Goal: Task Accomplishment & Management: Complete application form

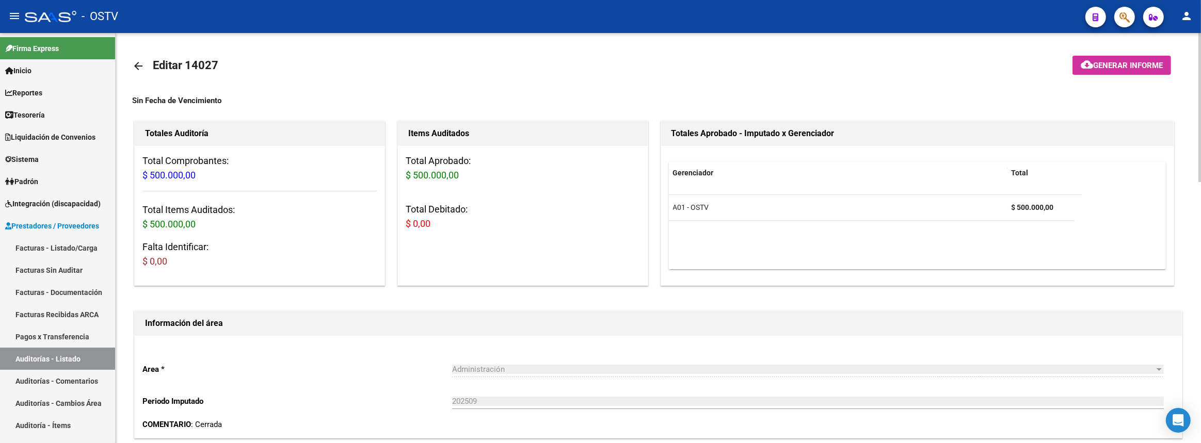
scroll to position [2, 0]
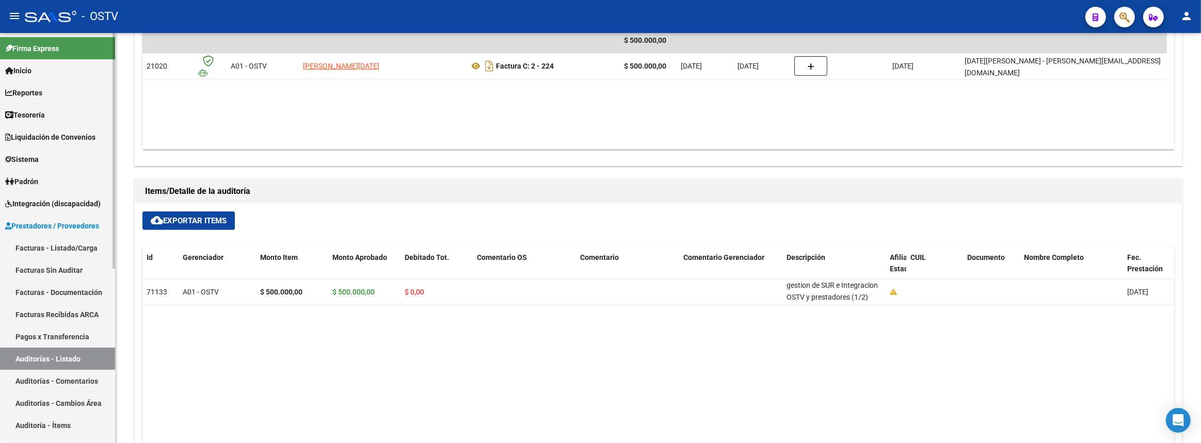
drag, startPoint x: 43, startPoint y: 134, endPoint x: 40, endPoint y: 160, distance: 26.1
click at [43, 134] on span "Liquidación de Convenios" at bounding box center [50, 137] width 90 height 11
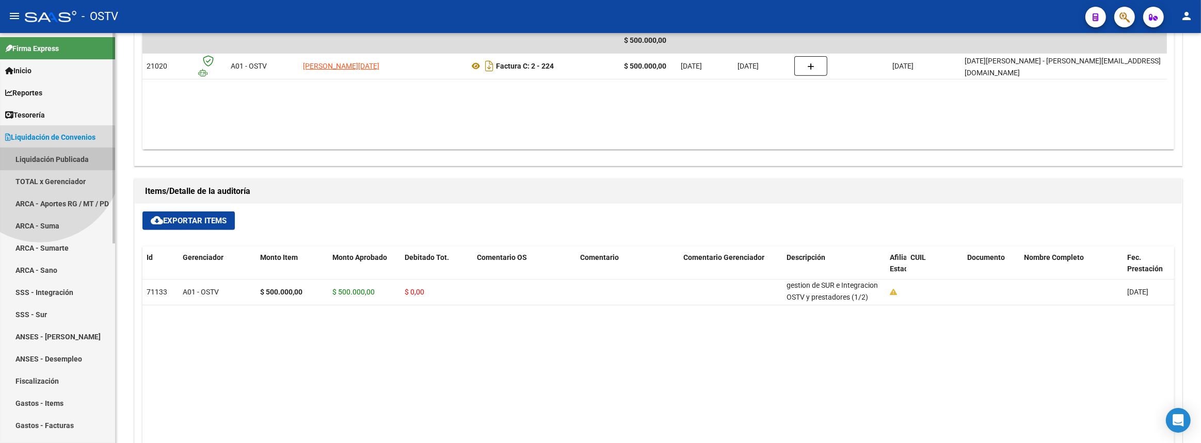
click at [40, 160] on link "Liquidación Publicada" at bounding box center [57, 159] width 115 height 22
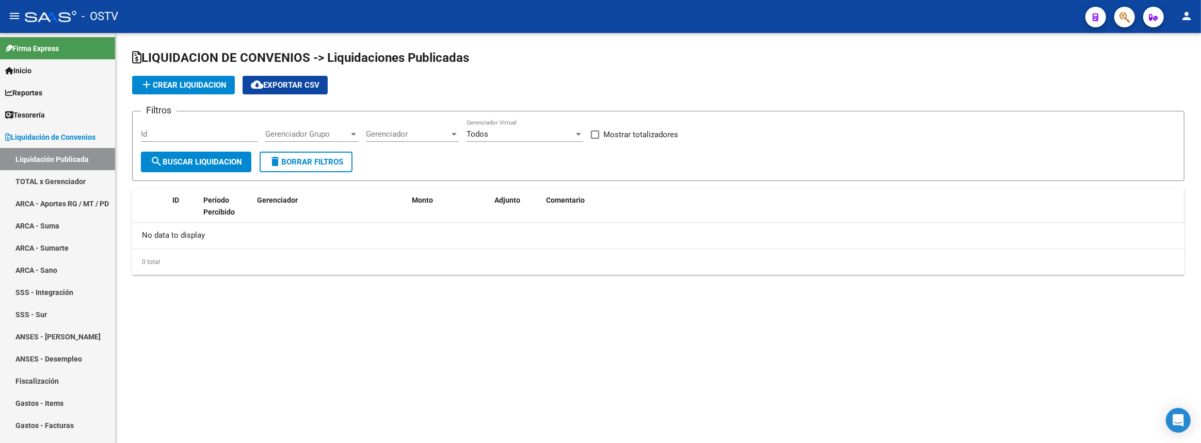
checkbox input "true"
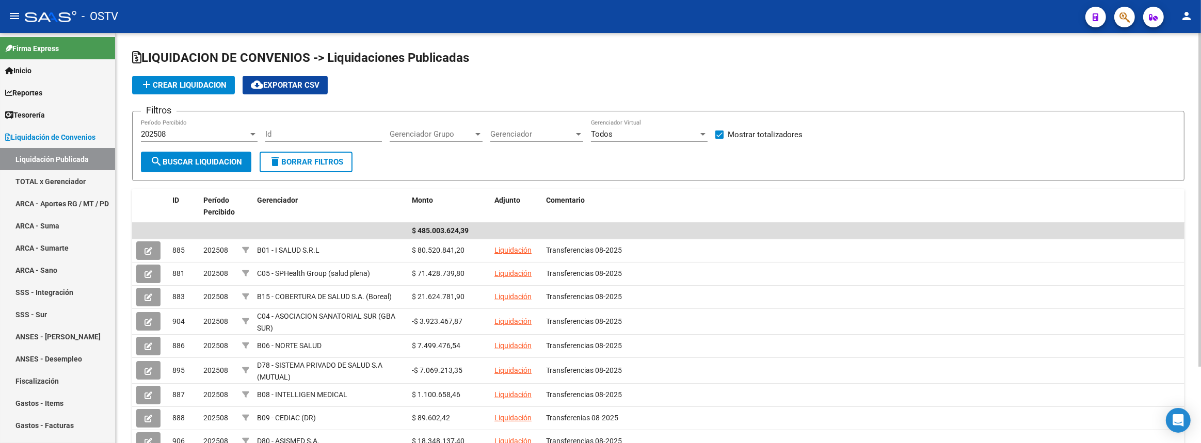
click at [458, 131] on span "Gerenciador Grupo" at bounding box center [432, 134] width 84 height 9
click at [559, 138] on div at bounding box center [600, 221] width 1201 height 443
click at [554, 132] on span "Gerenciador" at bounding box center [532, 134] width 84 height 9
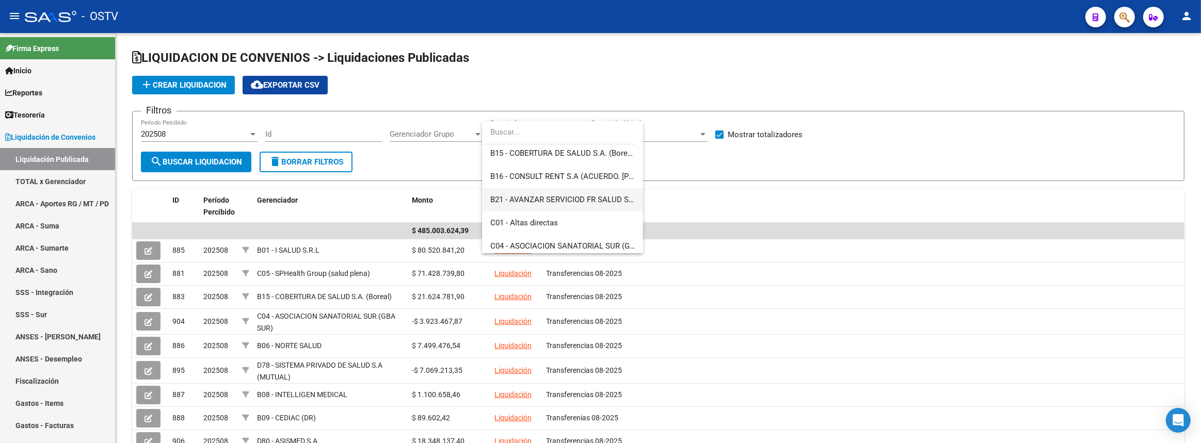
scroll to position [328, 0]
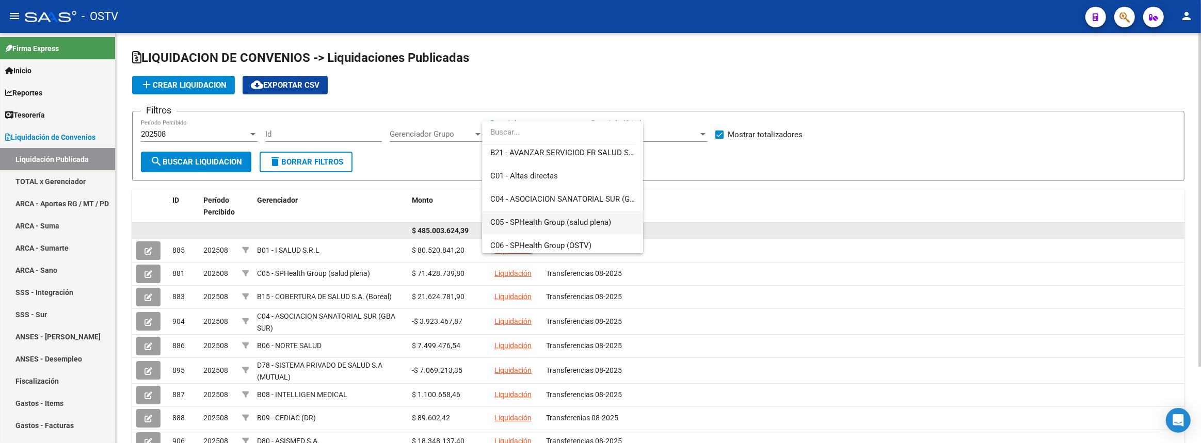
click at [537, 227] on span "C05 - SPHealth Group (salud plena)" at bounding box center [562, 222] width 145 height 23
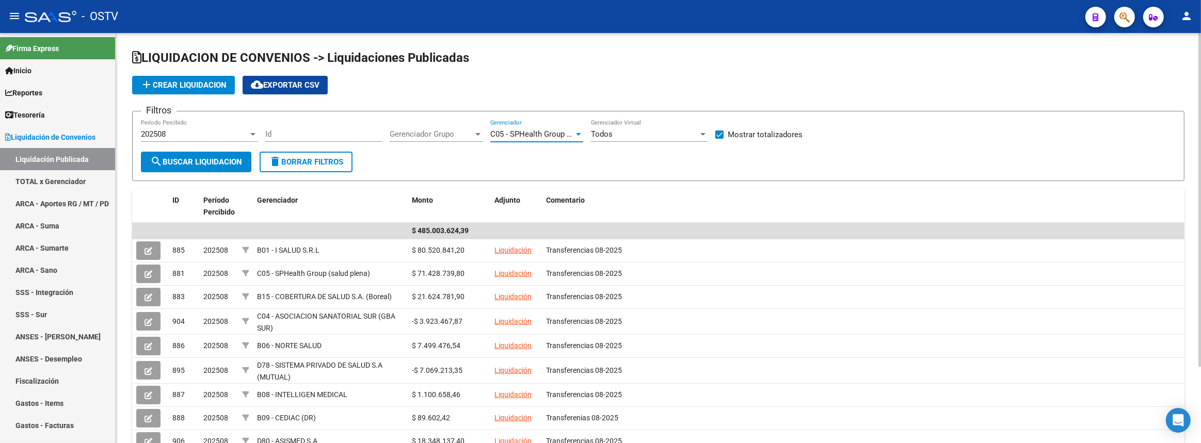
click at [232, 166] on button "search Buscar Liquidacion" at bounding box center [196, 162] width 110 height 21
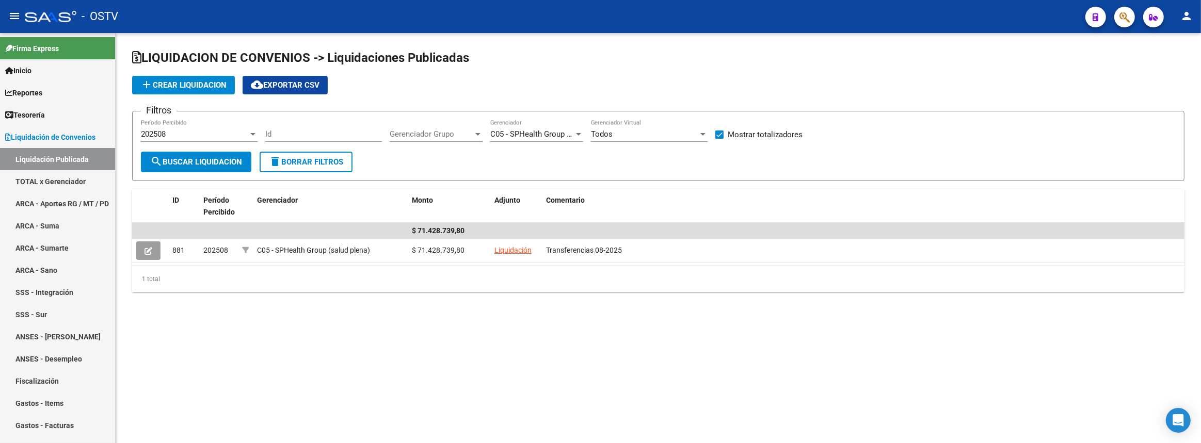
click at [157, 242] on button at bounding box center [148, 251] width 24 height 19
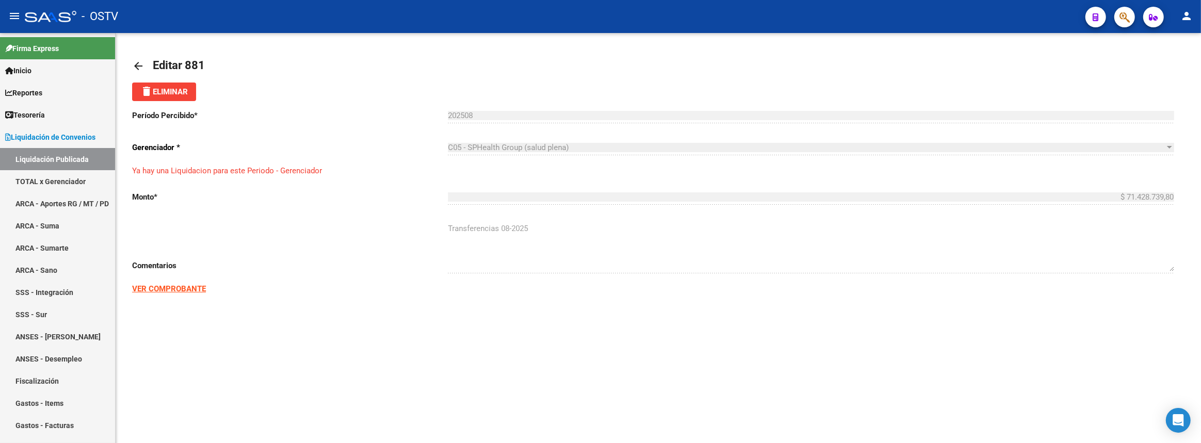
click at [145, 61] on link "arrow_back" at bounding box center [142, 66] width 21 height 24
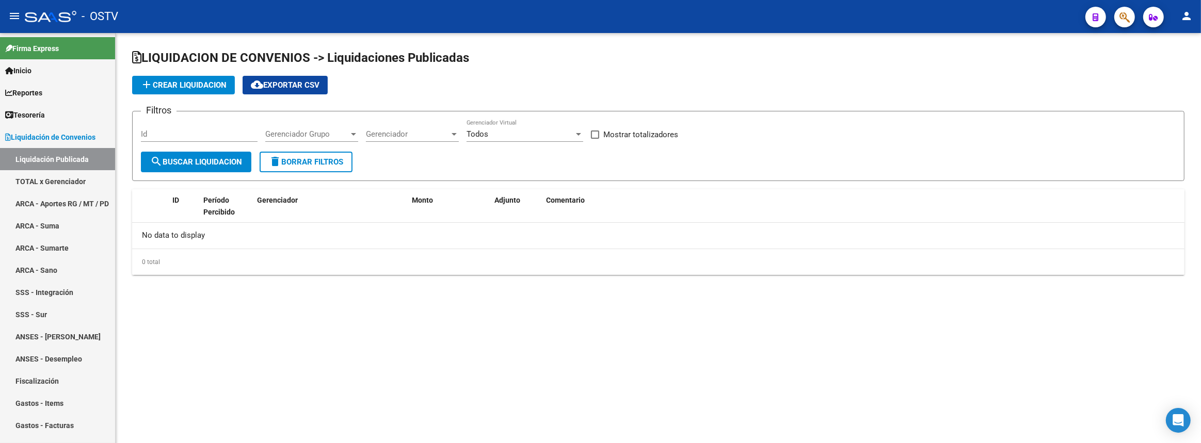
checkbox input "true"
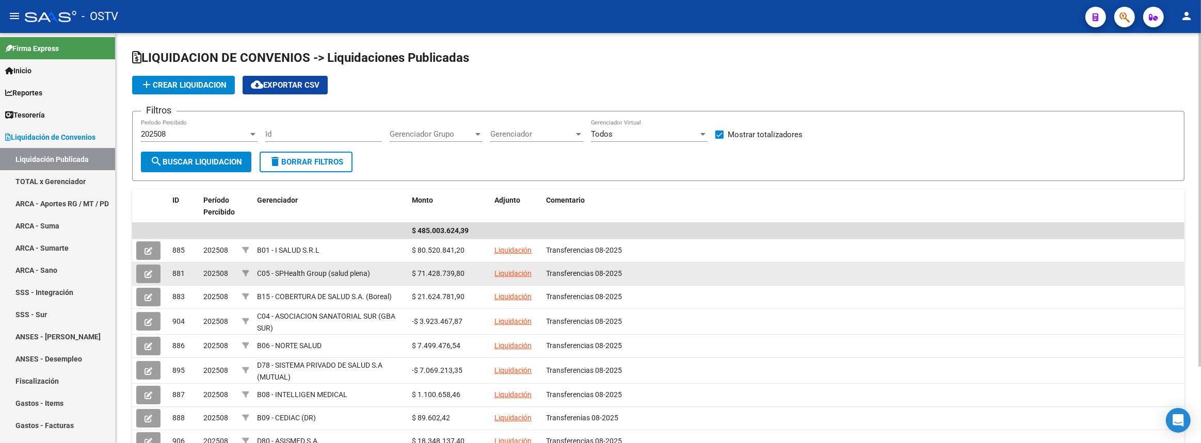
click at [523, 270] on link "Liquidación" at bounding box center [512, 273] width 37 height 8
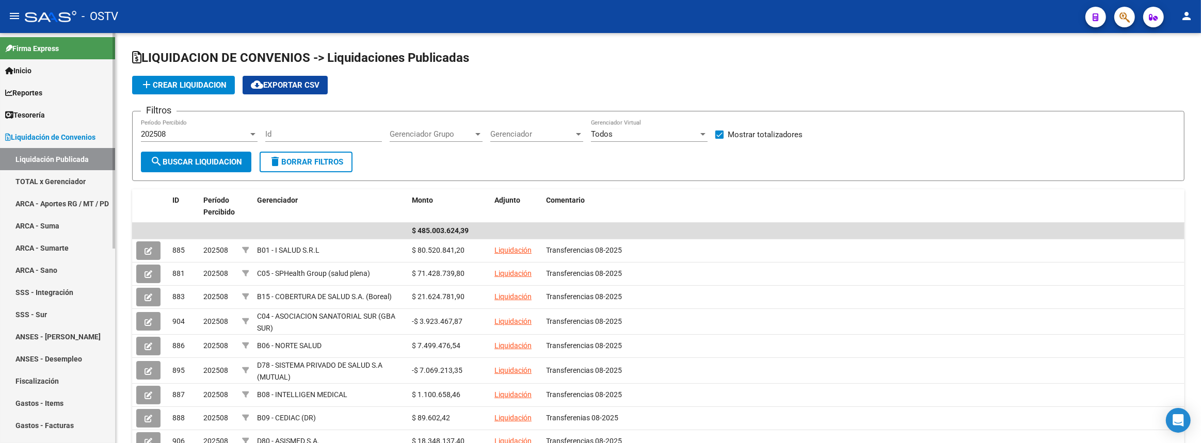
click at [68, 141] on span "Liquidación de Convenios" at bounding box center [50, 137] width 90 height 11
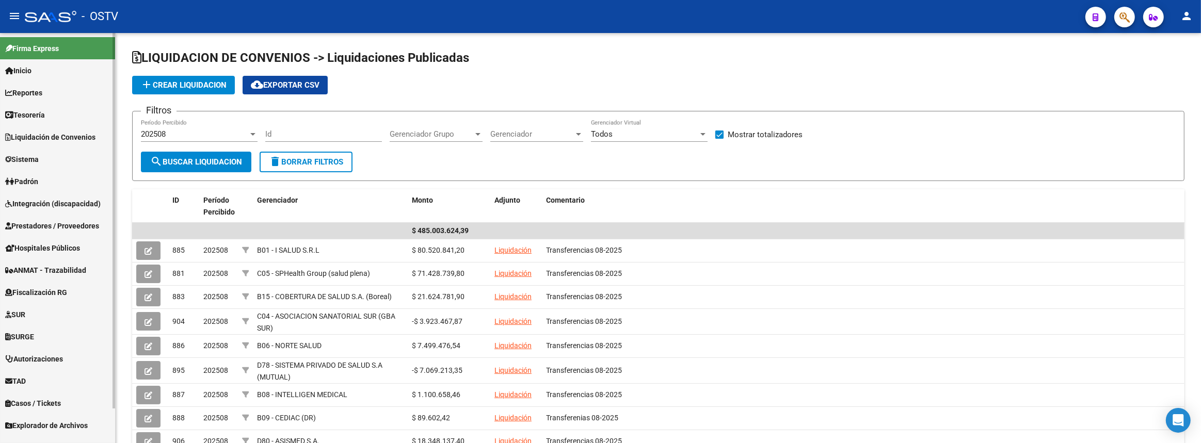
click at [63, 185] on link "Padrón" at bounding box center [57, 181] width 115 height 22
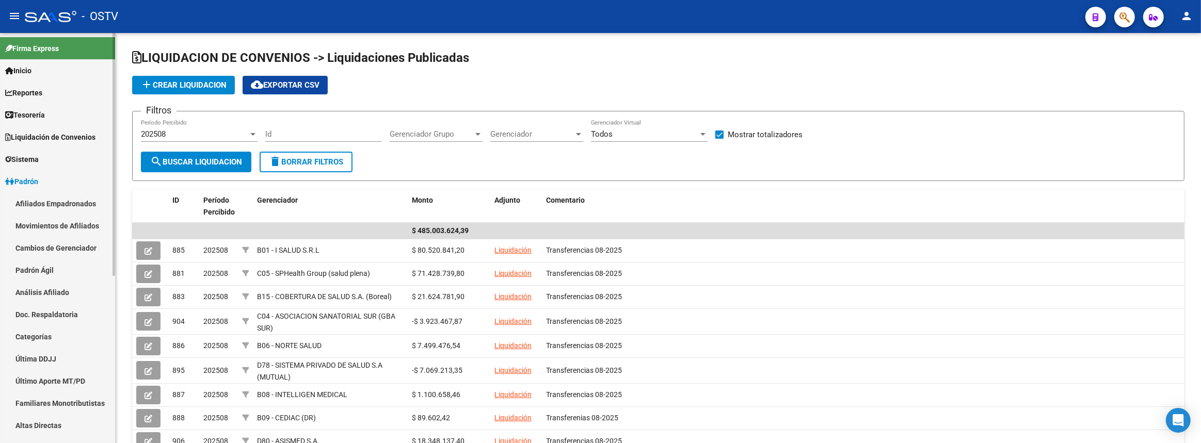
click at [59, 134] on span "Liquidación de Convenios" at bounding box center [50, 137] width 90 height 11
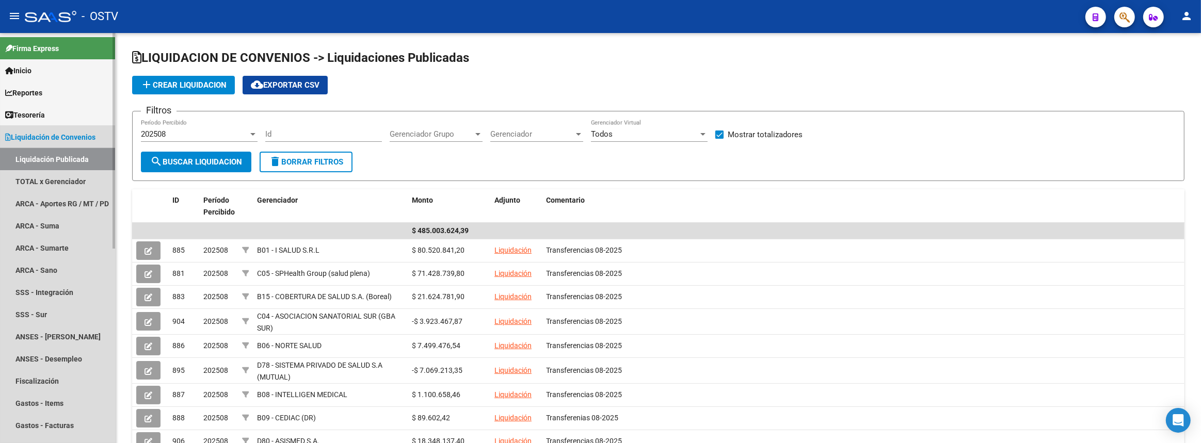
click at [58, 158] on link "Liquidación Publicada" at bounding box center [57, 159] width 115 height 22
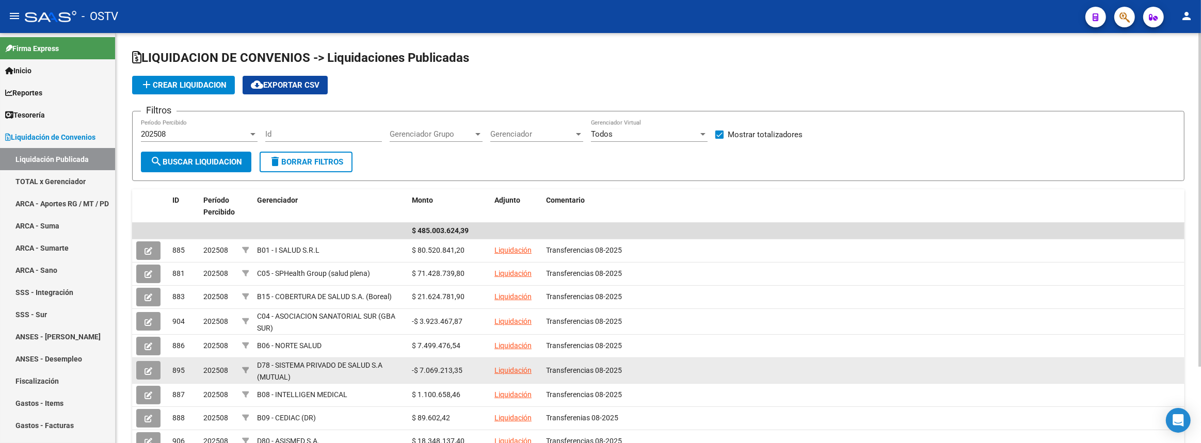
scroll to position [93, 0]
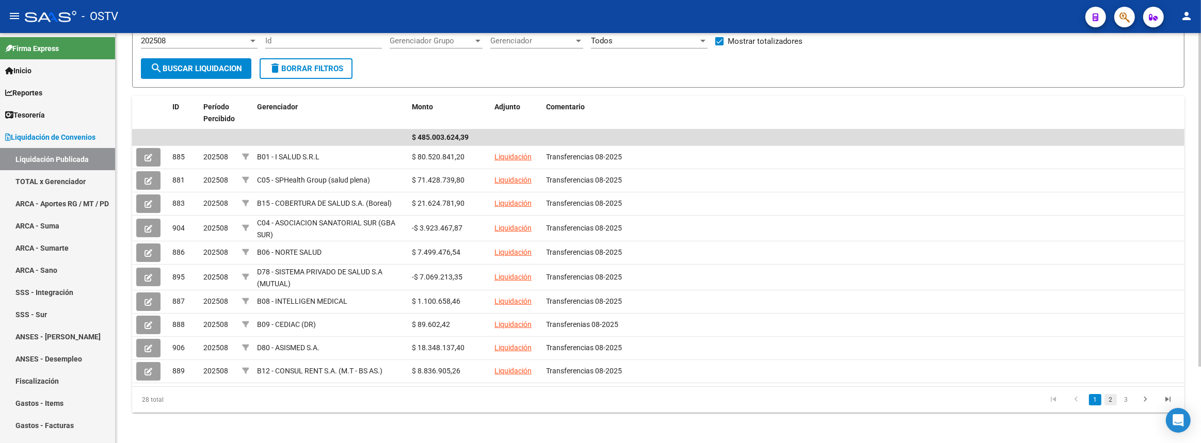
click at [1109, 398] on link "2" at bounding box center [1111, 399] width 12 height 11
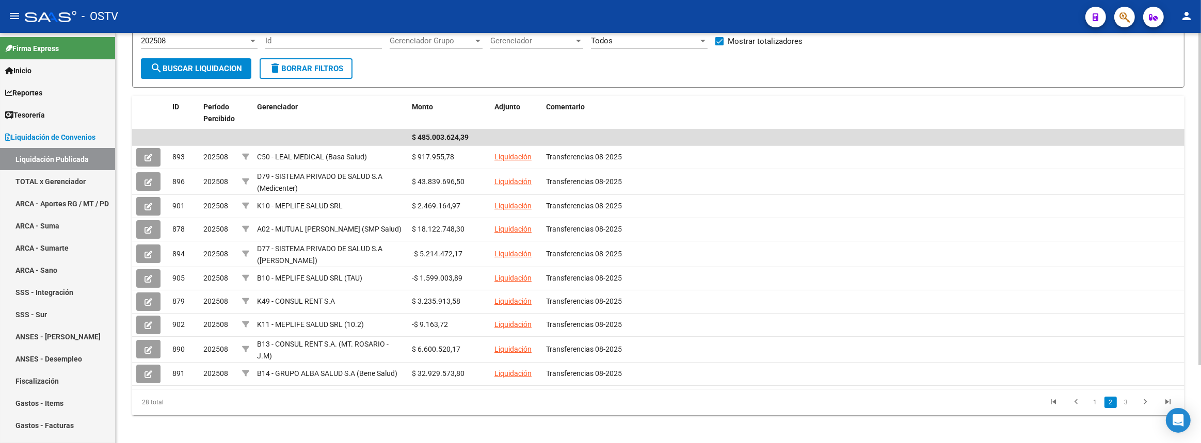
scroll to position [0, 0]
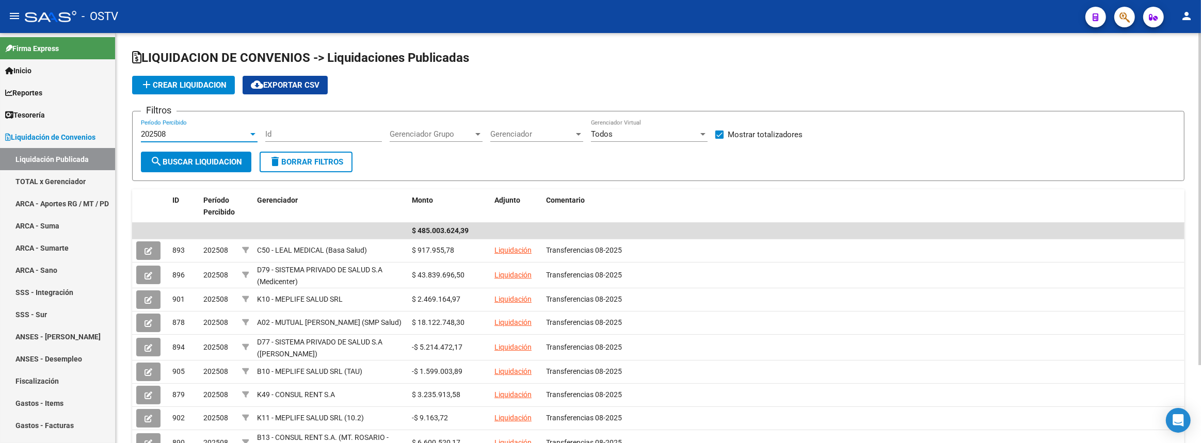
click at [219, 136] on div "202508" at bounding box center [194, 134] width 107 height 9
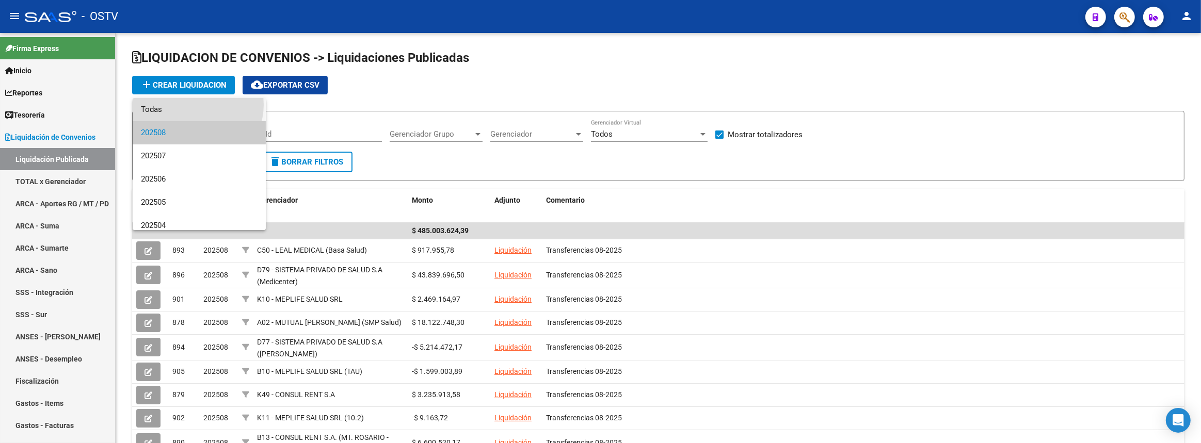
click at [197, 104] on span "Todas" at bounding box center [199, 109] width 117 height 23
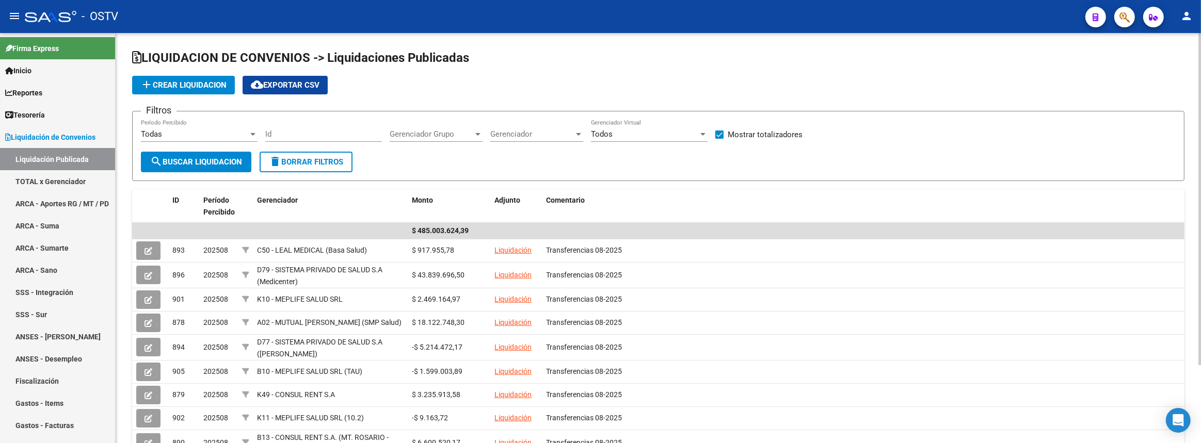
click at [489, 134] on app-drop-down-list "Gerenciador Grupo Gerenciador Grupo" at bounding box center [440, 136] width 101 height 32
click at [514, 134] on span "Gerenciador" at bounding box center [532, 134] width 84 height 9
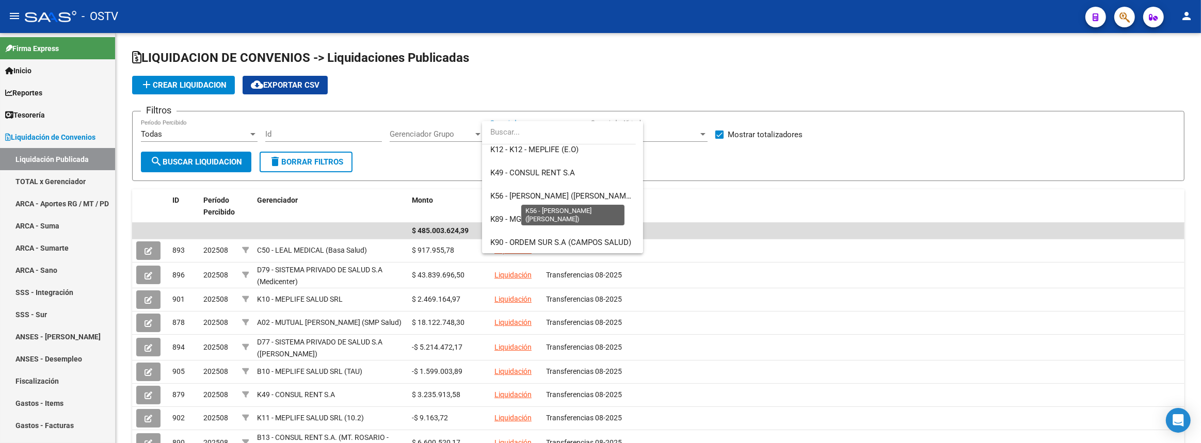
scroll to position [563, 0]
click at [539, 189] on span "K10 - MEPLIFE SALUD SRL" at bounding box center [562, 197] width 145 height 23
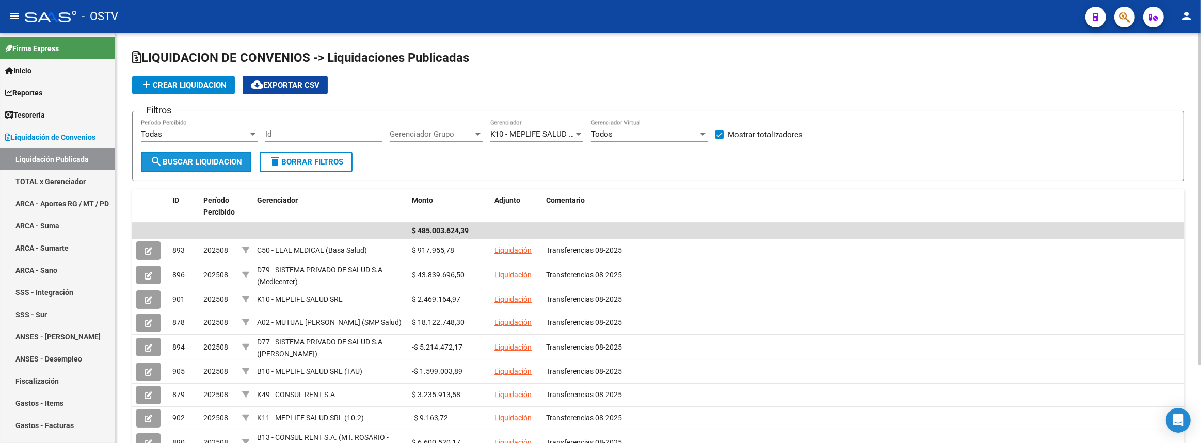
click at [182, 160] on span "search Buscar Liquidacion" at bounding box center [196, 161] width 92 height 9
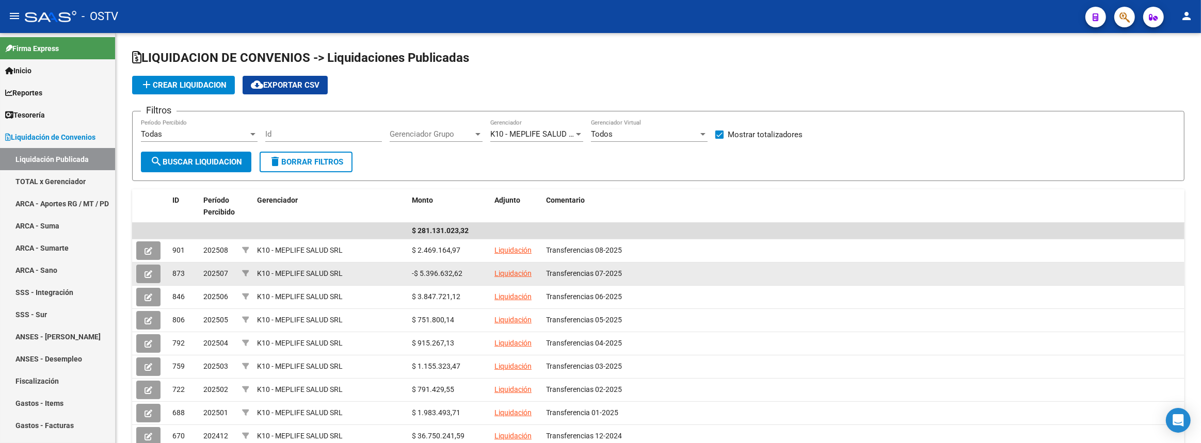
scroll to position [88, 0]
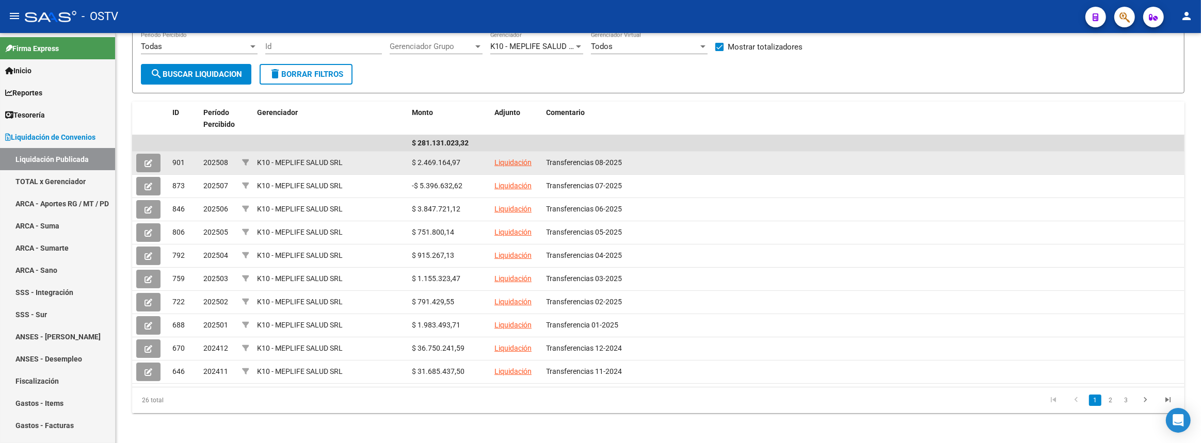
click at [500, 160] on link "Liquidación" at bounding box center [512, 162] width 37 height 8
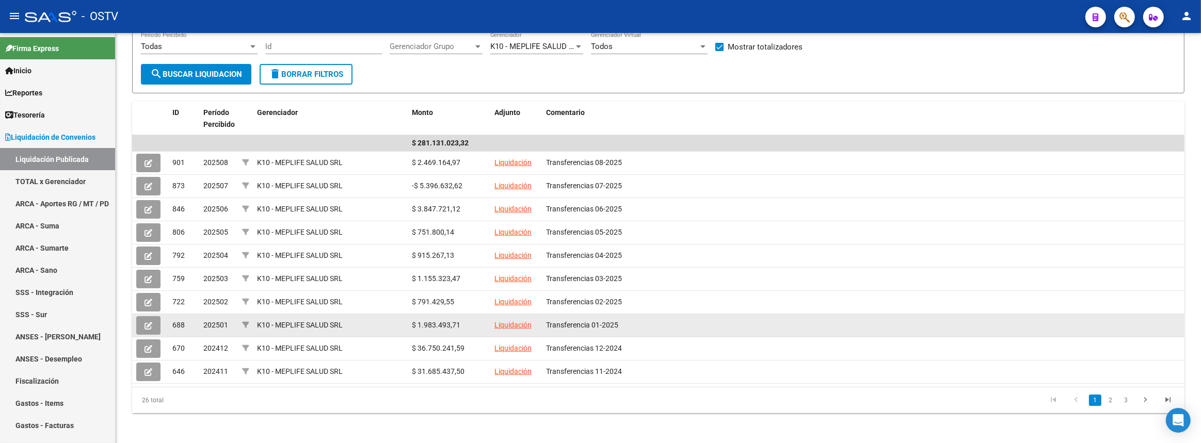
click at [502, 321] on link "Liquidación" at bounding box center [512, 325] width 37 height 8
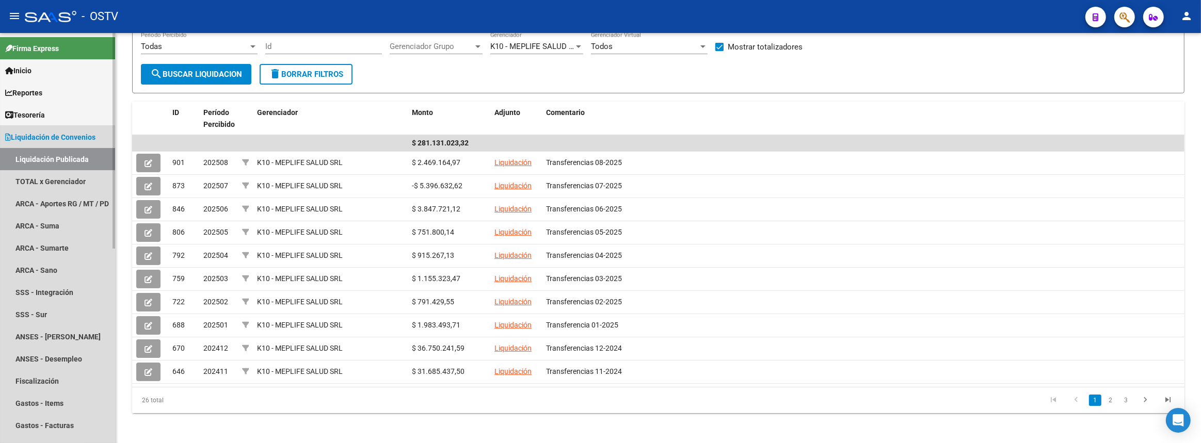
click at [40, 140] on span "Liquidación de Convenios" at bounding box center [50, 137] width 90 height 11
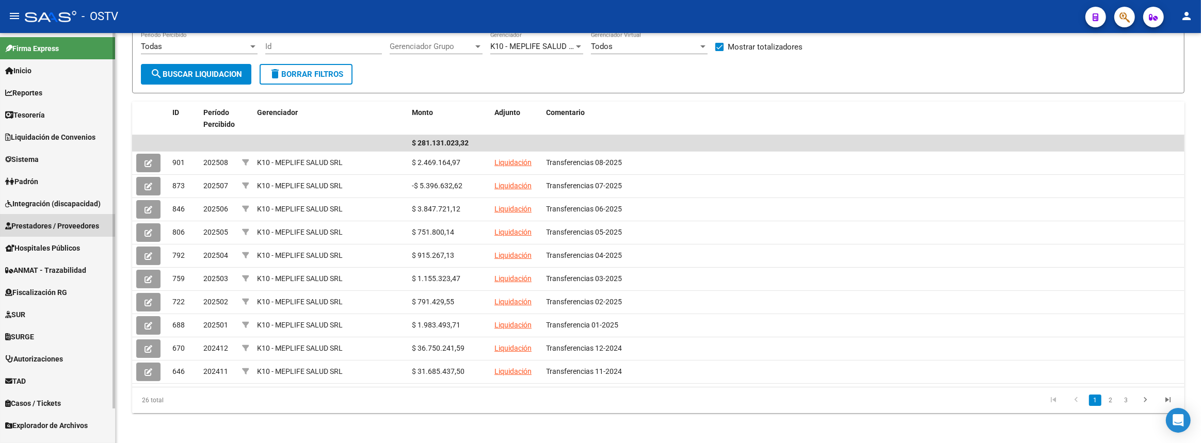
click at [41, 221] on span "Prestadores / Proveedores" at bounding box center [52, 225] width 94 height 11
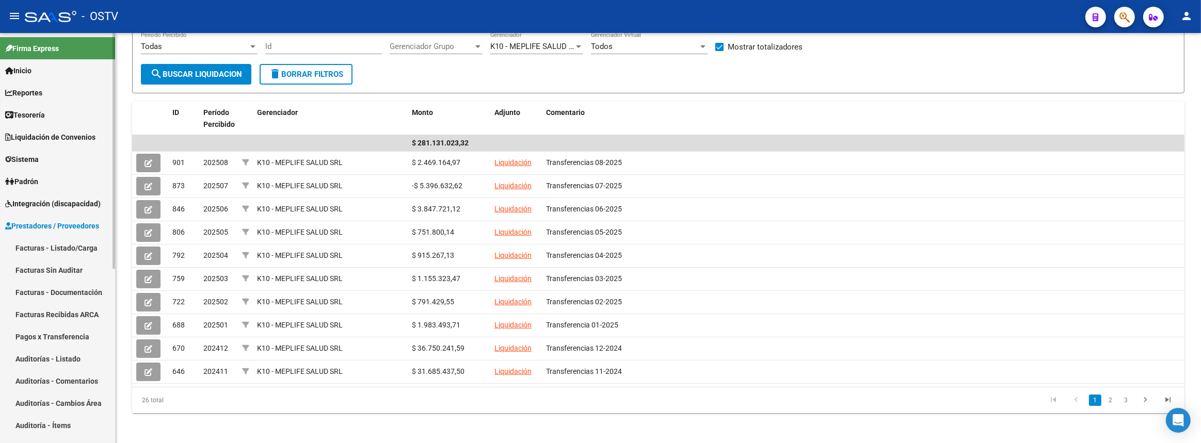
click at [50, 361] on link "Auditorías - Listado" at bounding box center [57, 359] width 115 height 22
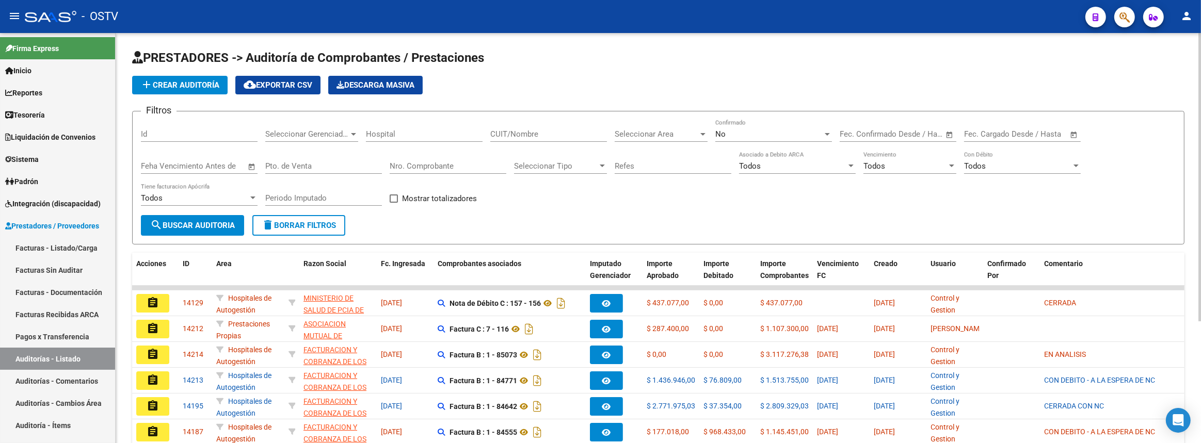
click at [454, 169] on input "Nro. Comprobante" at bounding box center [448, 166] width 117 height 9
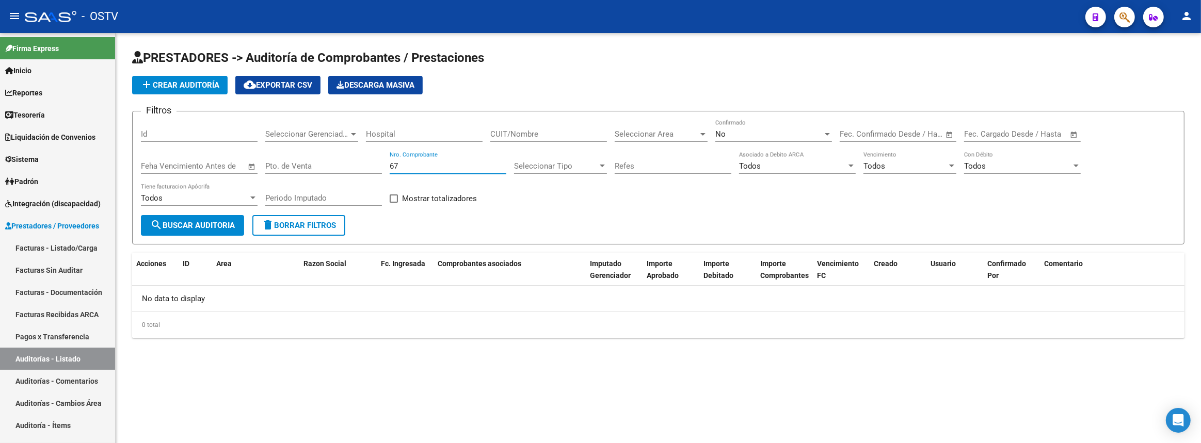
type input "6"
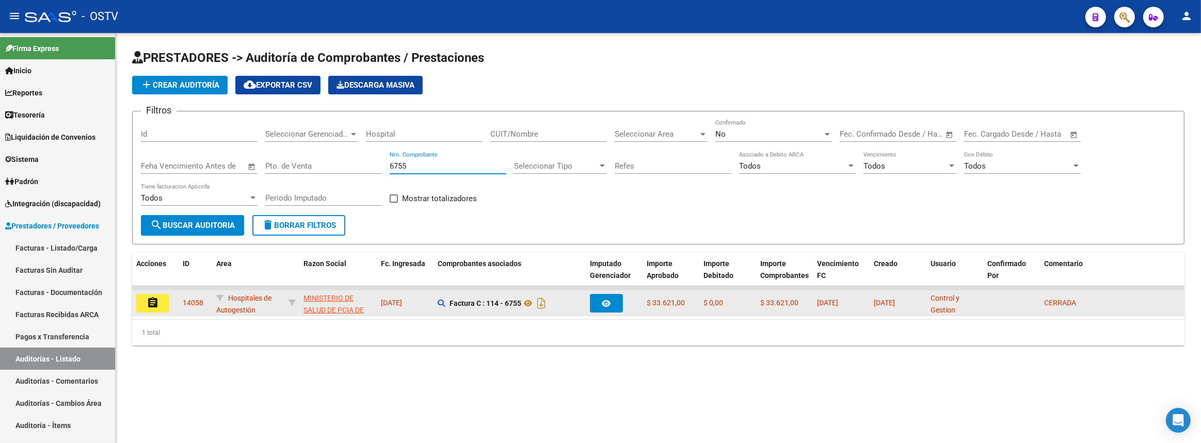
type input "6755"
click at [148, 307] on button "assignment" at bounding box center [152, 303] width 33 height 19
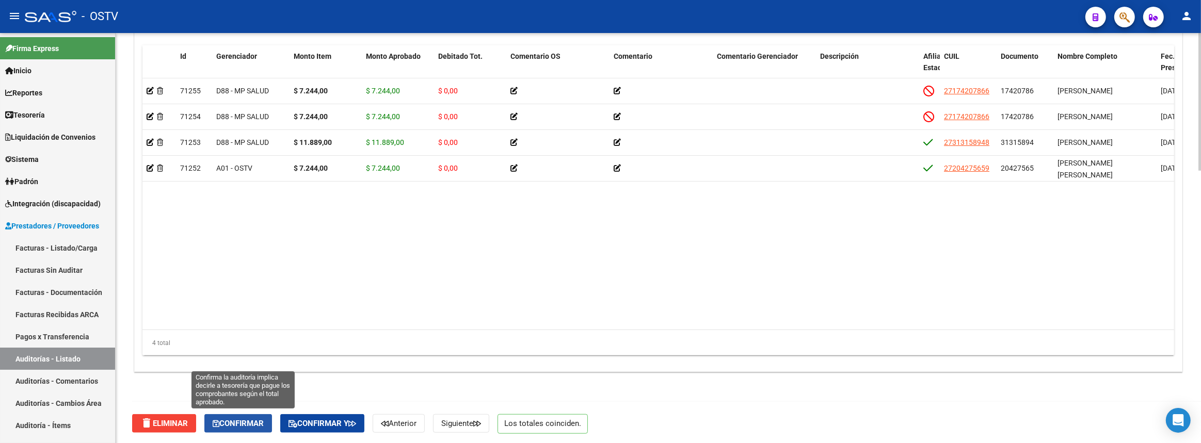
click at [246, 415] on button "Confirmar" at bounding box center [238, 423] width 68 height 19
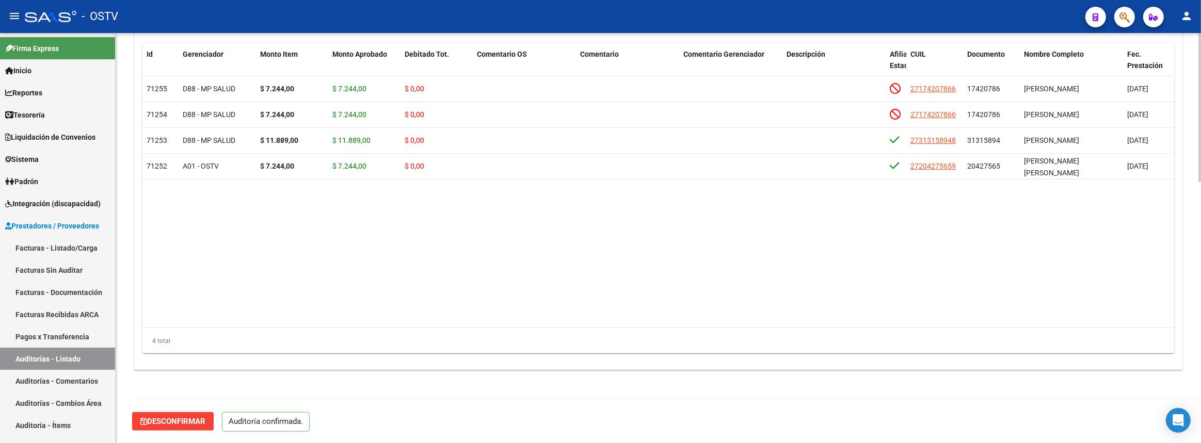
scroll to position [718, 0]
type input "202509"
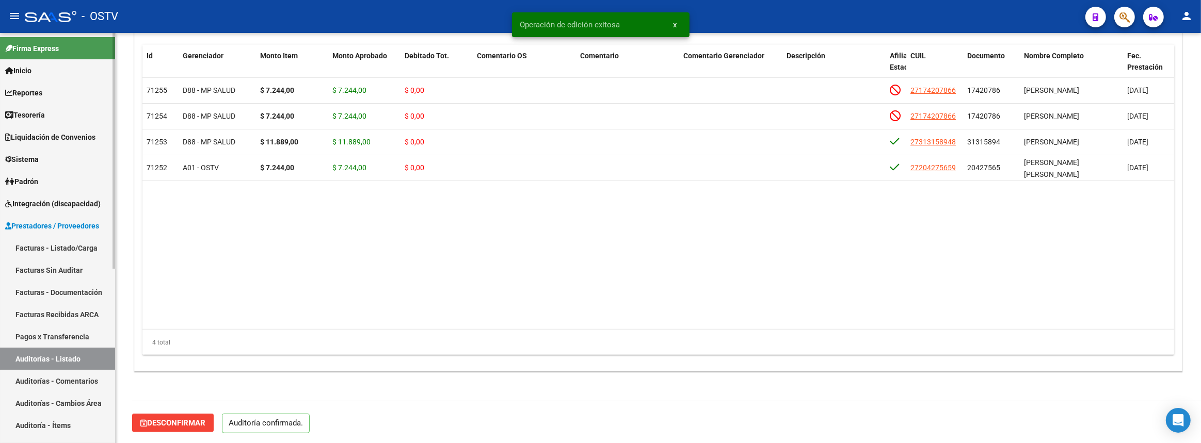
click at [82, 363] on link "Auditorías - Listado" at bounding box center [57, 359] width 115 height 22
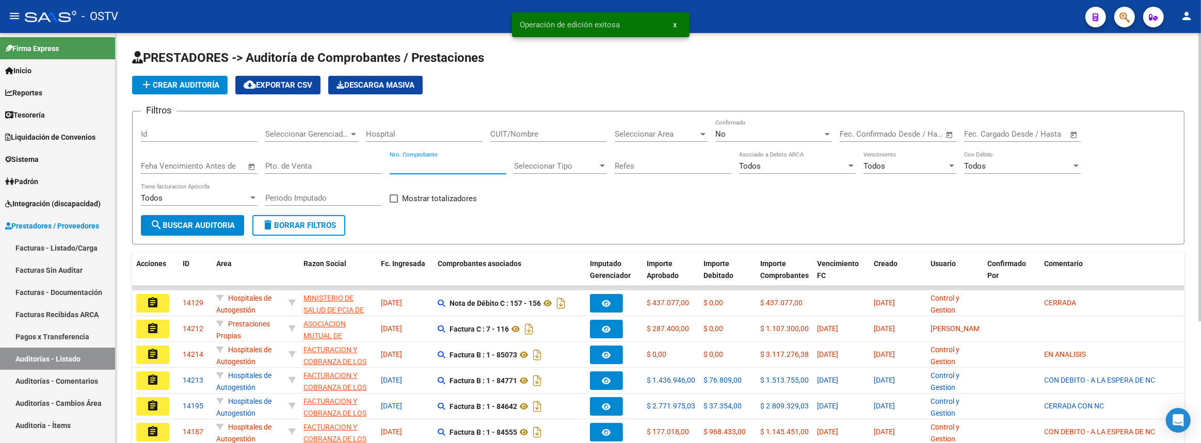
click at [441, 164] on input "Nro. Comprobante" at bounding box center [448, 166] width 117 height 9
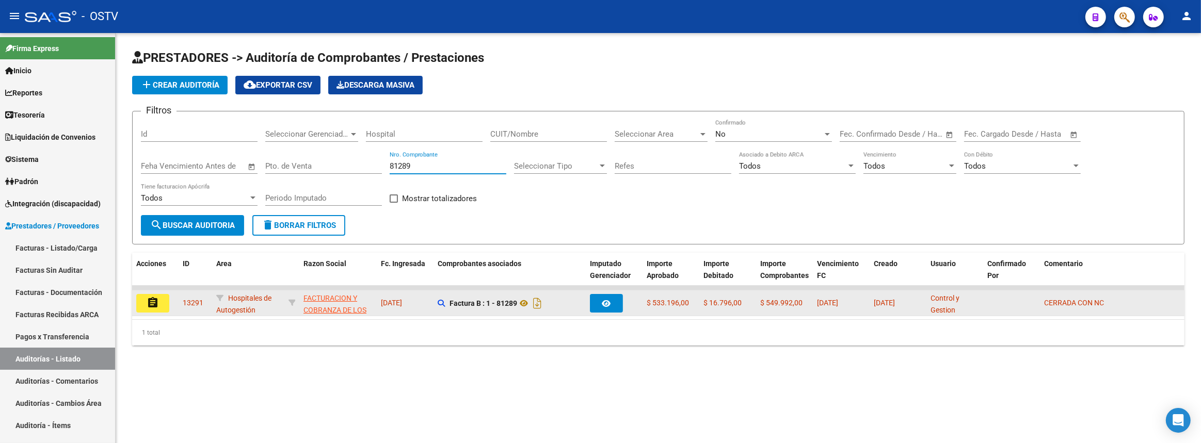
type input "81289"
click at [164, 303] on button "assignment" at bounding box center [152, 303] width 33 height 19
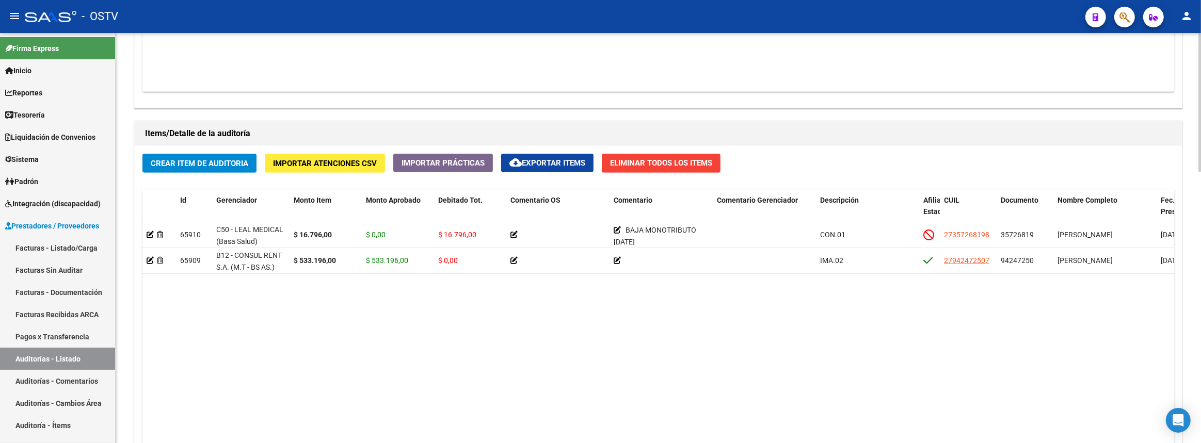
scroll to position [801, 0]
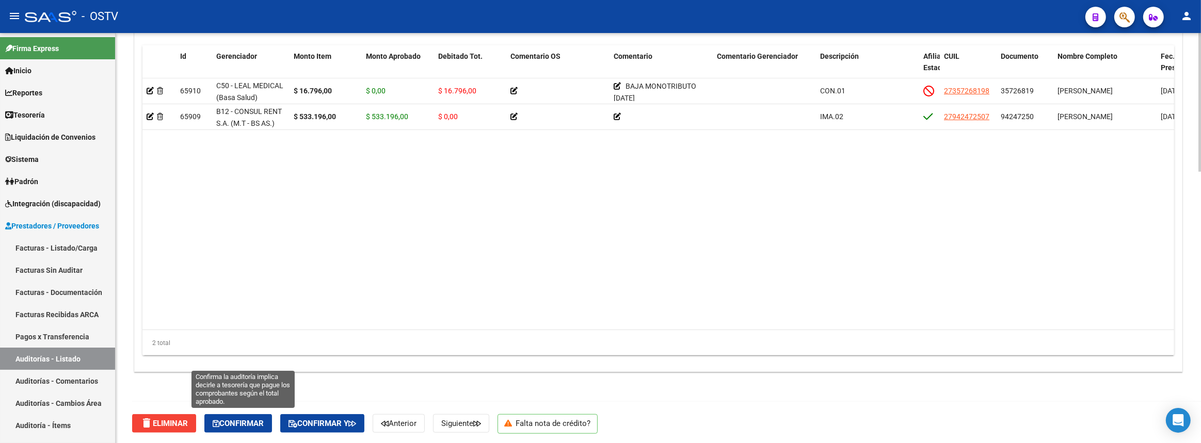
click at [257, 427] on button "Confirmar" at bounding box center [238, 423] width 68 height 19
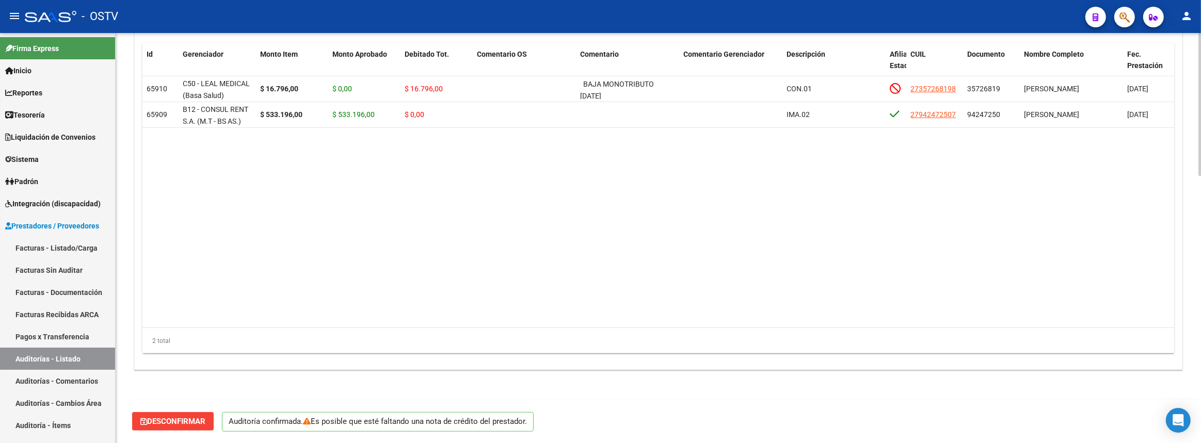
scroll to position [765, 0]
type input "202509"
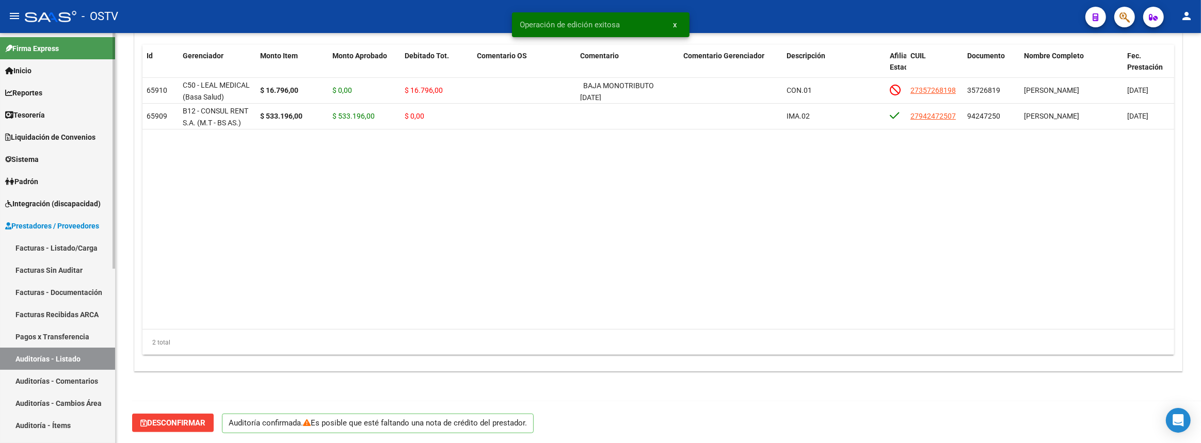
click at [108, 362] on link "Auditorías - Listado" at bounding box center [57, 359] width 115 height 22
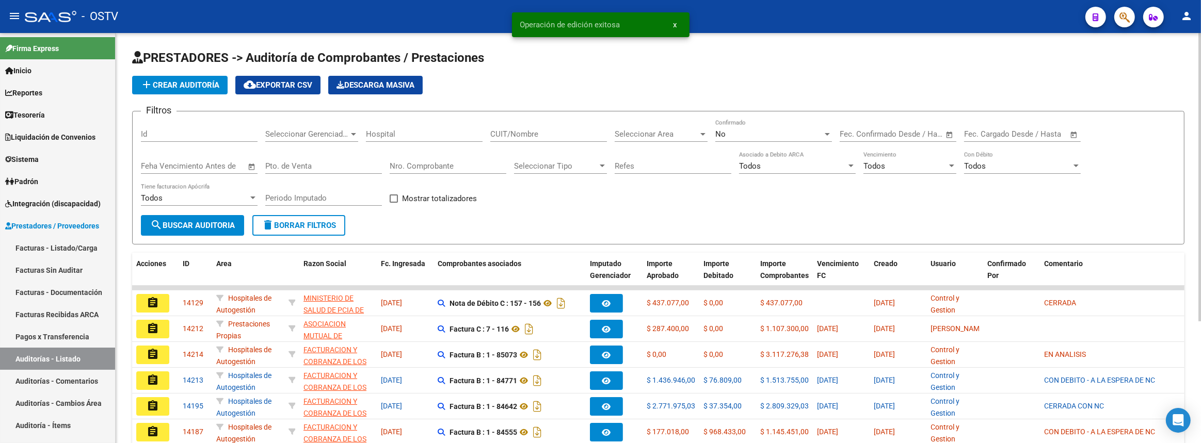
click at [414, 162] on input "Nro. Comprobante" at bounding box center [448, 166] width 117 height 9
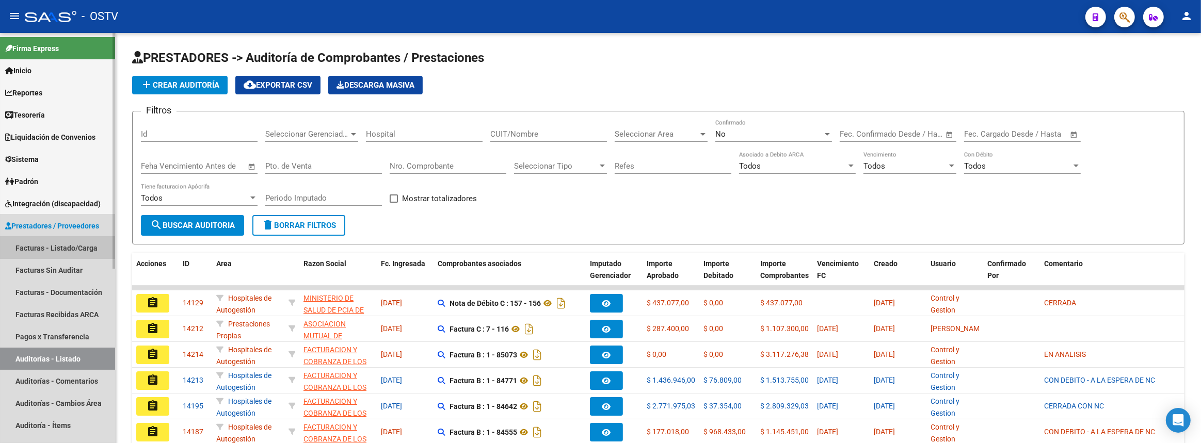
click at [27, 249] on link "Facturas - Listado/Carga" at bounding box center [57, 248] width 115 height 22
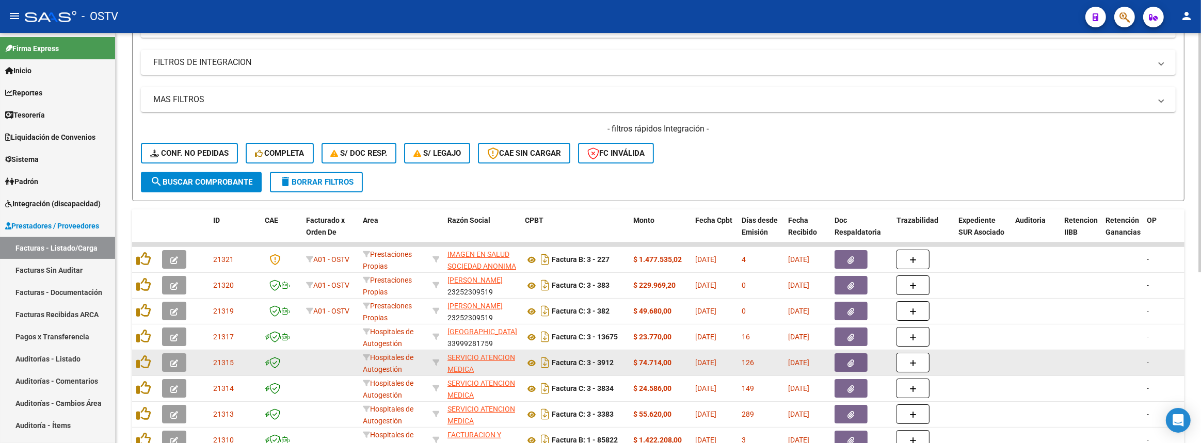
scroll to position [257, 0]
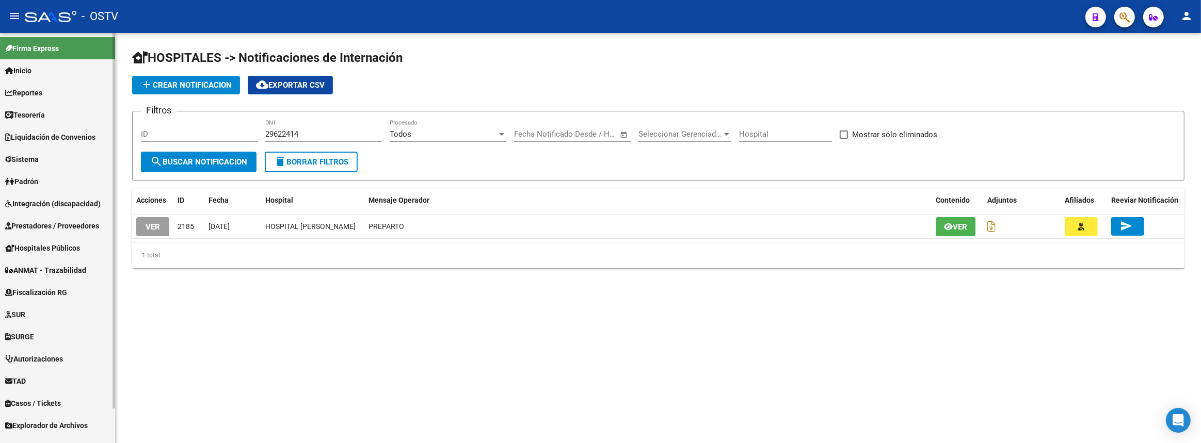
click at [40, 221] on span "Prestadores / Proveedores" at bounding box center [52, 225] width 94 height 11
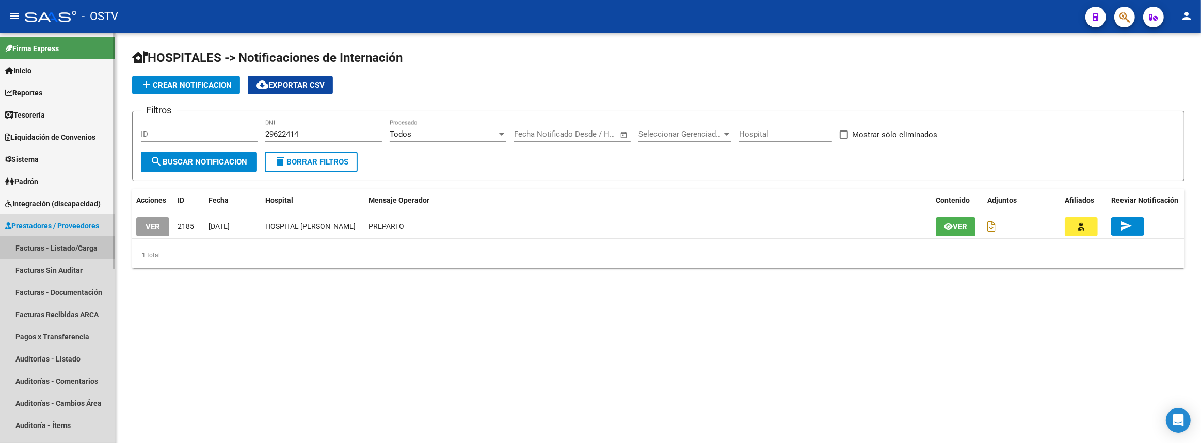
click at [37, 248] on link "Facturas - Listado/Carga" at bounding box center [57, 248] width 115 height 22
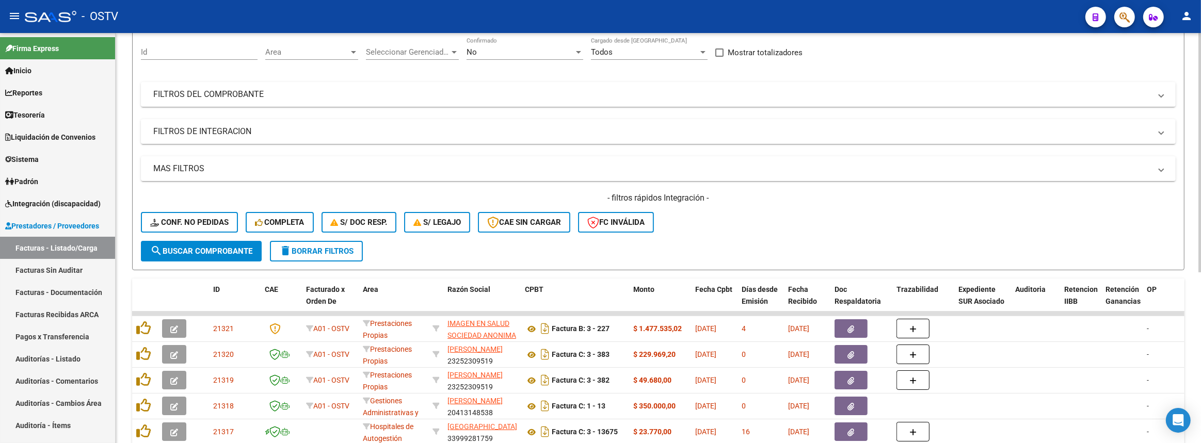
scroll to position [281, 0]
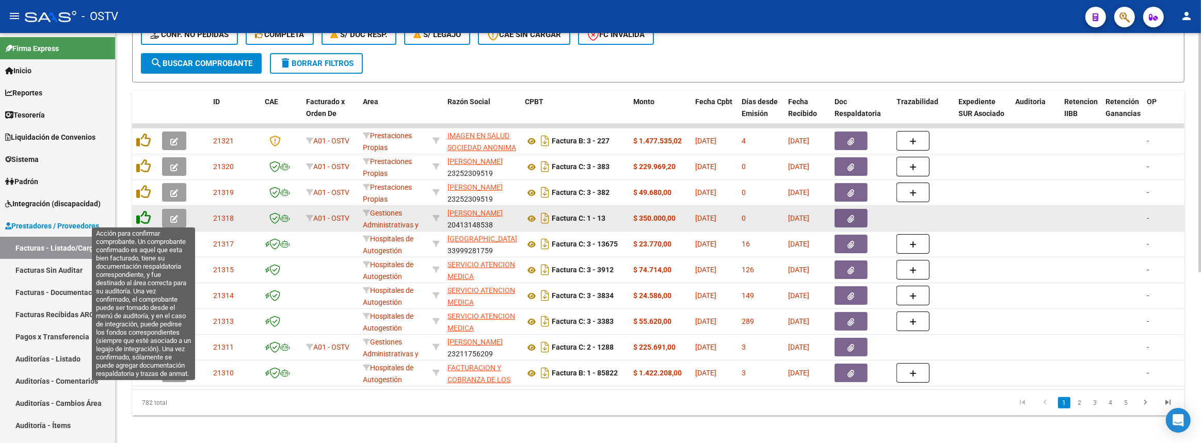
click at [142, 214] on icon at bounding box center [143, 218] width 14 height 14
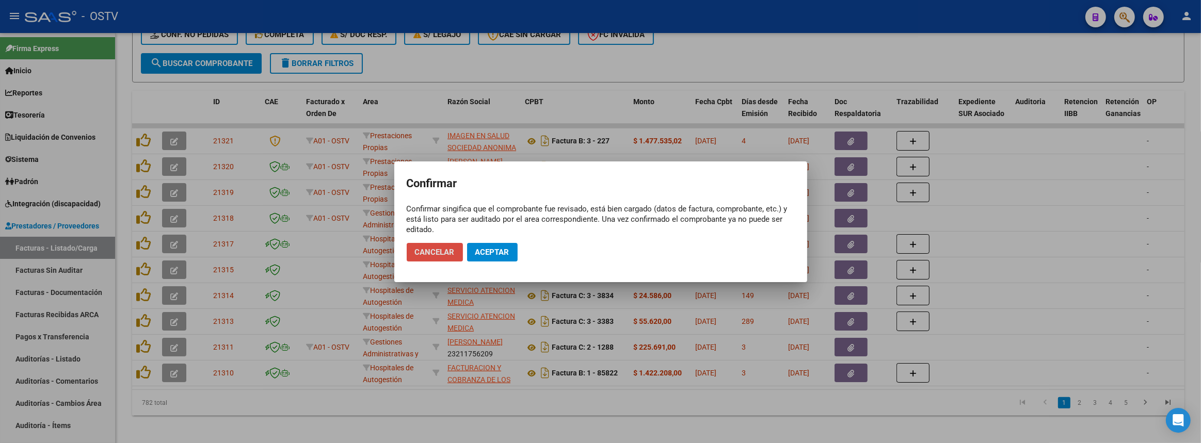
click at [440, 252] on span "Cancelar" at bounding box center [435, 252] width 40 height 9
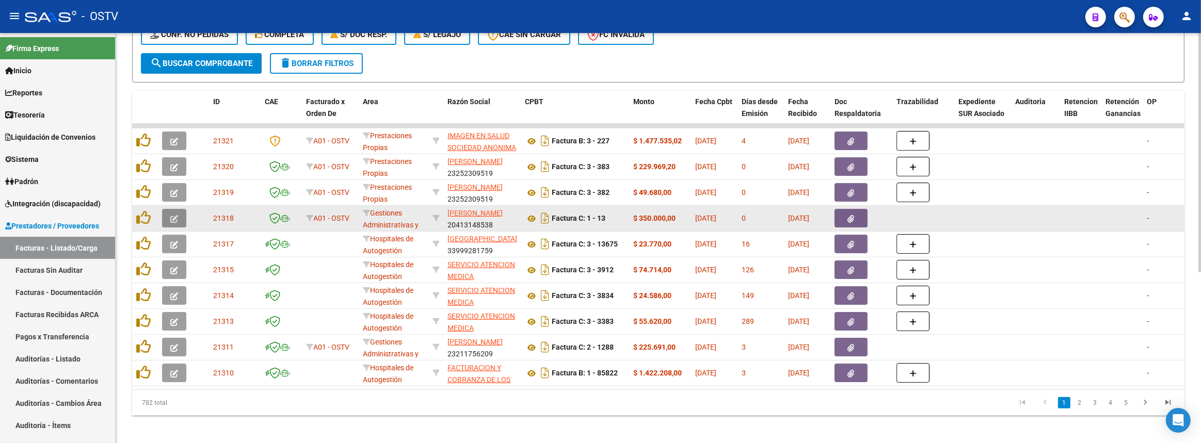
click at [176, 217] on icon "button" at bounding box center [174, 219] width 8 height 8
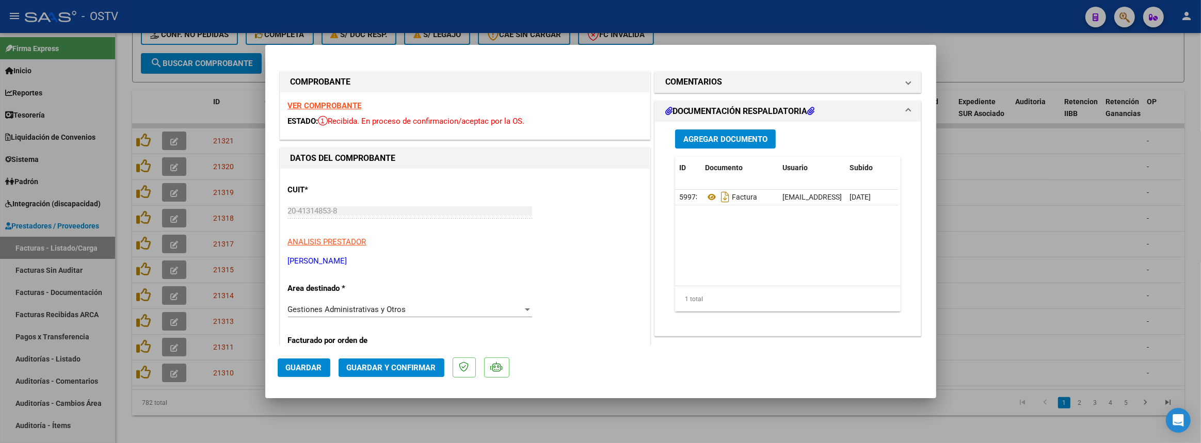
click at [353, 308] on span "Gestiones Administrativas y Otros" at bounding box center [347, 309] width 118 height 9
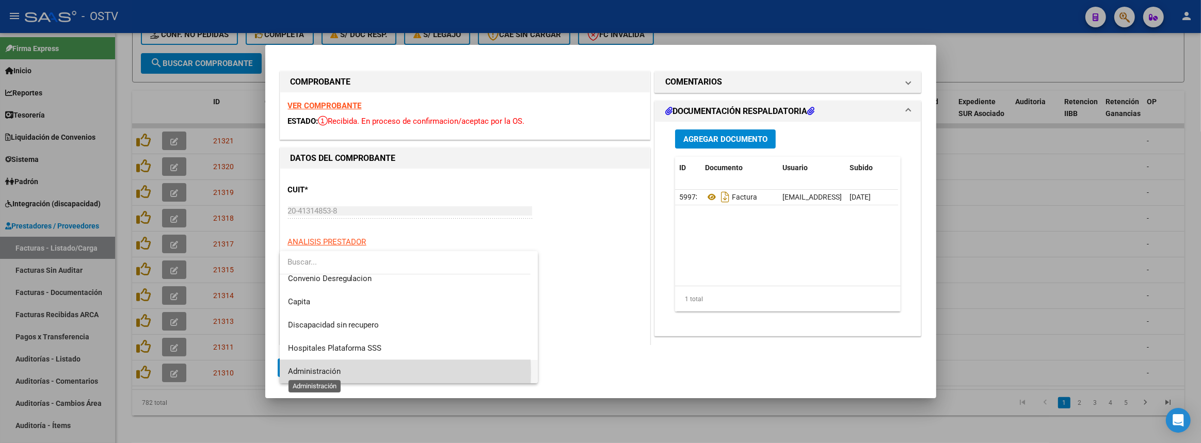
click at [337, 373] on span "Administración" at bounding box center [314, 371] width 53 height 9
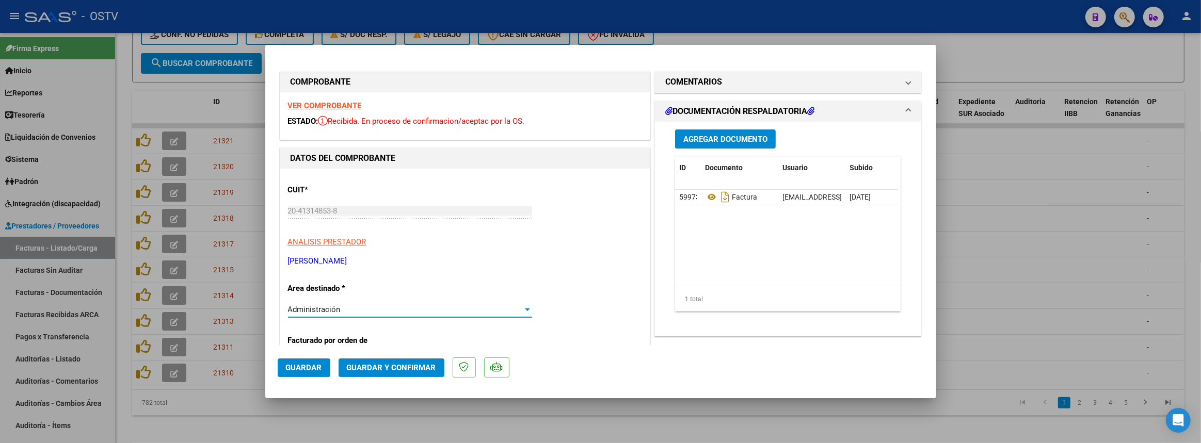
click at [370, 366] on span "Guardar y Confirmar" at bounding box center [391, 367] width 89 height 9
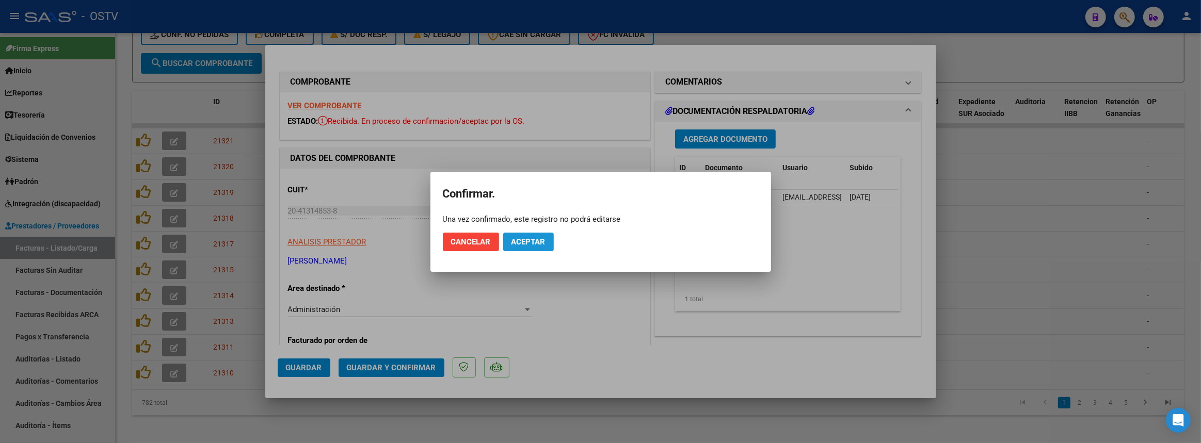
click at [522, 237] on span "Aceptar" at bounding box center [528, 241] width 34 height 9
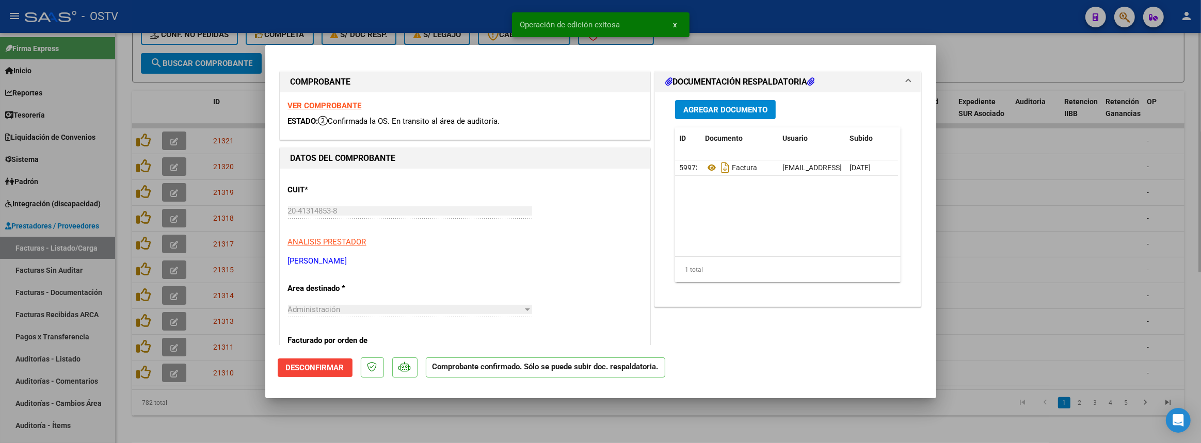
drag, startPoint x: 211, startPoint y: 434, endPoint x: 204, endPoint y: 423, distance: 12.3
click at [211, 433] on div at bounding box center [600, 221] width 1201 height 443
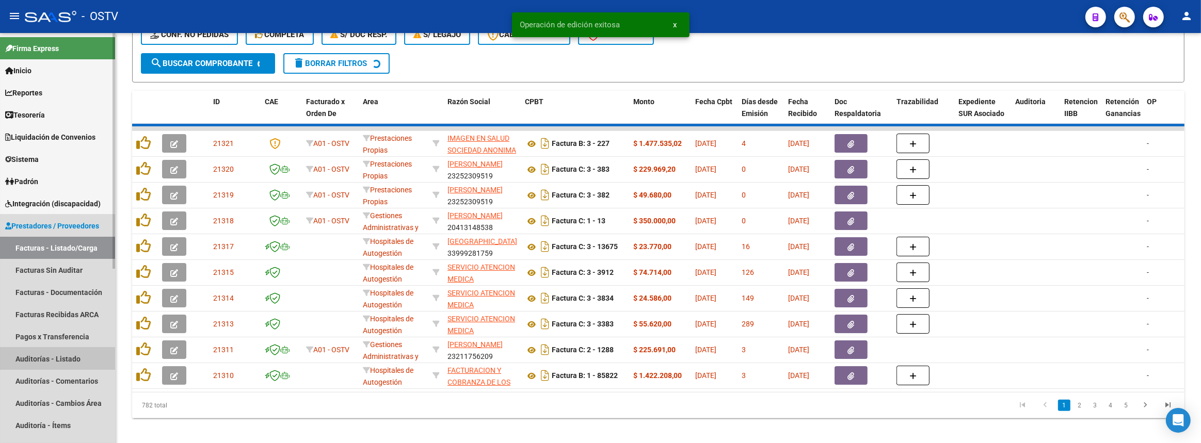
click at [36, 363] on link "Auditorías - Listado" at bounding box center [57, 359] width 115 height 22
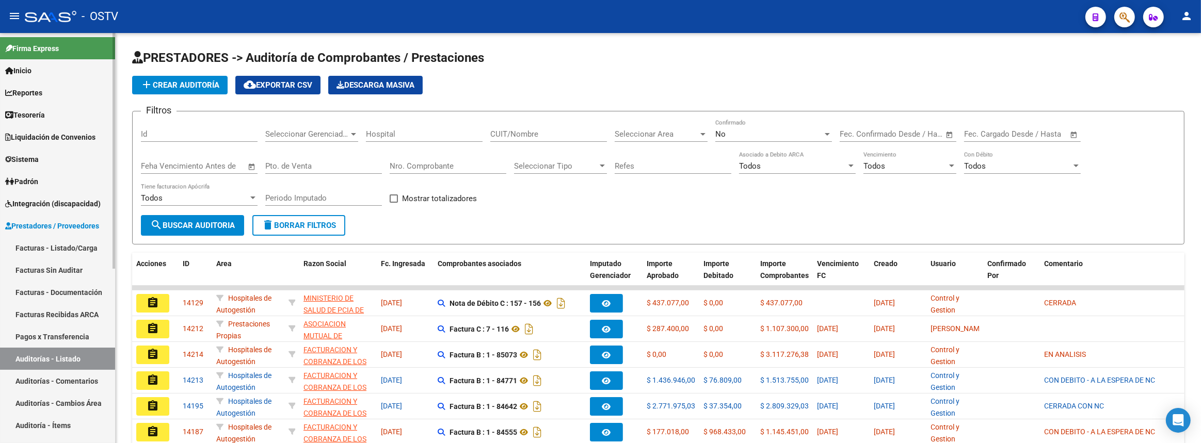
click at [0, 348] on link "Auditorías - Listado" at bounding box center [57, 359] width 115 height 22
drag, startPoint x: 50, startPoint y: 364, endPoint x: 52, endPoint y: 360, distance: 5.3
click at [50, 364] on link "Auditorías - Listado" at bounding box center [57, 359] width 115 height 22
click at [179, 77] on button "add Crear Auditoría" at bounding box center [179, 85] width 95 height 19
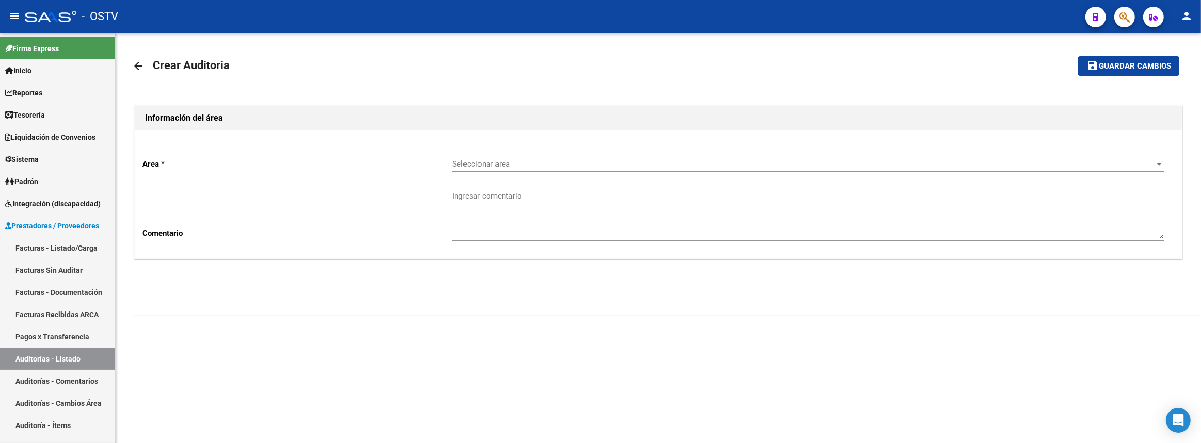
click at [479, 167] on span "Seleccionar area" at bounding box center [803, 163] width 702 height 9
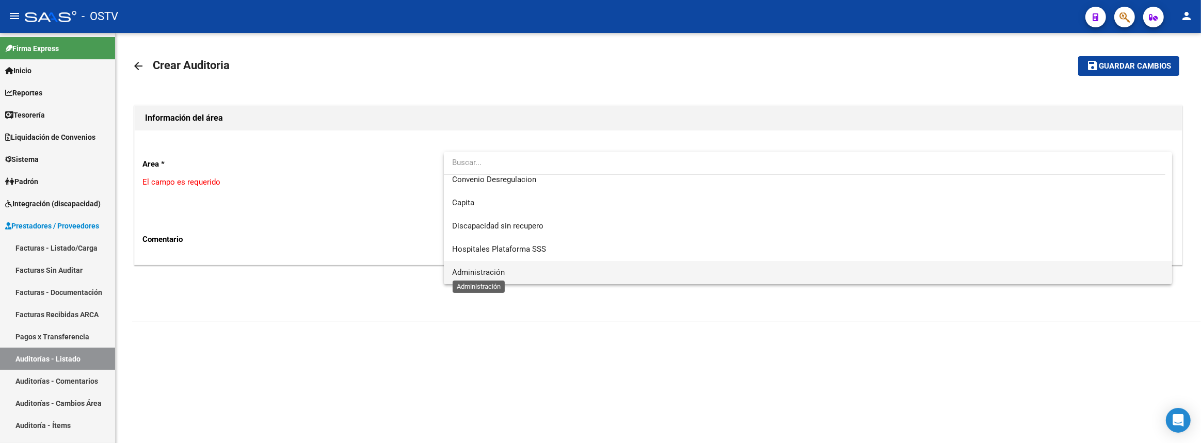
click at [490, 269] on span "Administración" at bounding box center [478, 272] width 53 height 9
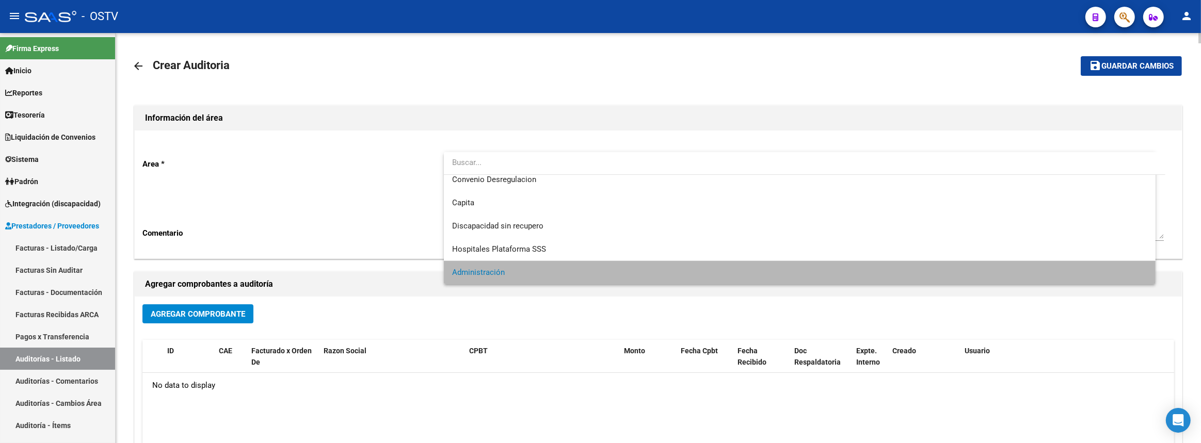
scroll to position [123, 0]
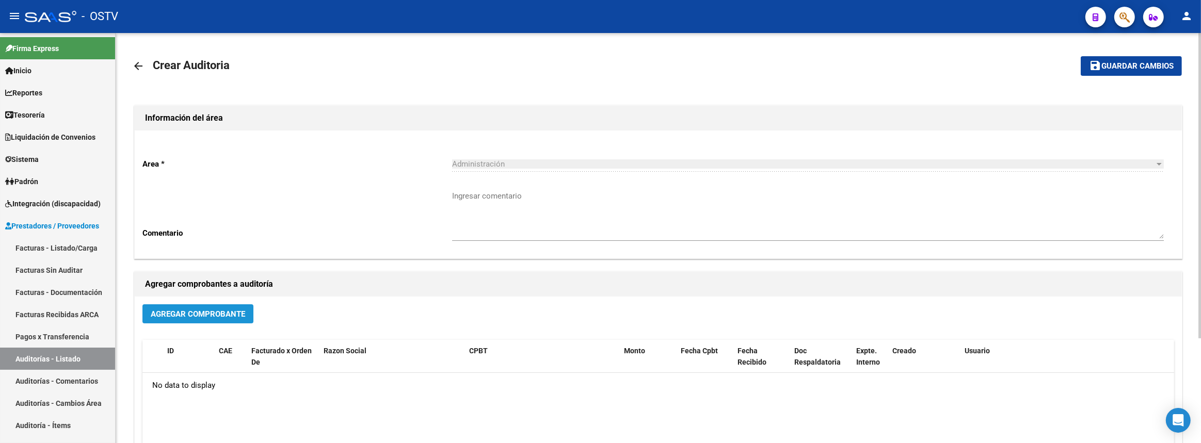
click at [222, 311] on span "Agregar Comprobante" at bounding box center [198, 314] width 94 height 9
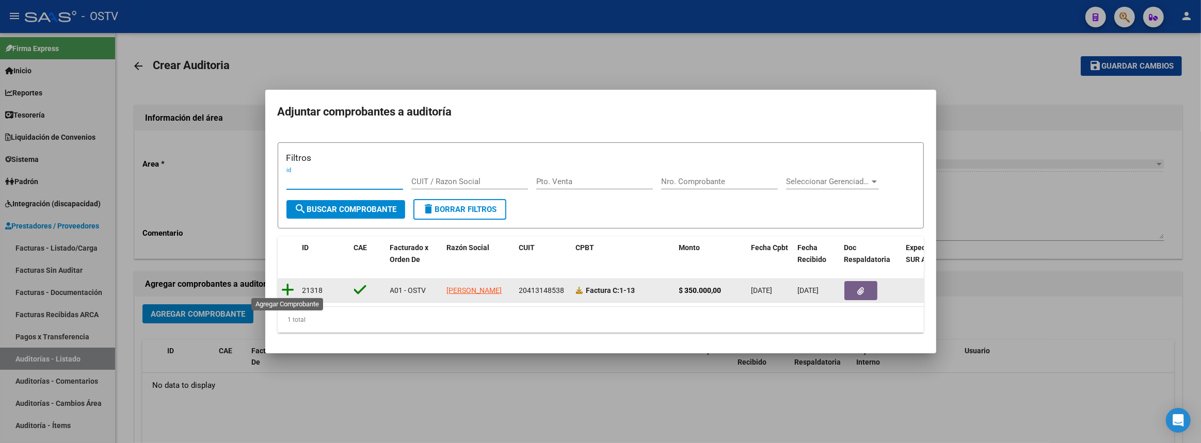
click at [289, 284] on icon at bounding box center [288, 290] width 13 height 14
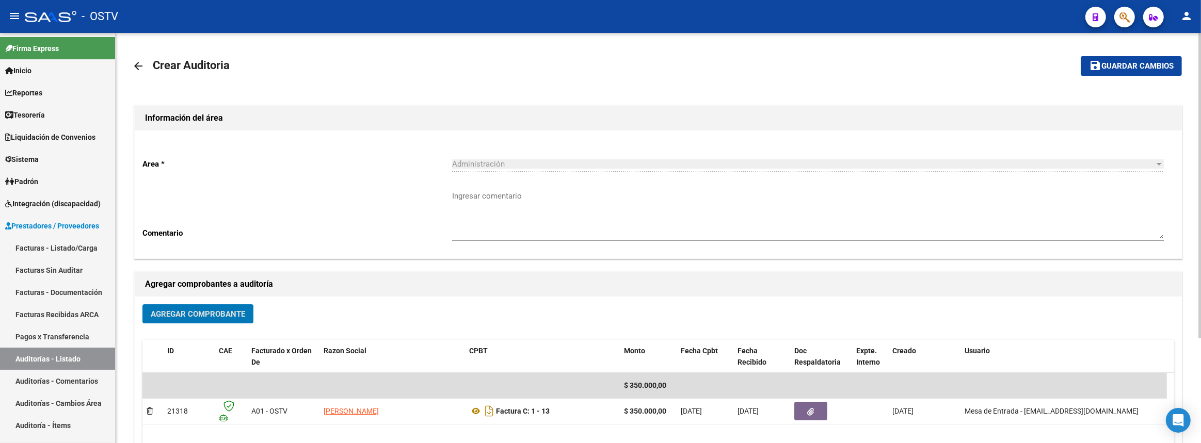
click at [1095, 76] on mat-toolbar-row "save Guardar cambios" at bounding box center [1073, 66] width 218 height 33
click at [602, 198] on textarea "Ingresar comentario" at bounding box center [808, 214] width 712 height 49
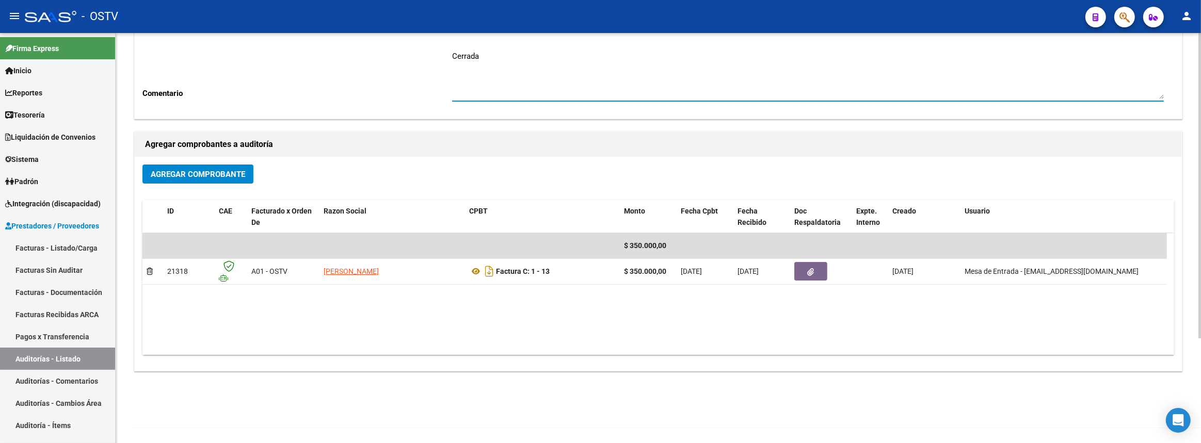
scroll to position [0, 0]
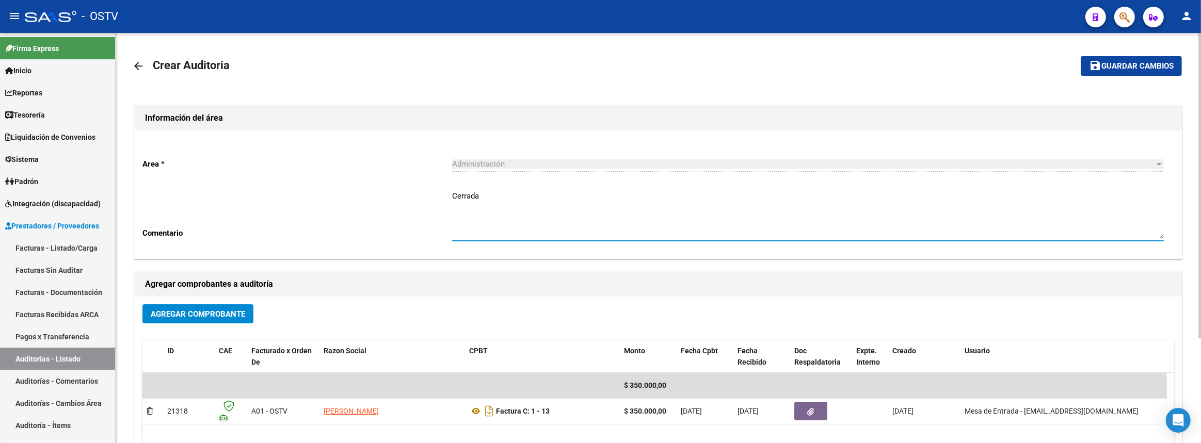
type textarea "Cerrada"
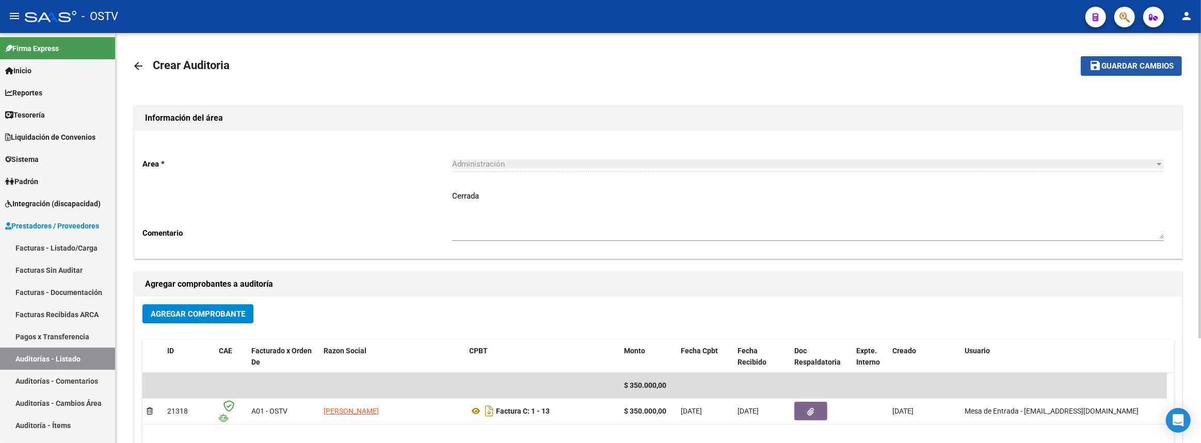
click at [1101, 63] on span "Guardar cambios" at bounding box center [1137, 66] width 72 height 9
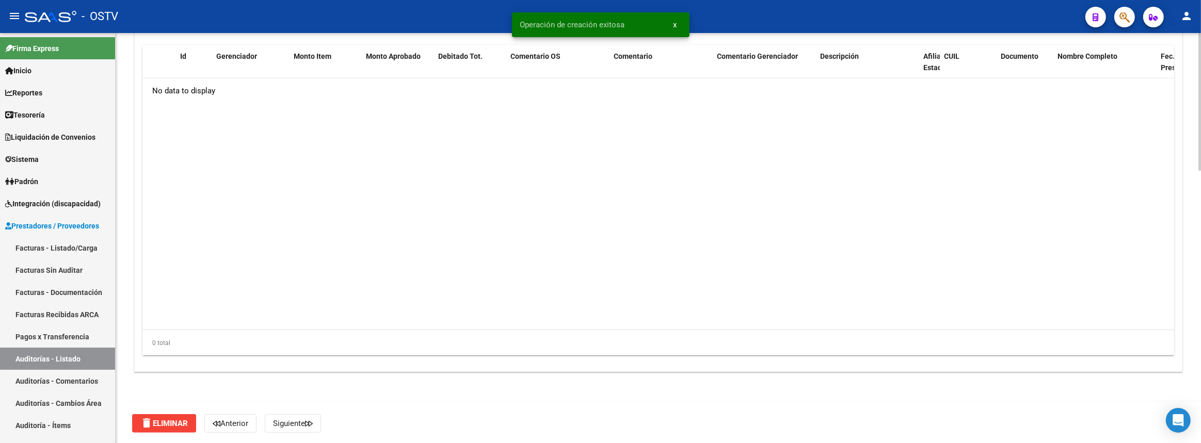
scroll to position [715, 0]
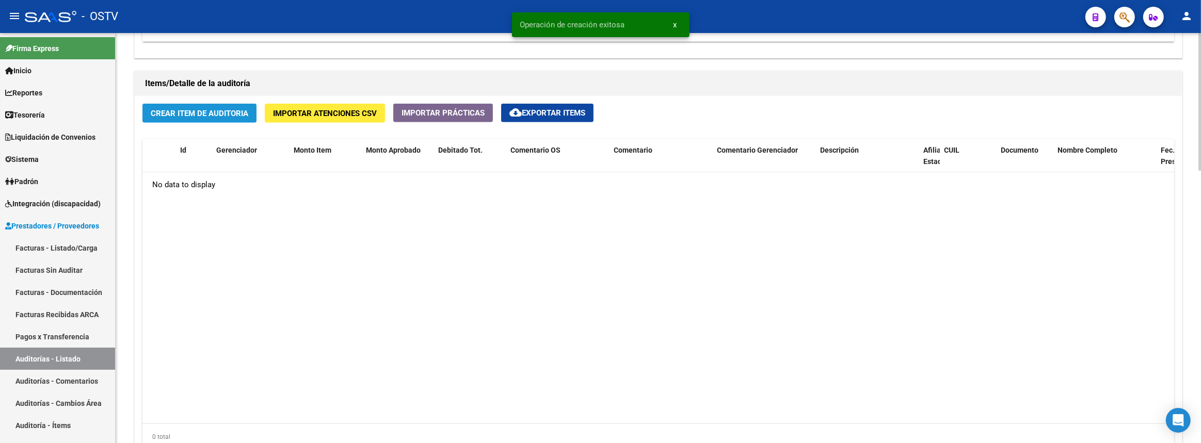
click at [204, 109] on span "Crear Item de Auditoria" at bounding box center [200, 113] width 98 height 9
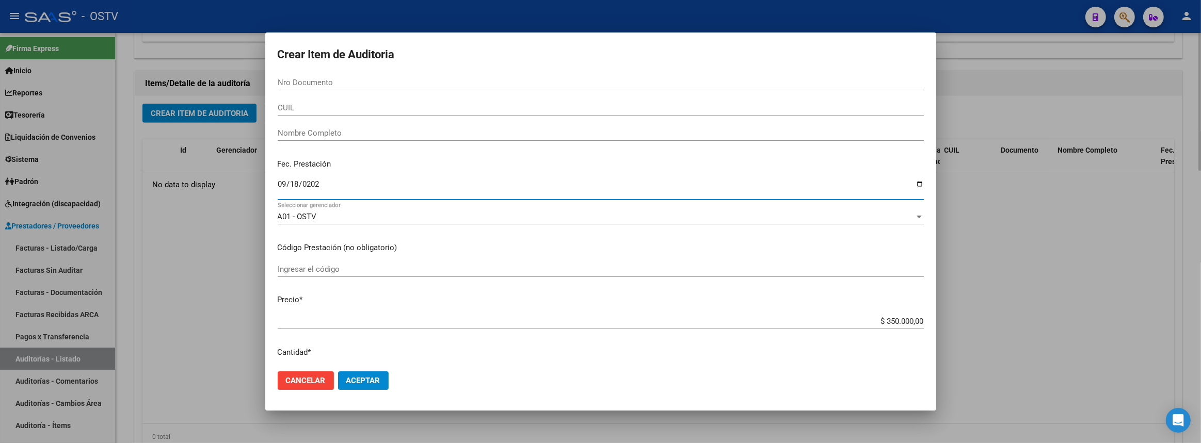
type input "2025-09-18"
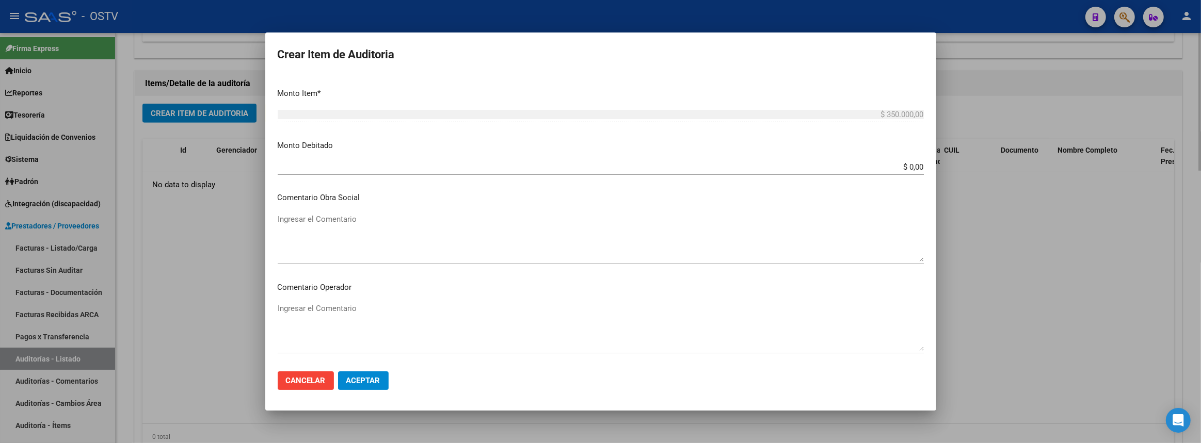
scroll to position [580, 0]
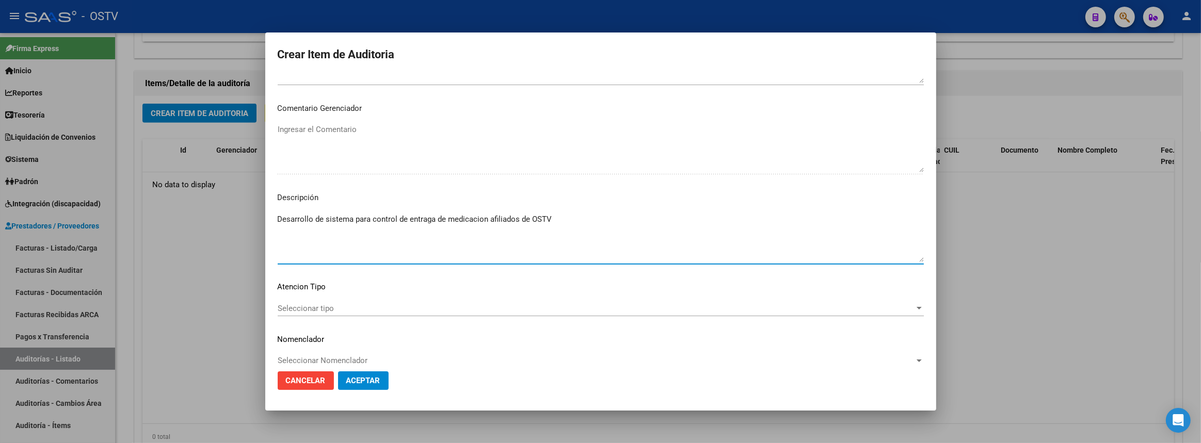
type textarea "Desarrollo de sistema para control de entraga de medicacion afiliados de OSTV"
click at [374, 375] on button "Aceptar" at bounding box center [363, 381] width 51 height 19
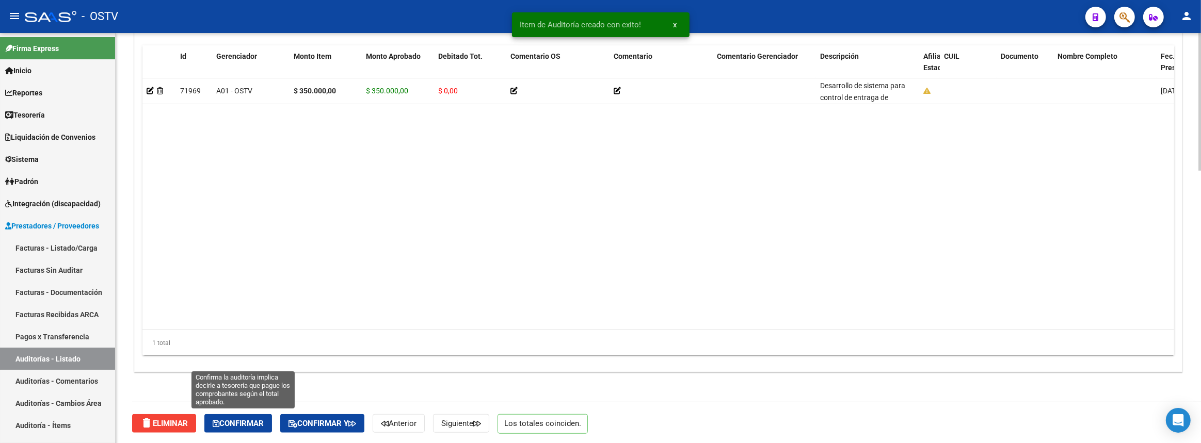
click at [239, 416] on button "Confirmar" at bounding box center [238, 423] width 68 height 19
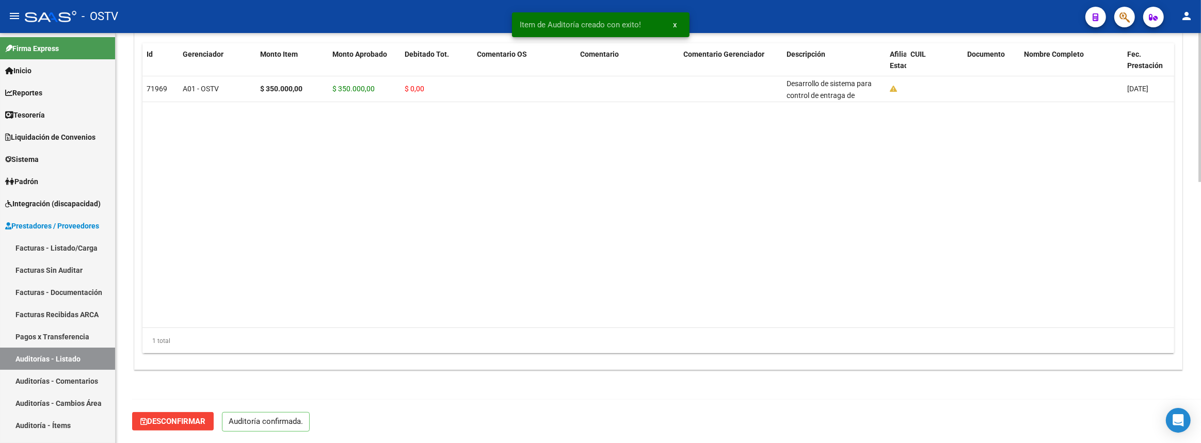
scroll to position [718, 0]
type input "202509"
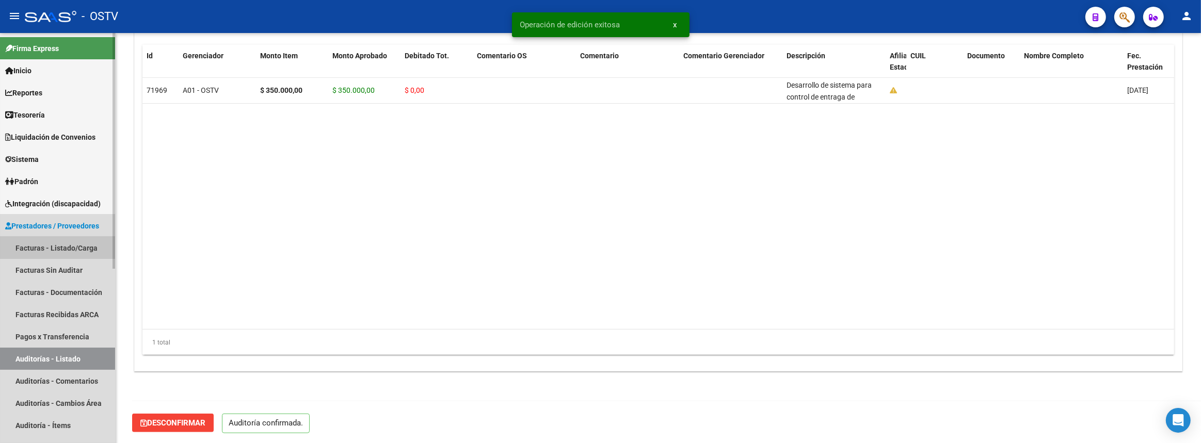
click at [34, 252] on link "Facturas - Listado/Carga" at bounding box center [57, 248] width 115 height 22
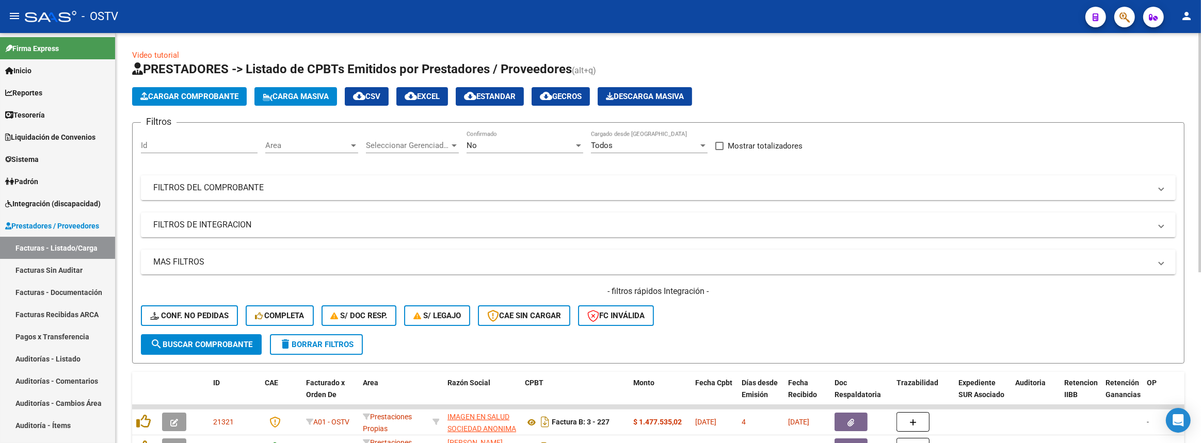
click at [495, 186] on mat-panel-title "FILTROS DEL COMPROBANTE" at bounding box center [652, 187] width 998 height 11
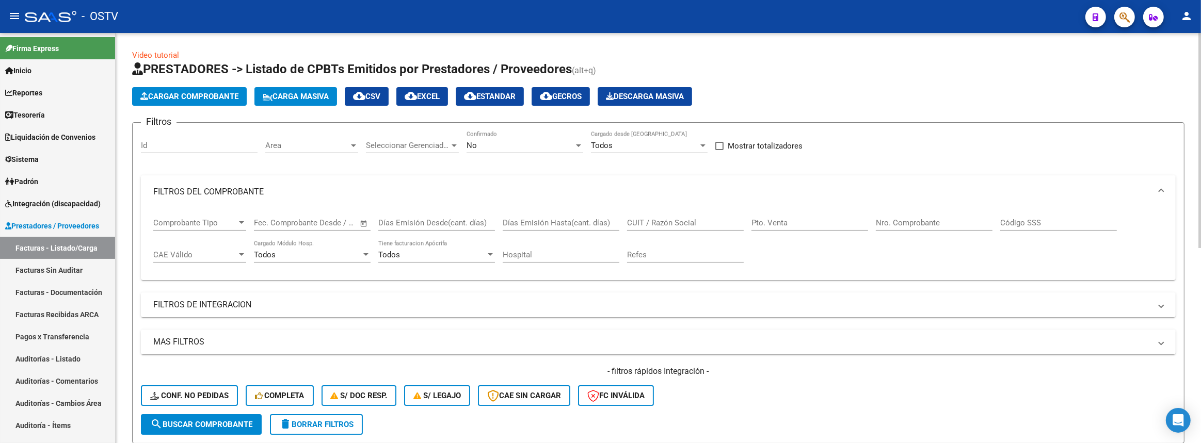
click at [705, 218] on input "CUIT / Razón Social" at bounding box center [685, 222] width 117 height 9
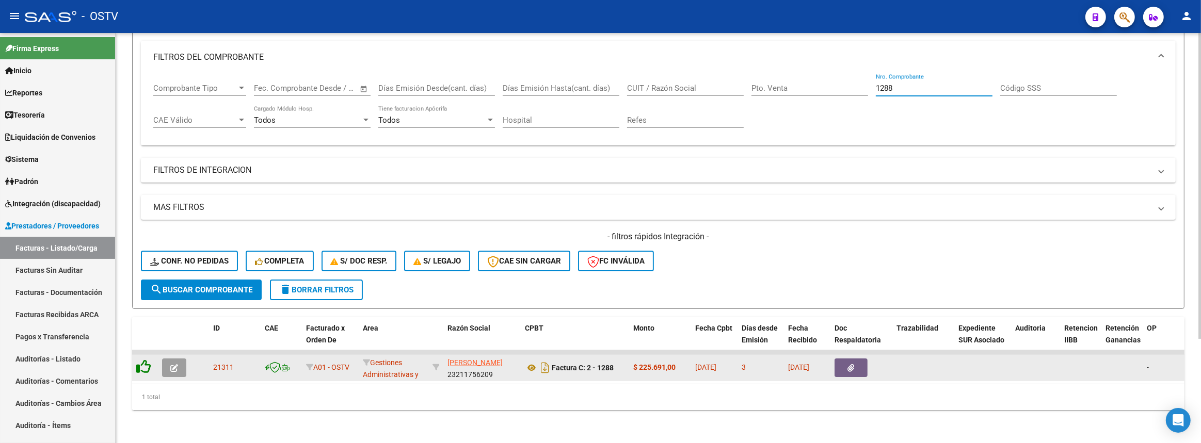
type input "1288"
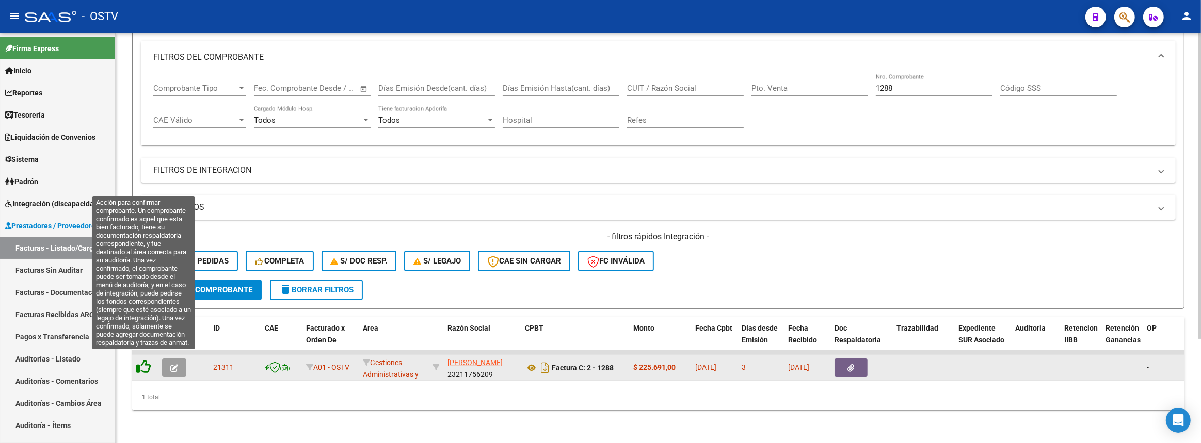
click at [141, 360] on icon at bounding box center [143, 367] width 14 height 14
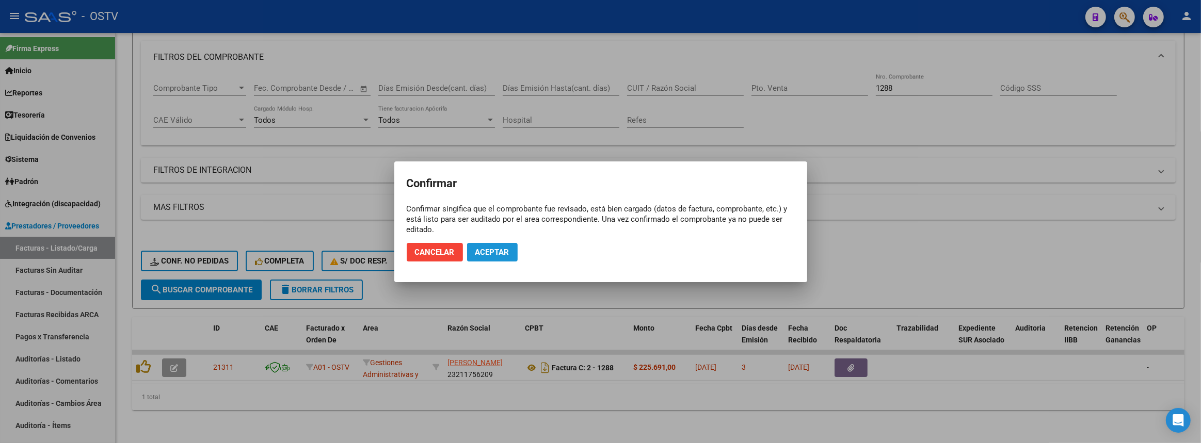
click at [516, 250] on button "Aceptar" at bounding box center [492, 252] width 51 height 19
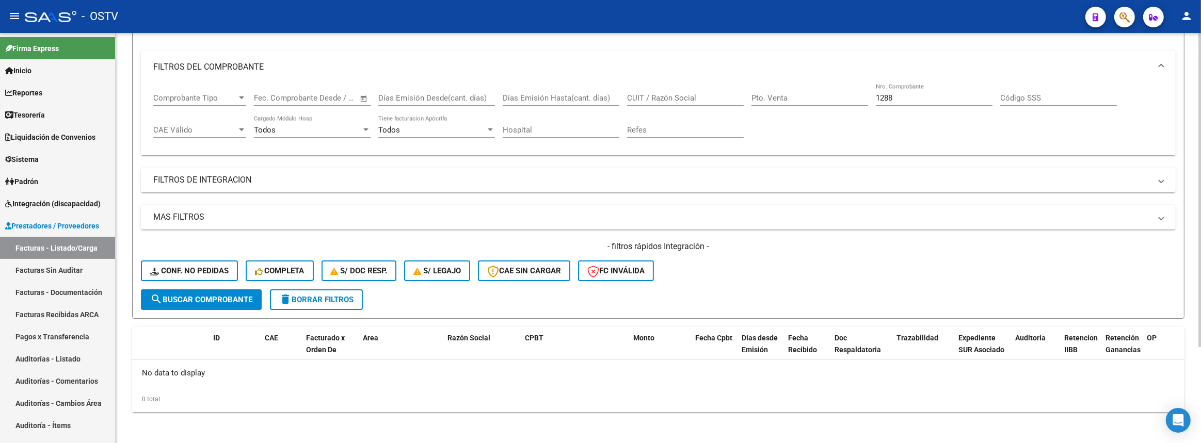
scroll to position [0, 0]
click at [244, 298] on span "search Buscar Comprobante" at bounding box center [201, 299] width 102 height 9
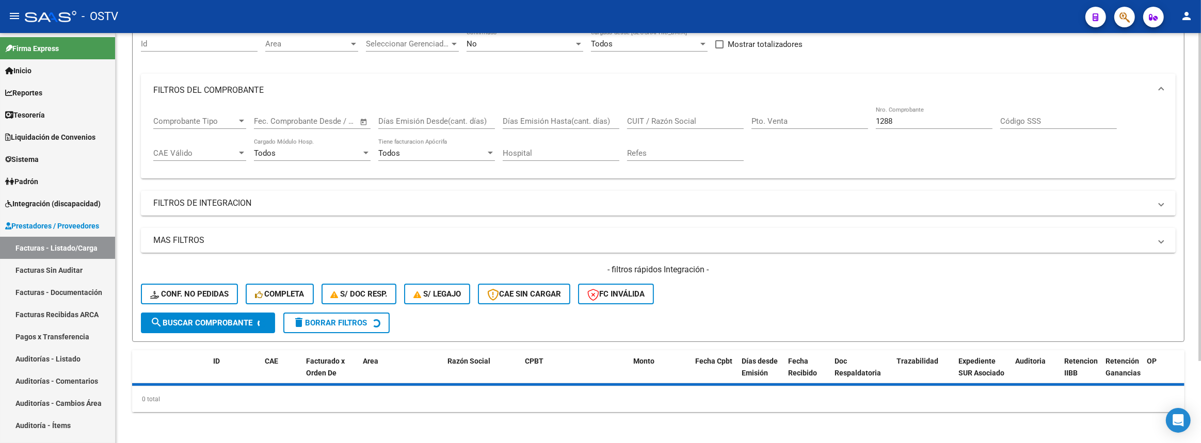
scroll to position [8, 0]
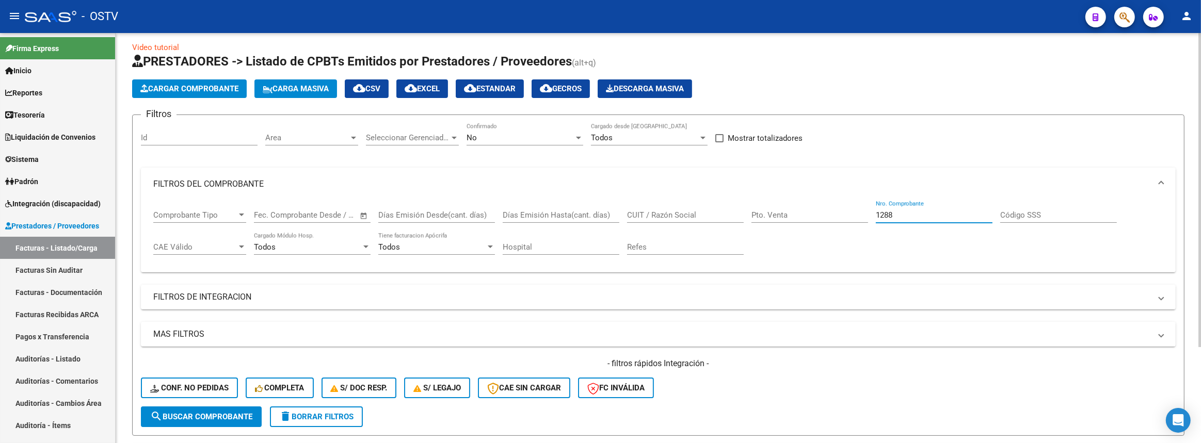
drag, startPoint x: 903, startPoint y: 216, endPoint x: 794, endPoint y: 206, distance: 108.9
click at [814, 214] on div "Comprobante Tipo Comprobante Tipo Fecha inicio – Fecha fin Fec. Comprobante Des…" at bounding box center [658, 233] width 1010 height 64
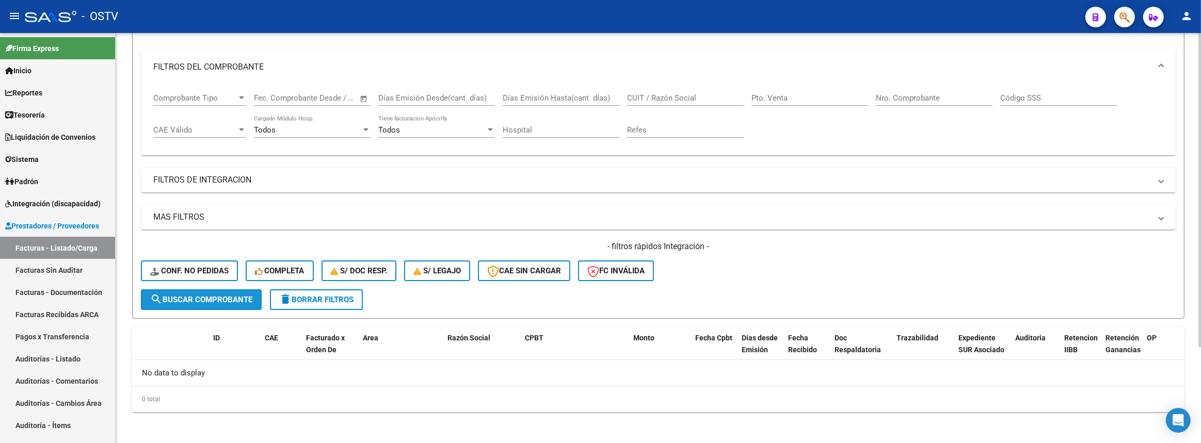
click at [206, 290] on button "search Buscar Comprobante" at bounding box center [201, 300] width 121 height 21
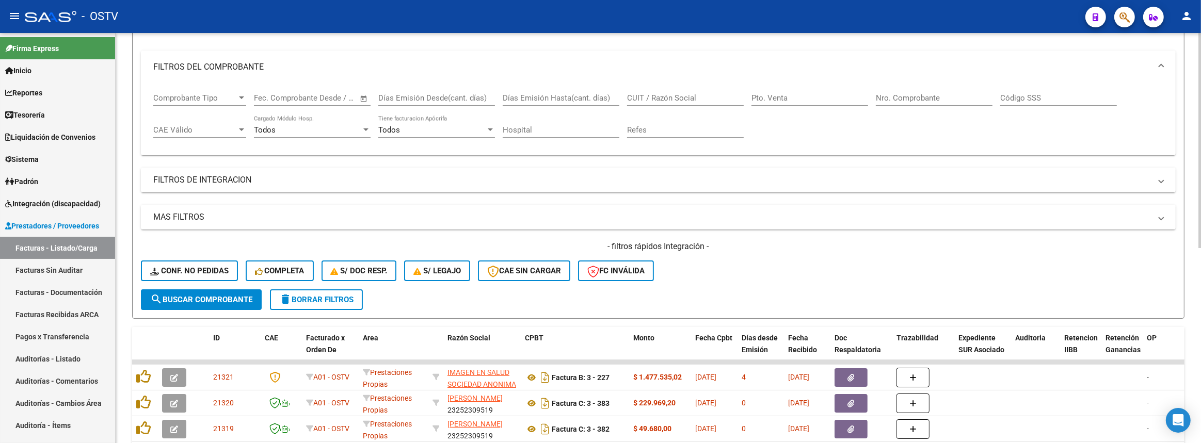
scroll to position [0, 0]
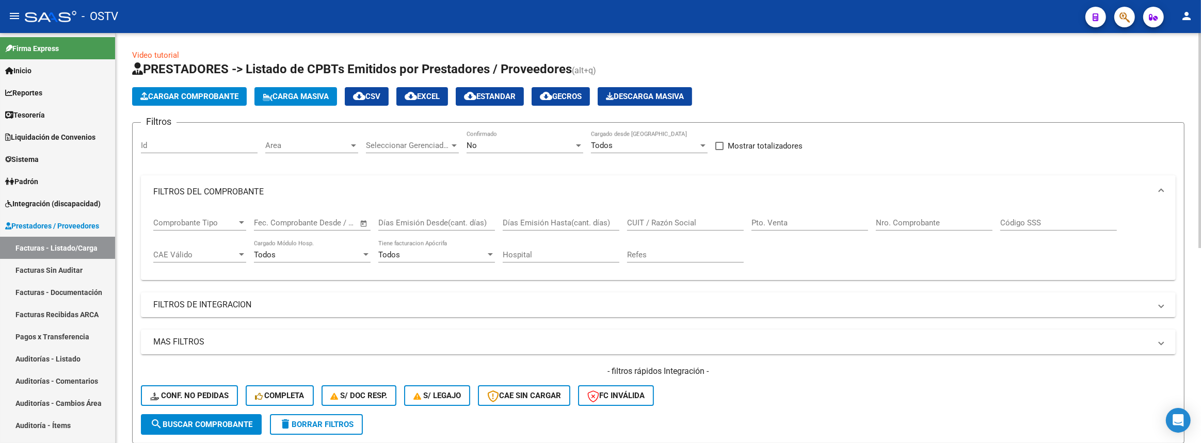
click at [551, 139] on div "No Confirmado" at bounding box center [525, 142] width 117 height 22
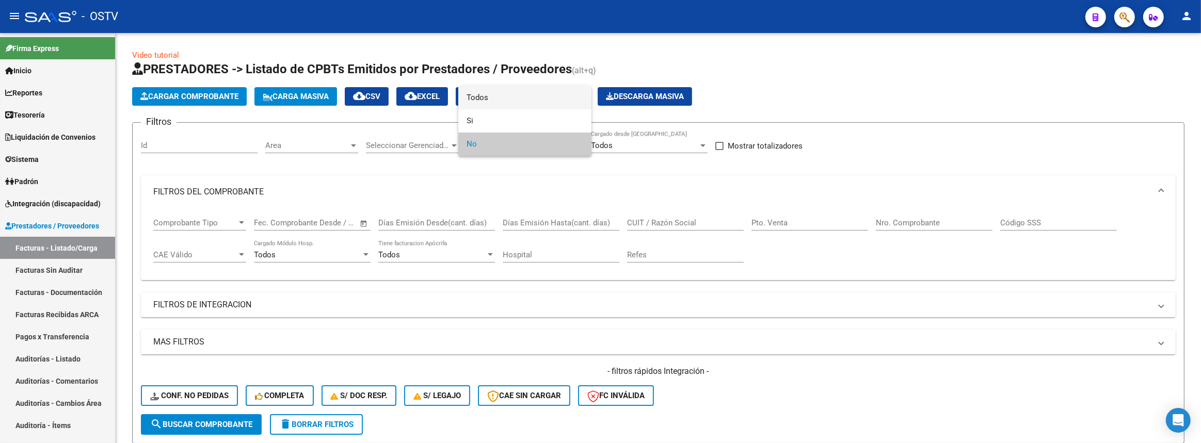
click at [522, 98] on span "Todos" at bounding box center [525, 97] width 117 height 23
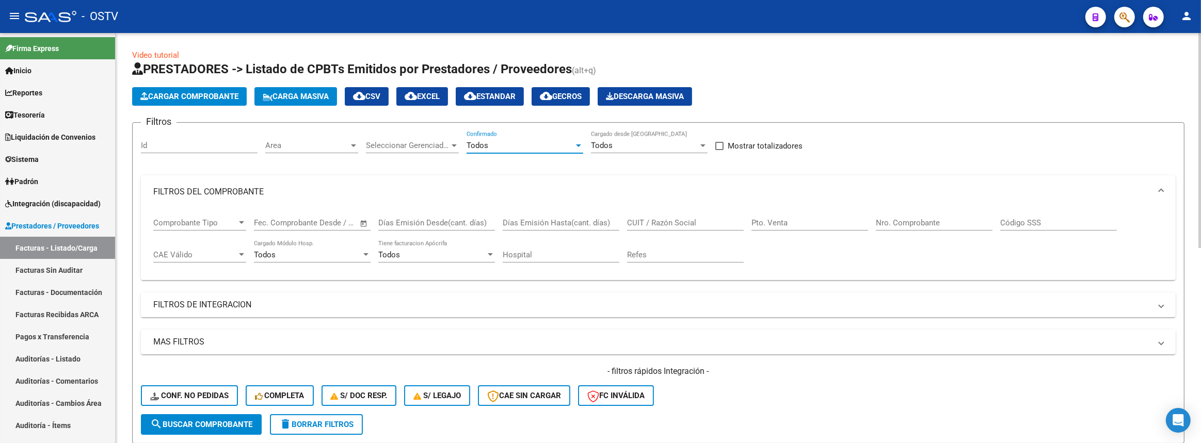
click at [946, 218] on input "Nro. Comprobante" at bounding box center [934, 222] width 117 height 9
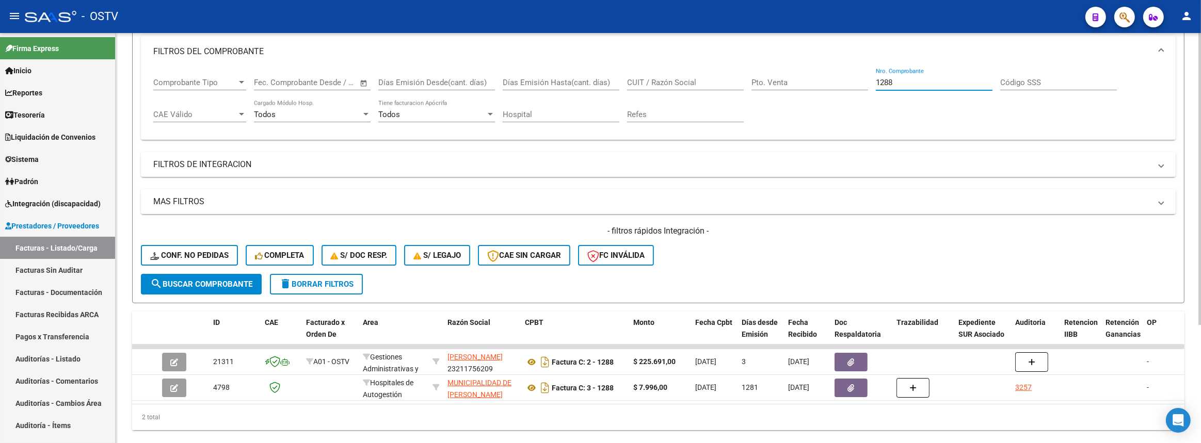
scroll to position [165, 0]
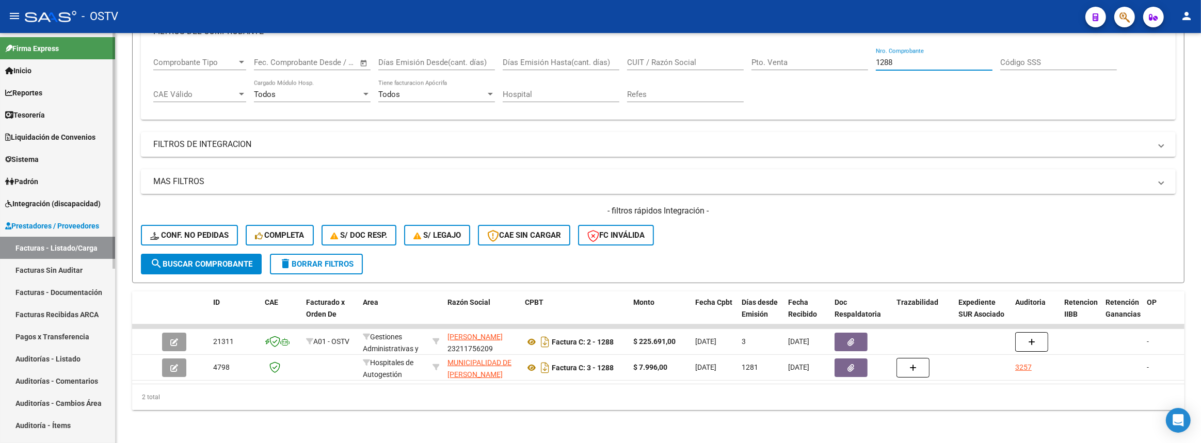
type input "1288"
click at [65, 361] on link "Auditorías - Listado" at bounding box center [57, 359] width 115 height 22
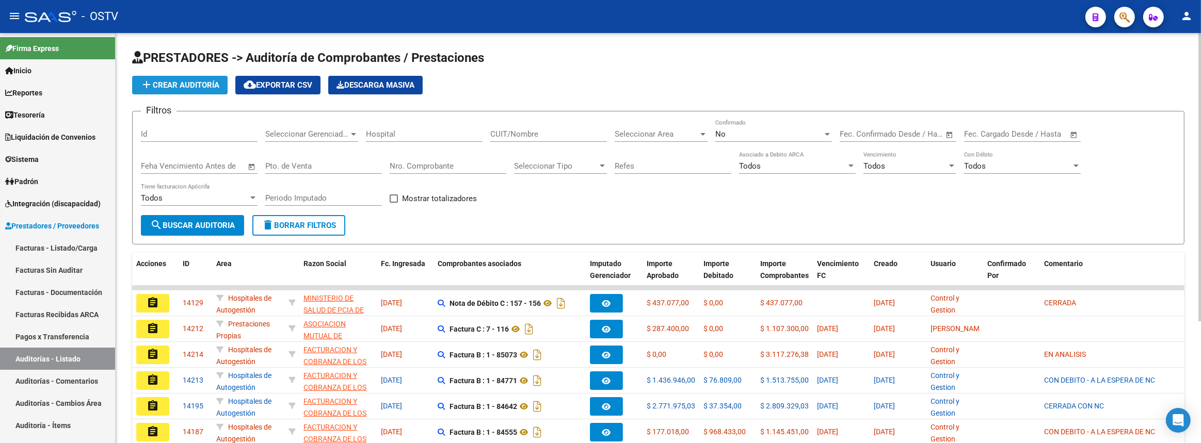
click at [201, 87] on span "add Crear Auditoría" at bounding box center [179, 85] width 79 height 9
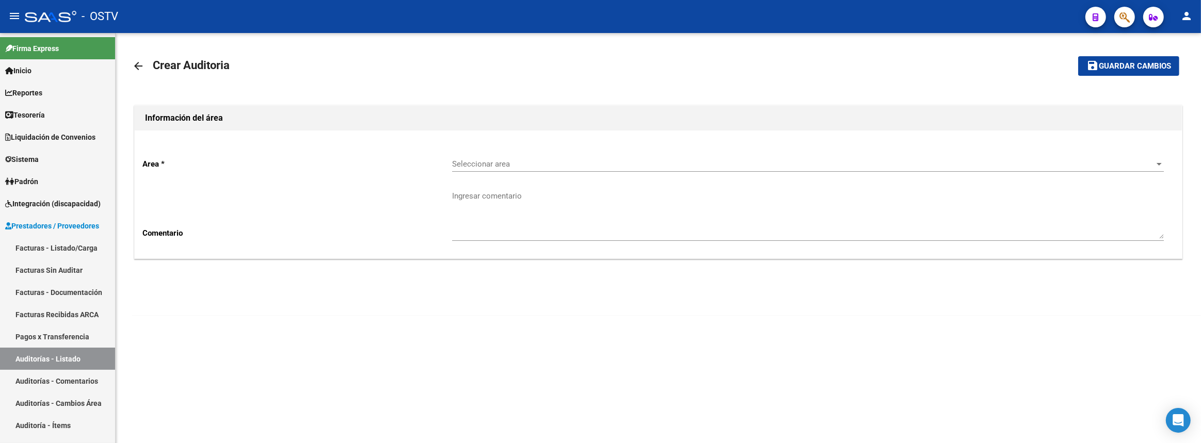
click at [476, 163] on span "Seleccionar area" at bounding box center [803, 163] width 702 height 9
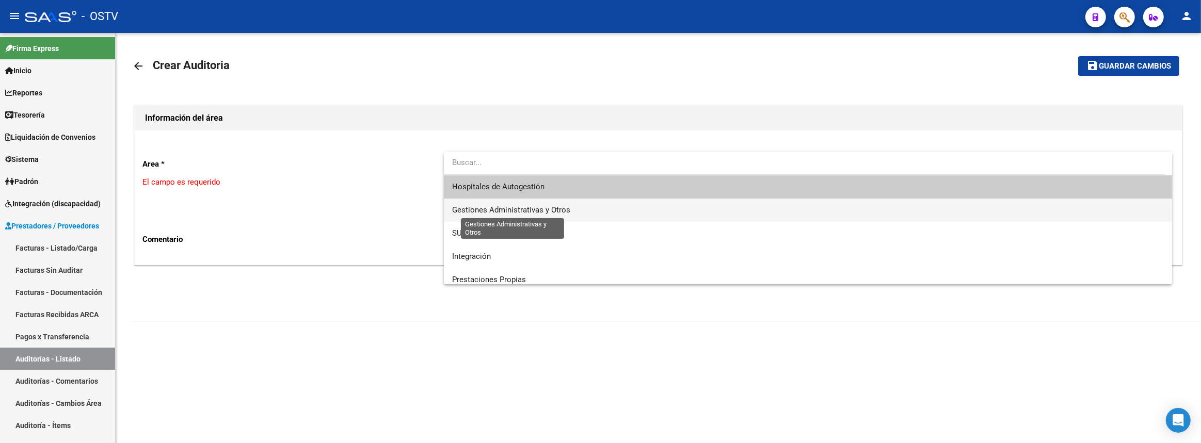
click at [490, 205] on span "Gestiones Administrativas y Otros" at bounding box center [511, 209] width 118 height 9
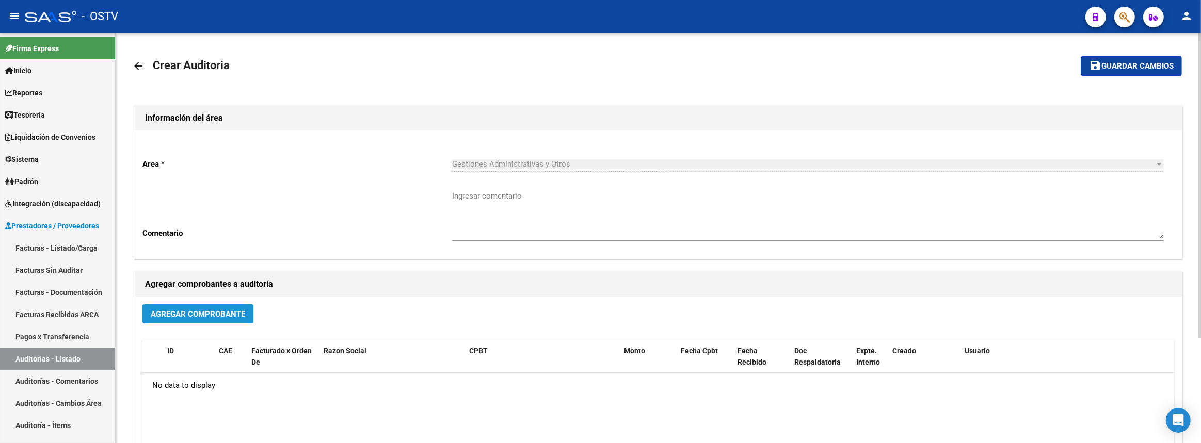
click at [241, 313] on span "Agregar Comprobante" at bounding box center [198, 314] width 94 height 9
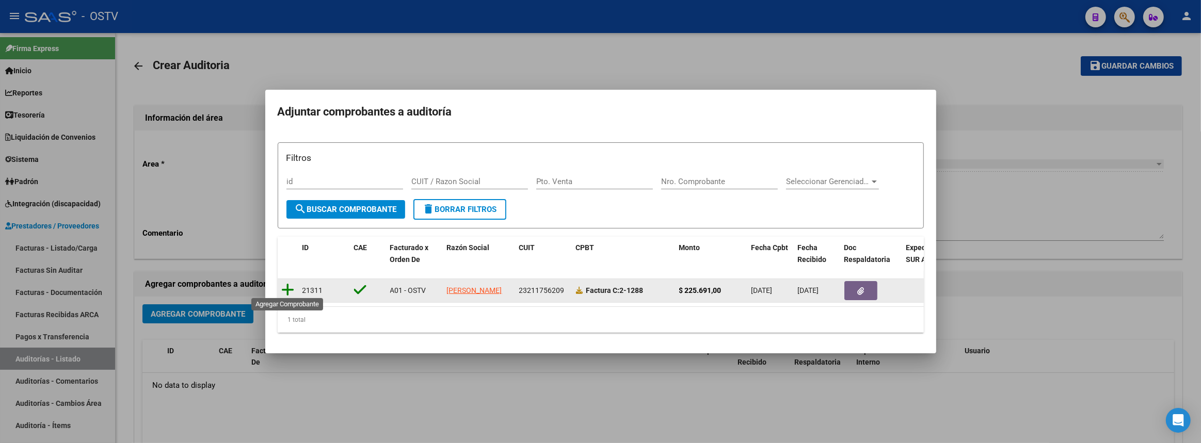
click at [290, 285] on icon at bounding box center [288, 290] width 13 height 14
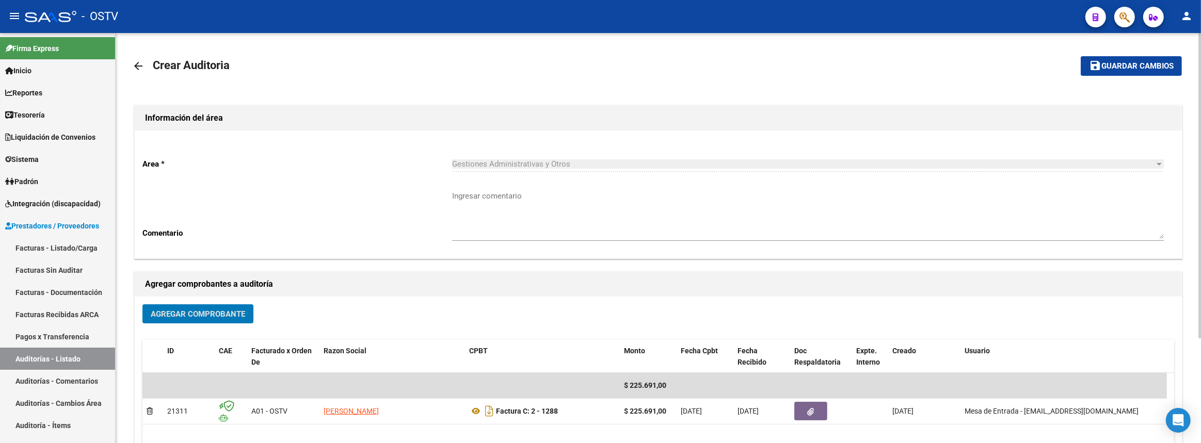
click at [1109, 62] on span "Guardar cambios" at bounding box center [1137, 66] width 72 height 9
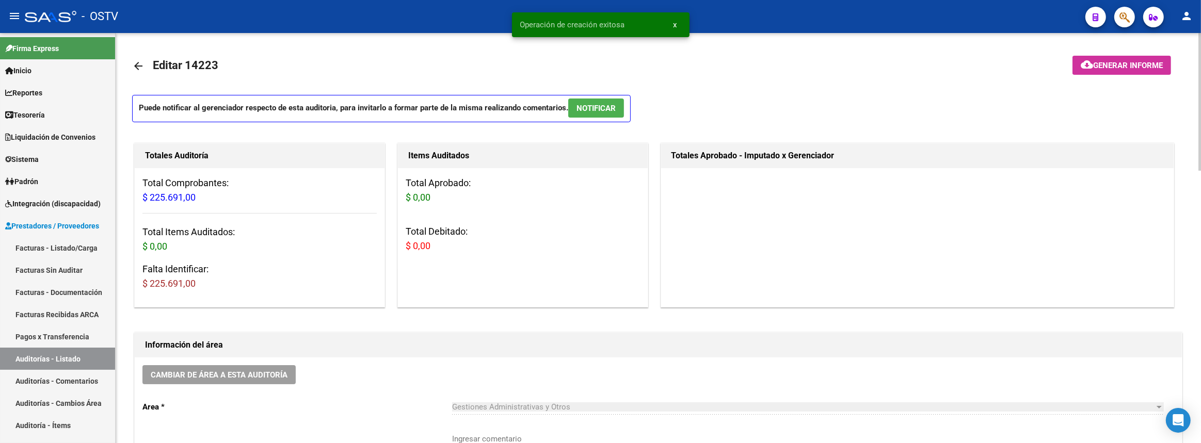
scroll to position [140, 0]
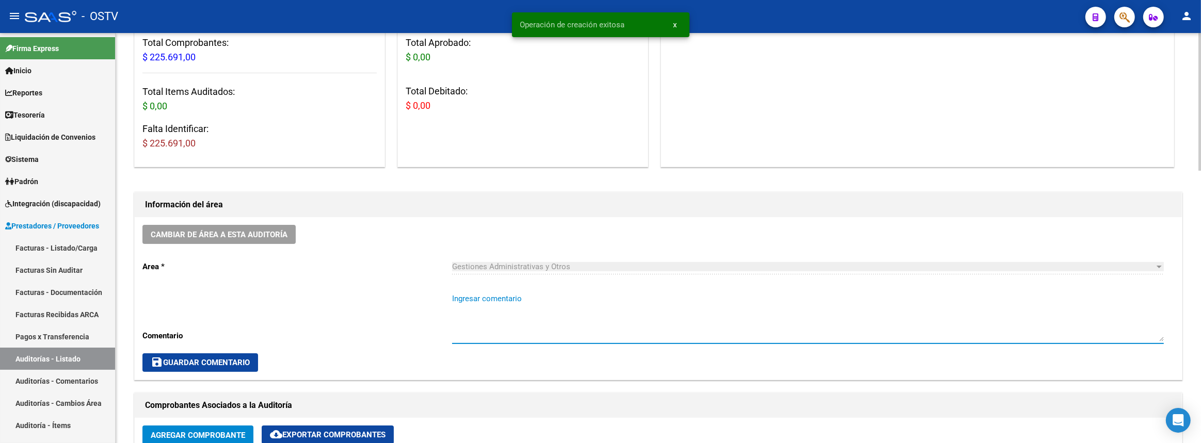
drag, startPoint x: 566, startPoint y: 299, endPoint x: 578, endPoint y: 309, distance: 15.4
click at [567, 299] on textarea "Ingresar comentario" at bounding box center [808, 317] width 712 height 49
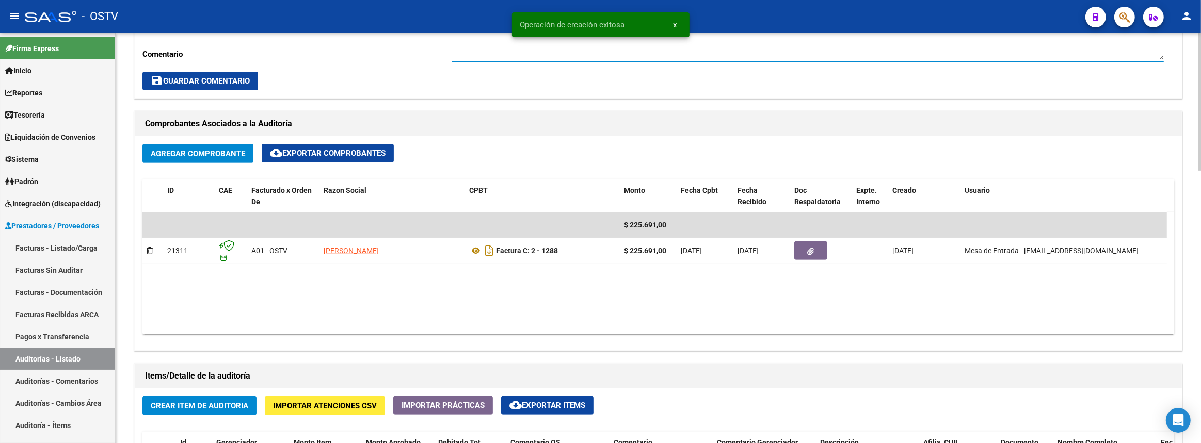
scroll to position [657, 0]
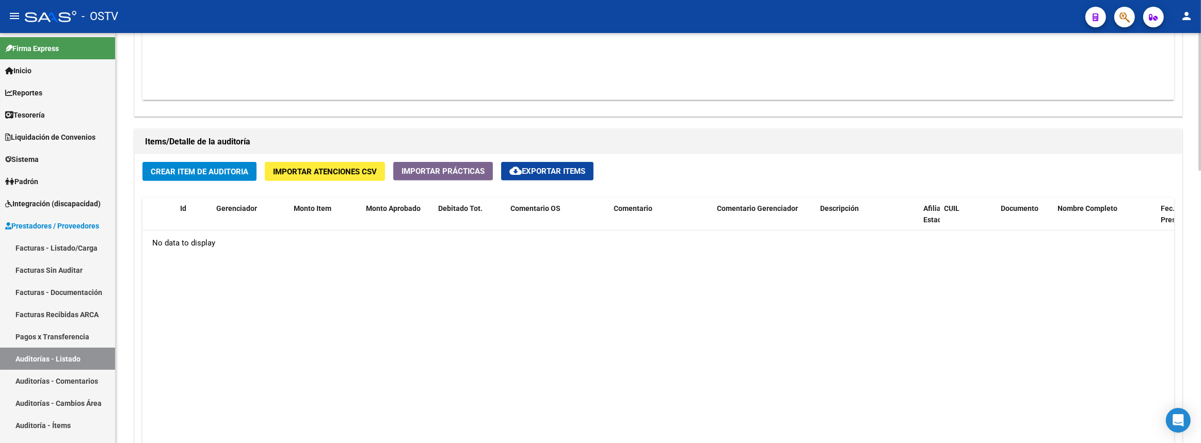
type textarea "Cerrada"
click at [223, 173] on span "Crear Item de Auditoria" at bounding box center [200, 171] width 98 height 9
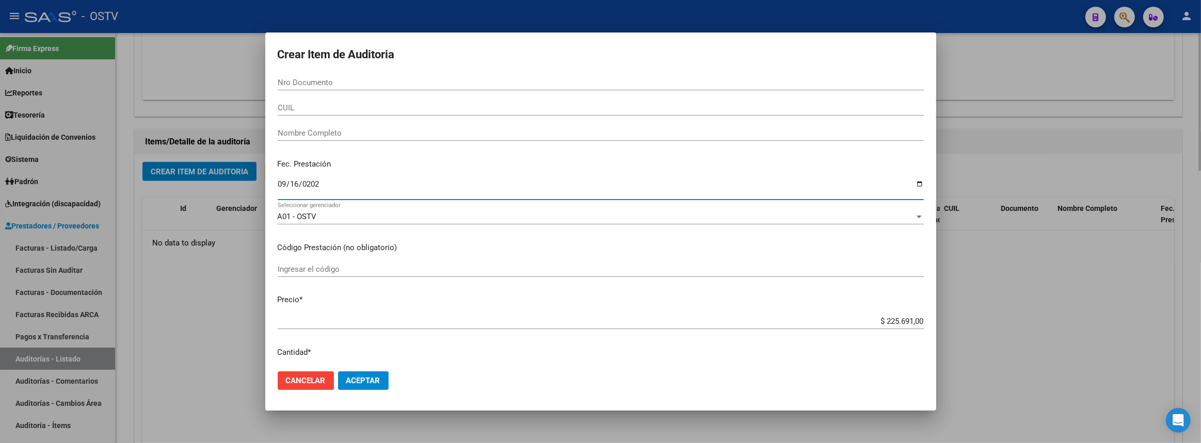
type input "2025-09-16"
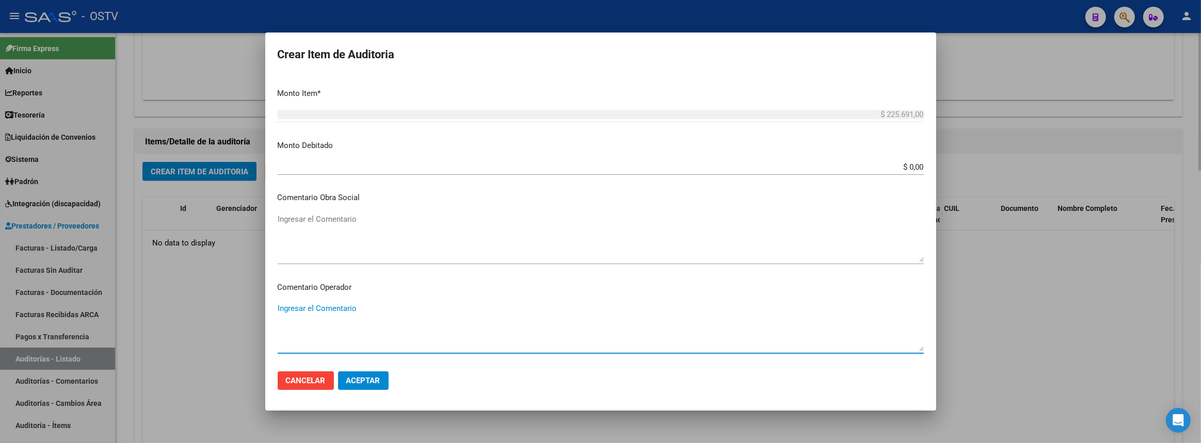
scroll to position [580, 0]
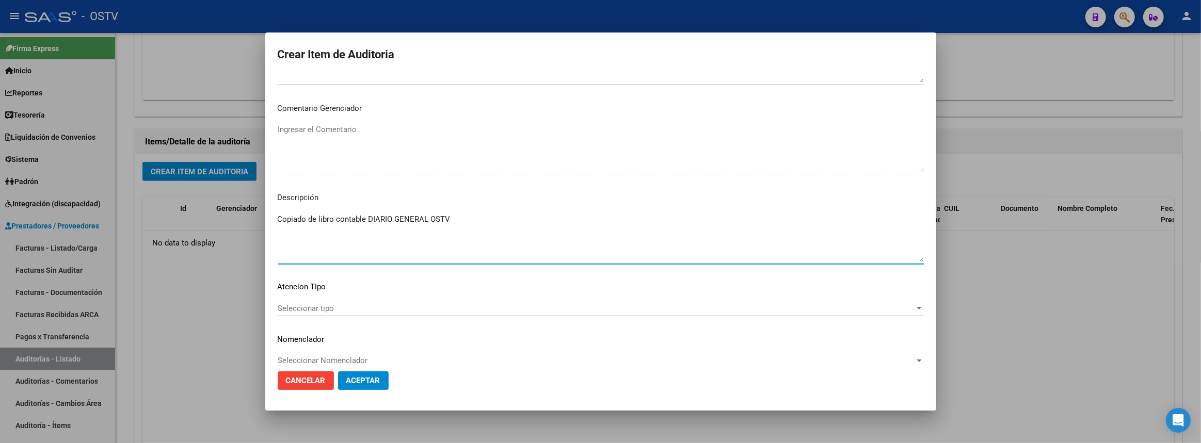
type textarea "Copiado de libro contable DIARIO GENERAL OSTV"
click at [371, 387] on button "Aceptar" at bounding box center [363, 381] width 51 height 19
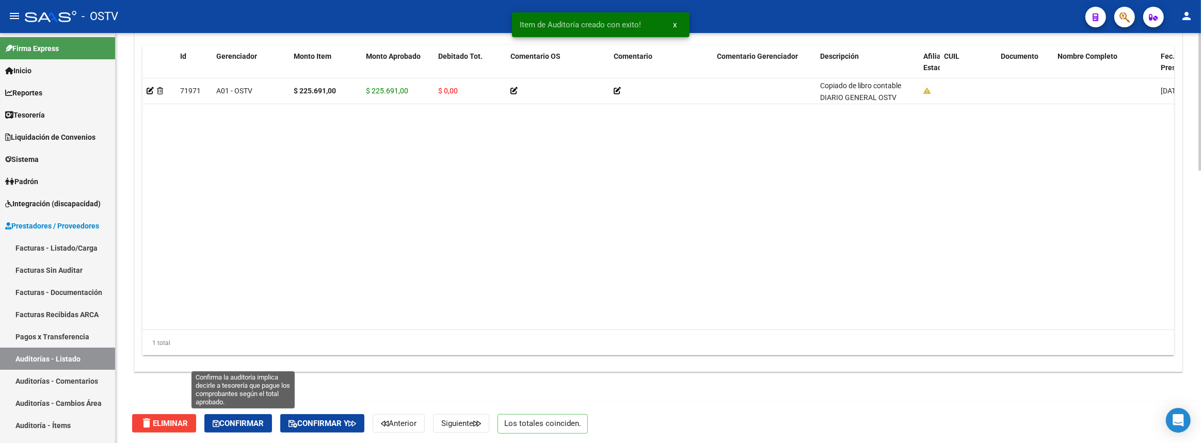
click at [244, 421] on span "Confirmar" at bounding box center [238, 423] width 51 height 9
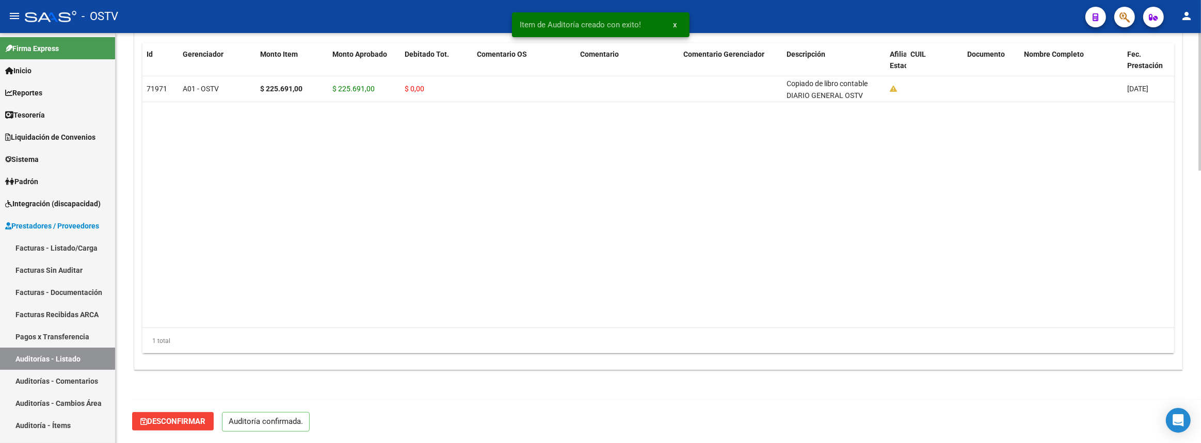
scroll to position [718, 0]
type input "202509"
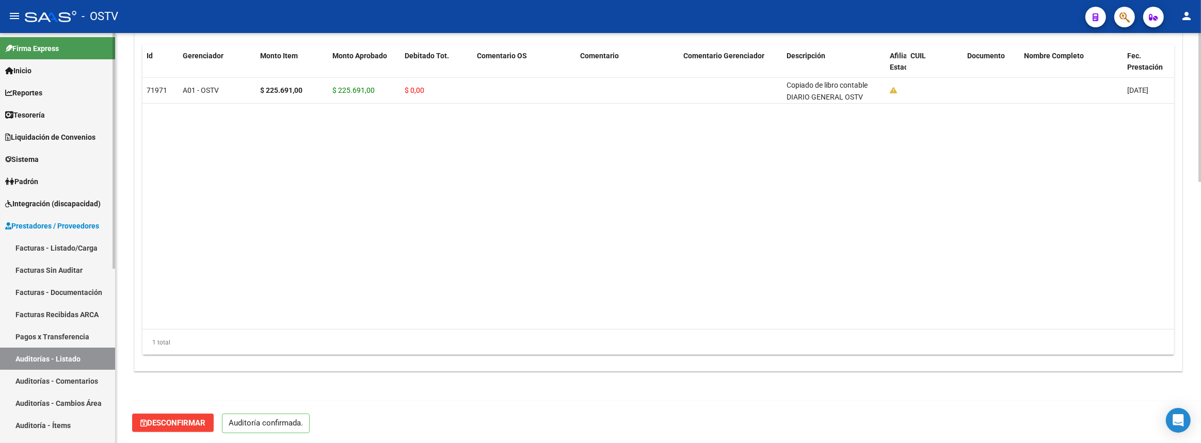
click at [86, 245] on link "Facturas - Listado/Carga" at bounding box center [57, 248] width 115 height 22
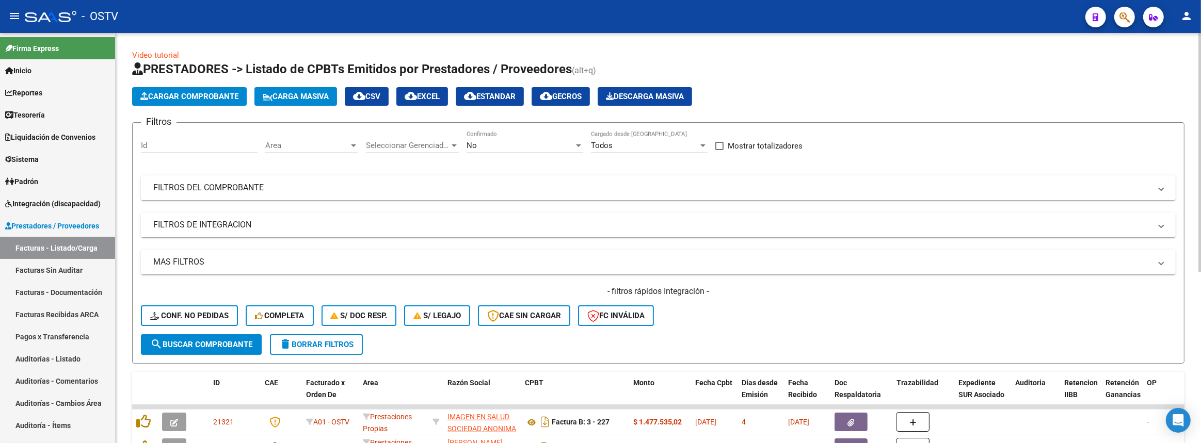
scroll to position [187, 0]
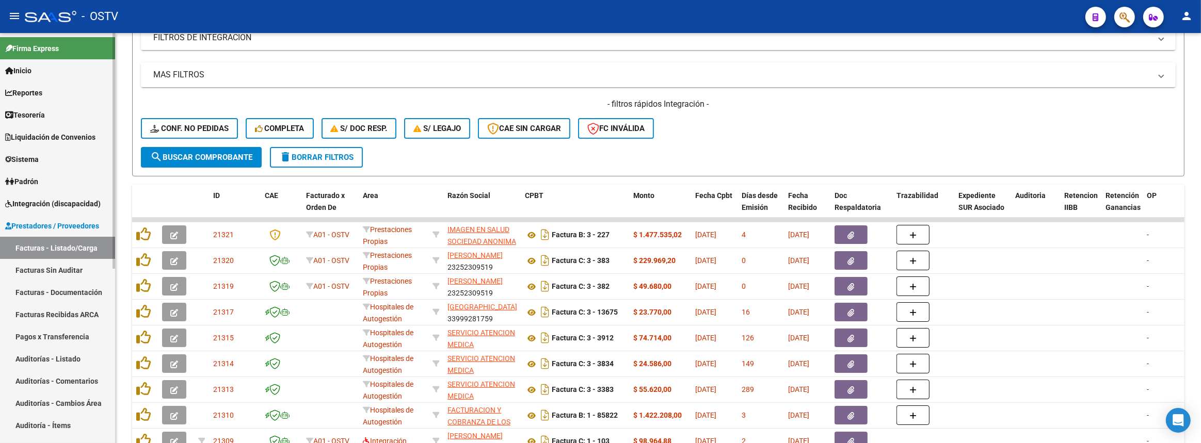
click at [73, 135] on span "Liquidación de Convenios" at bounding box center [50, 137] width 90 height 11
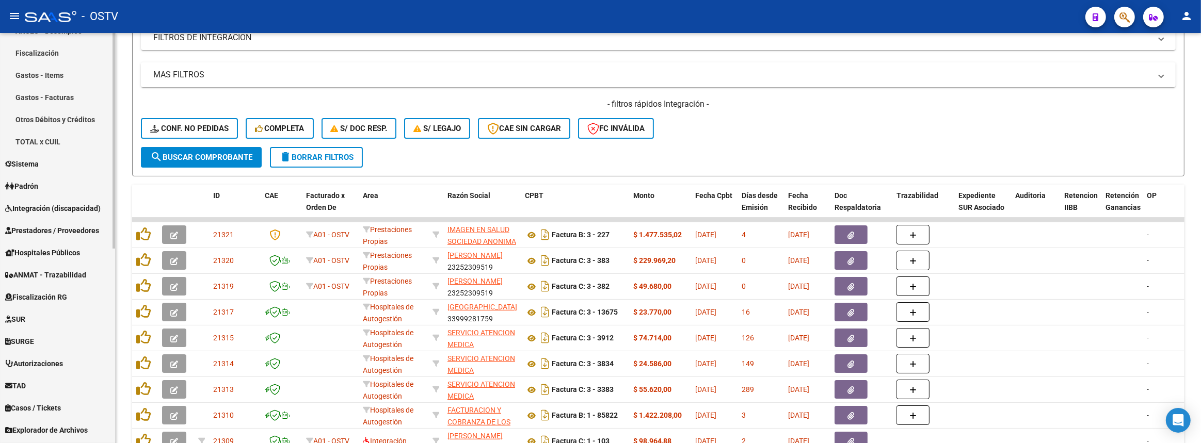
scroll to position [370, 0]
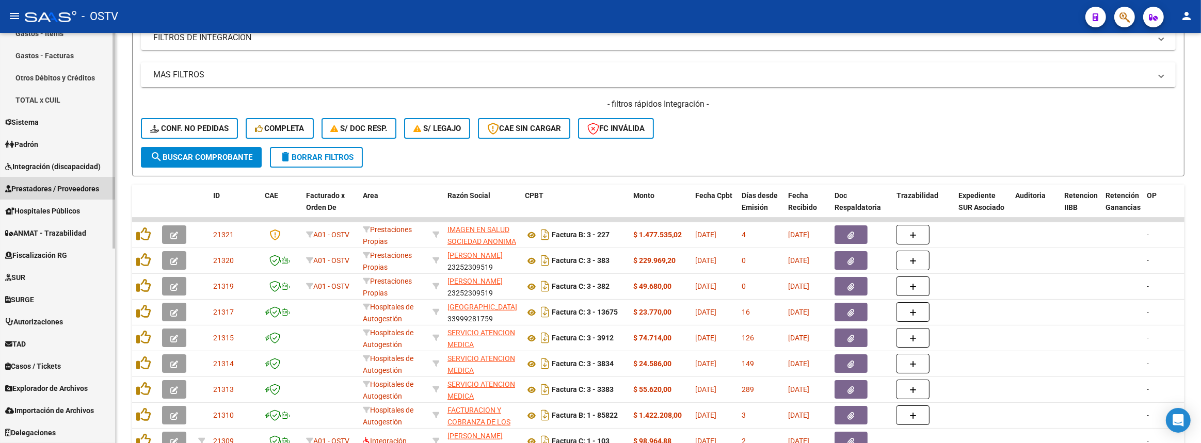
click at [44, 187] on span "Prestadores / Proveedores" at bounding box center [52, 188] width 94 height 11
click at [51, 191] on link "Otros Ingresos Geren." at bounding box center [57, 189] width 115 height 22
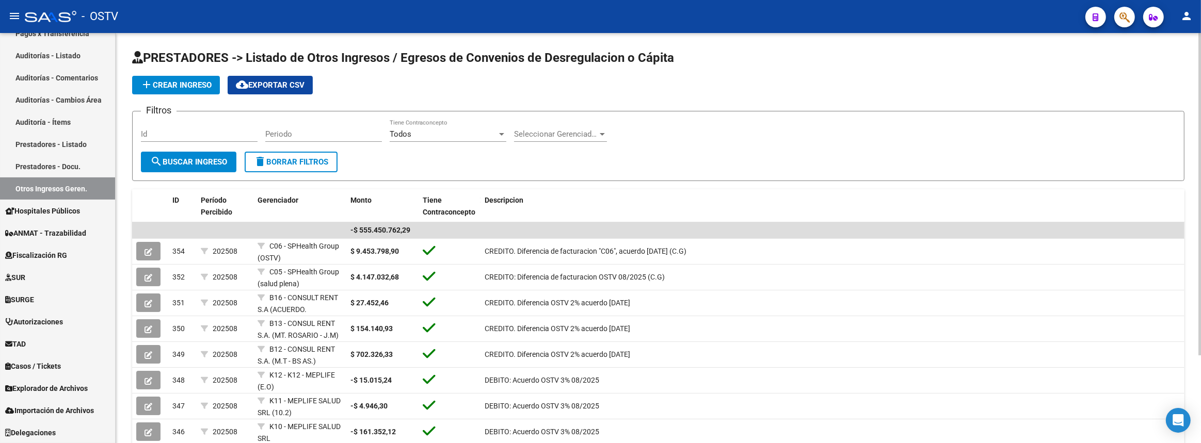
click at [299, 127] on div "Periodo" at bounding box center [323, 131] width 117 height 22
type input "202508"
click at [538, 121] on div "Seleccionar Gerenciador Seleccionar Gerenciador" at bounding box center [560, 131] width 93 height 22
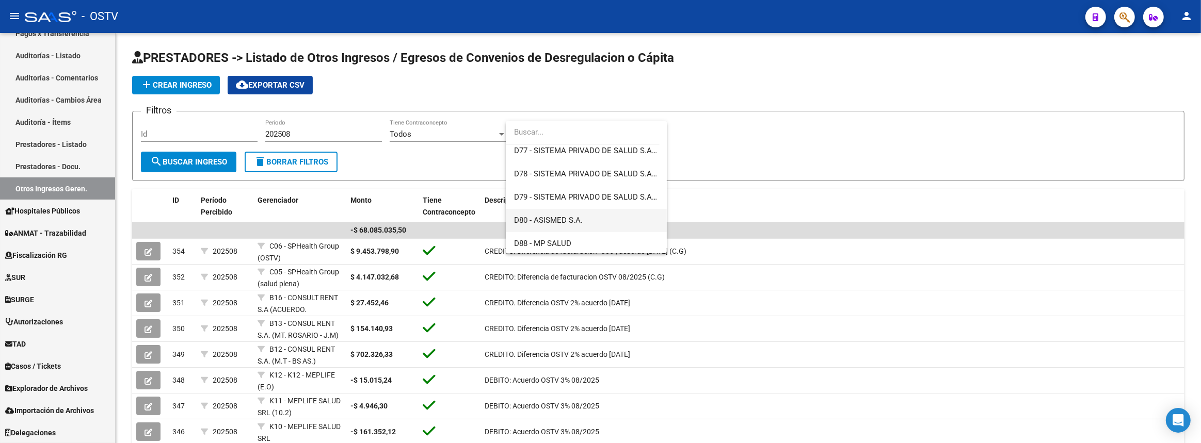
scroll to position [375, 0]
click at [585, 206] on span "C05 - SPHealth Group (salud plena)" at bounding box center [586, 198] width 145 height 23
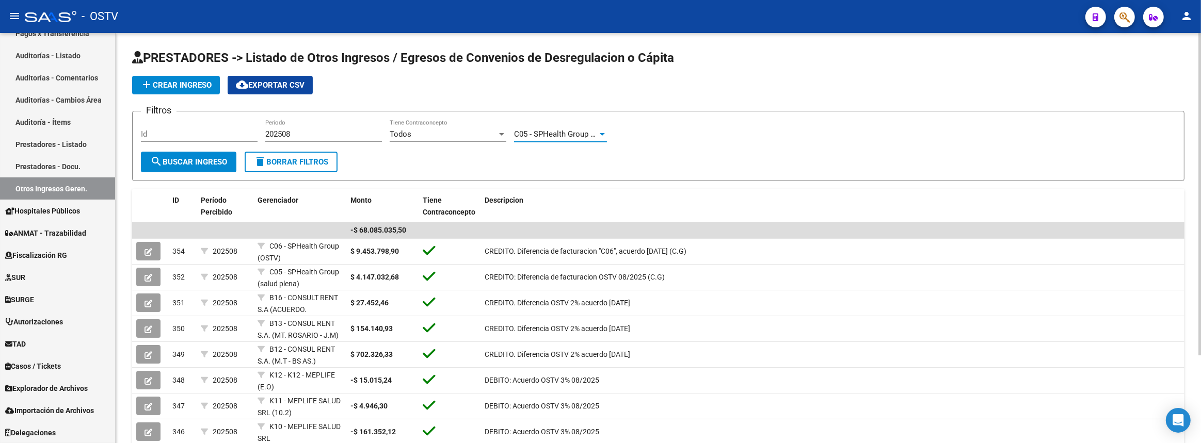
click at [201, 173] on form "Filtros Id 202508 Periodo Todos Tiene Contraconcepto C05 - SPHealth Group (salu…" at bounding box center [658, 146] width 1052 height 70
click at [201, 169] on button "search Buscar Ingreso" at bounding box center [188, 162] width 95 height 21
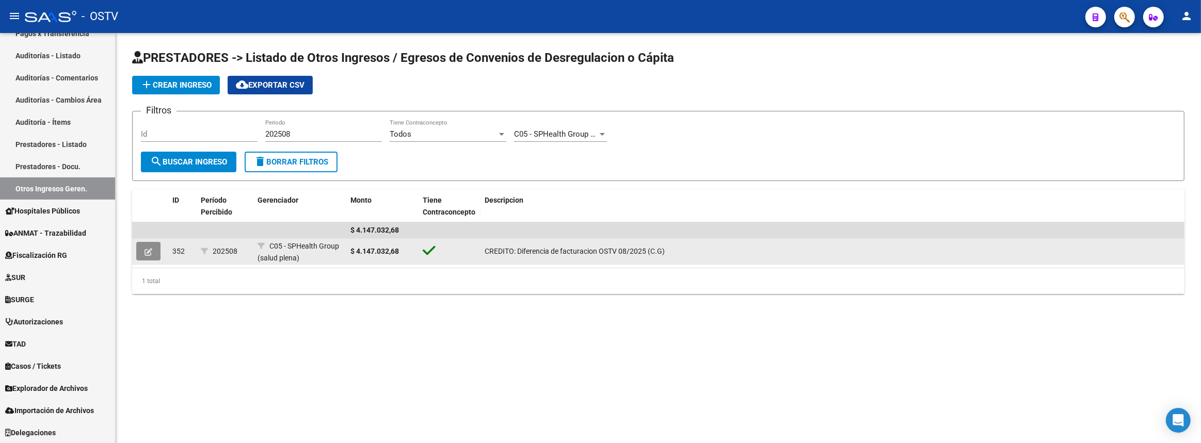
click at [155, 253] on button at bounding box center [148, 251] width 24 height 19
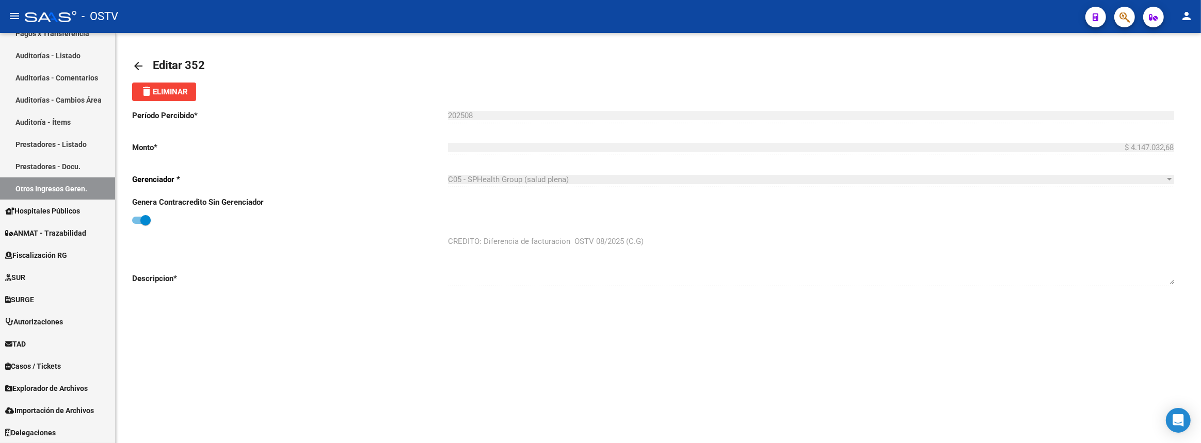
click at [145, 68] on link "arrow_back" at bounding box center [142, 66] width 21 height 24
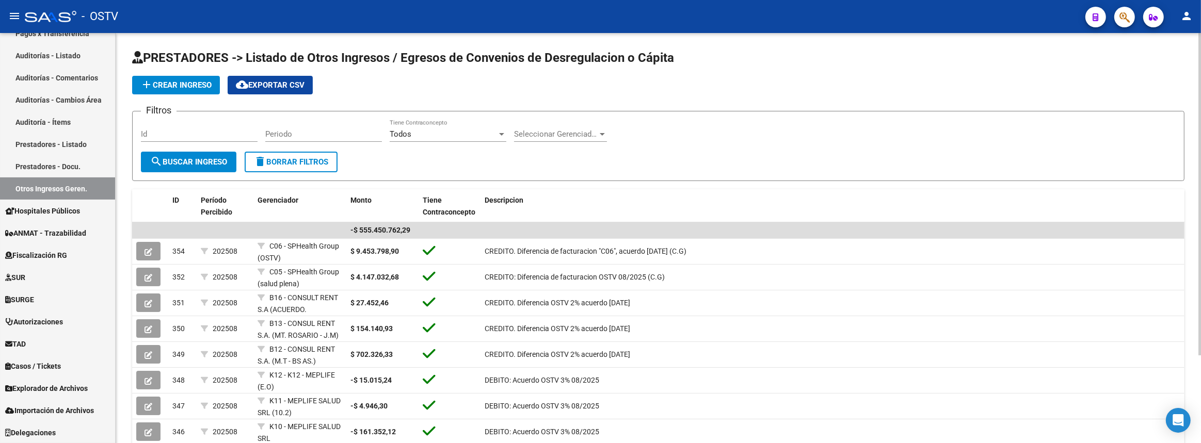
click at [328, 130] on input "Periodo" at bounding box center [323, 134] width 117 height 9
type input "202508"
click at [595, 130] on span "Seleccionar Gerenciador" at bounding box center [556, 134] width 84 height 9
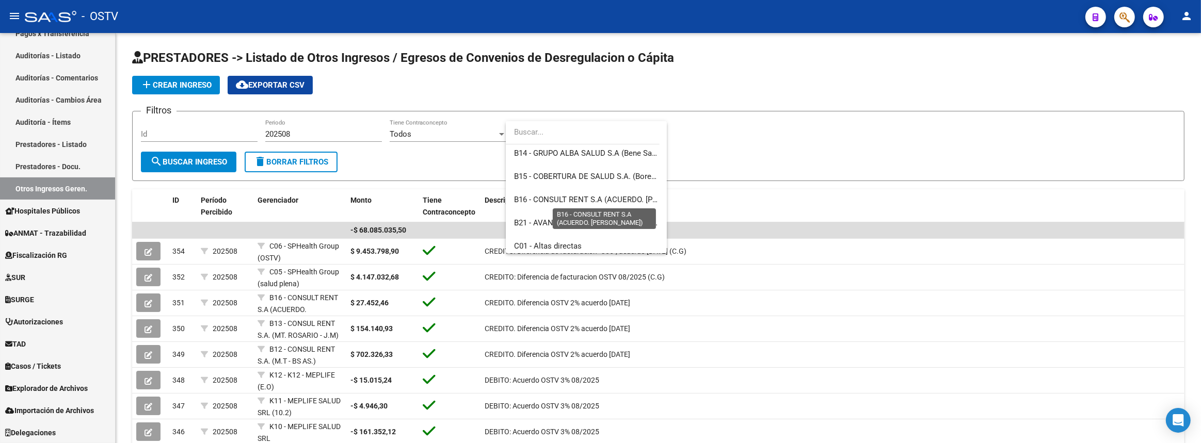
scroll to position [422, 0]
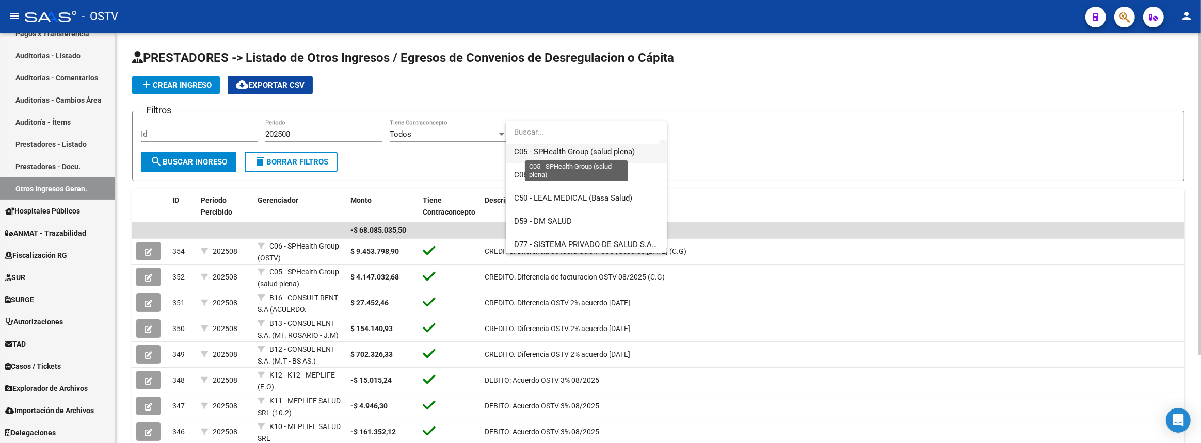
click at [574, 155] on span "C05 - SPHealth Group (salud plena)" at bounding box center [574, 151] width 121 height 9
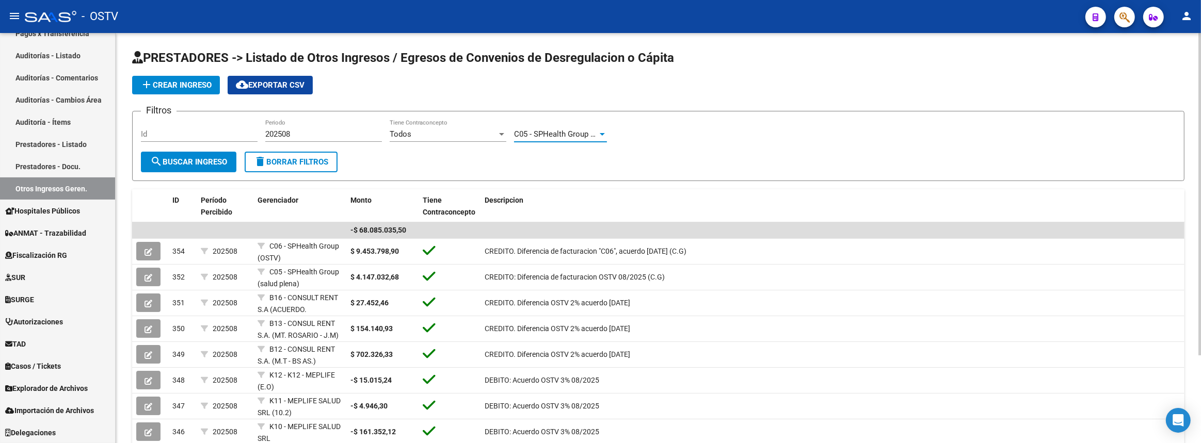
click at [232, 155] on button "search Buscar Ingreso" at bounding box center [188, 162] width 95 height 21
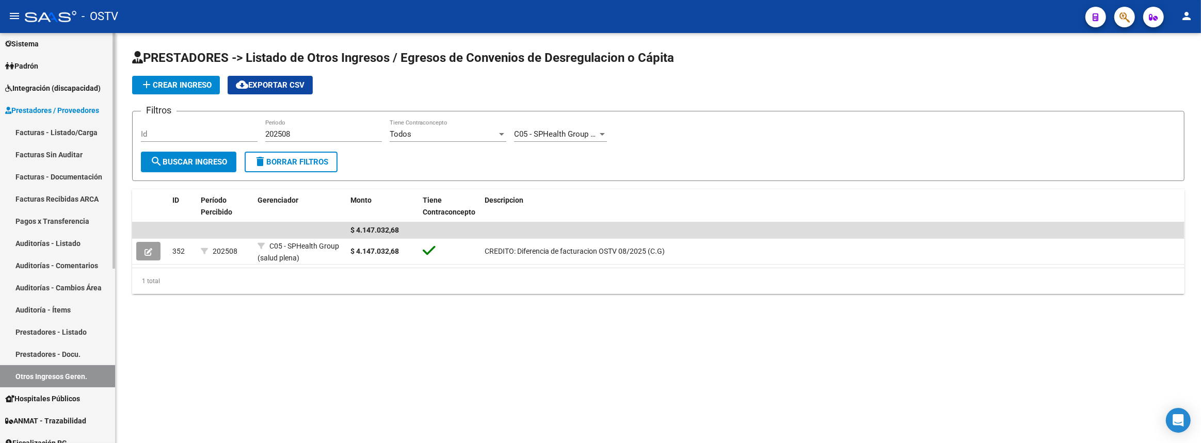
scroll to position [210, 0]
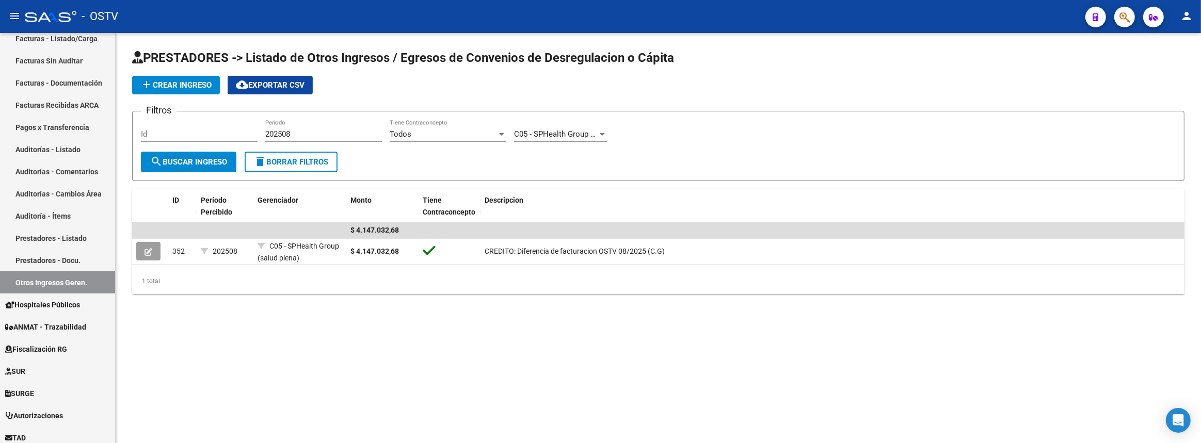
click at [568, 139] on div "C05 - SPHealth Group (salud plena) Seleccionar Gerenciador" at bounding box center [560, 131] width 93 height 22
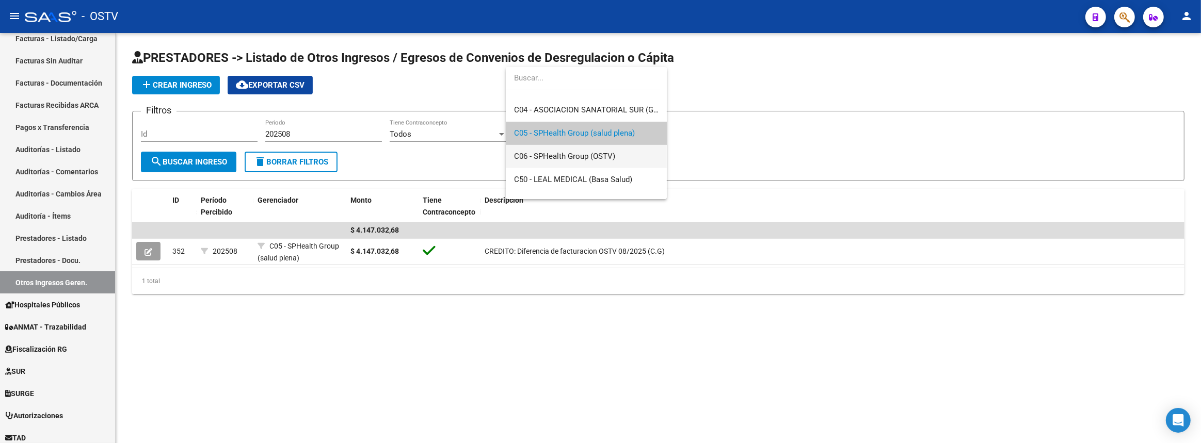
scroll to position [574, 0]
click at [563, 149] on span "K10 - MEPLIFE SALUD SRL" at bounding box center [586, 154] width 145 height 23
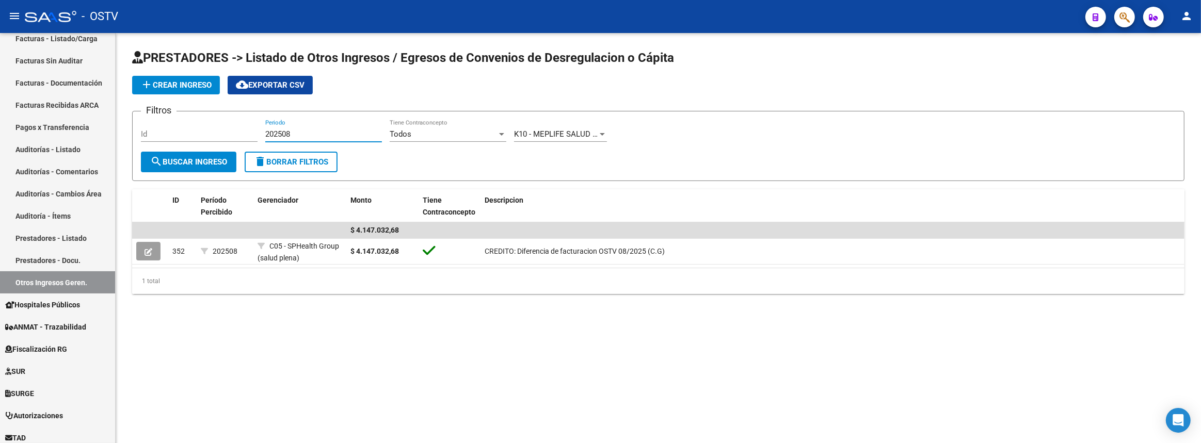
drag, startPoint x: 299, startPoint y: 132, endPoint x: 186, endPoint y: 131, distance: 113.6
click at [186, 131] on div "Filtros Id 202508 Periodo Todos Tiene Contraconcepto K10 - MEPLIFE SALUD SRL Se…" at bounding box center [658, 136] width 1035 height 32
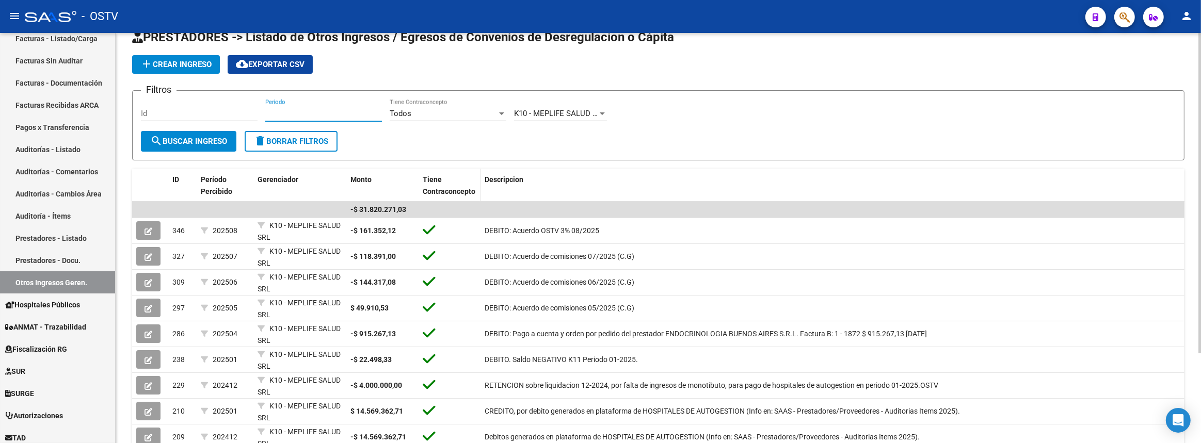
scroll to position [0, 0]
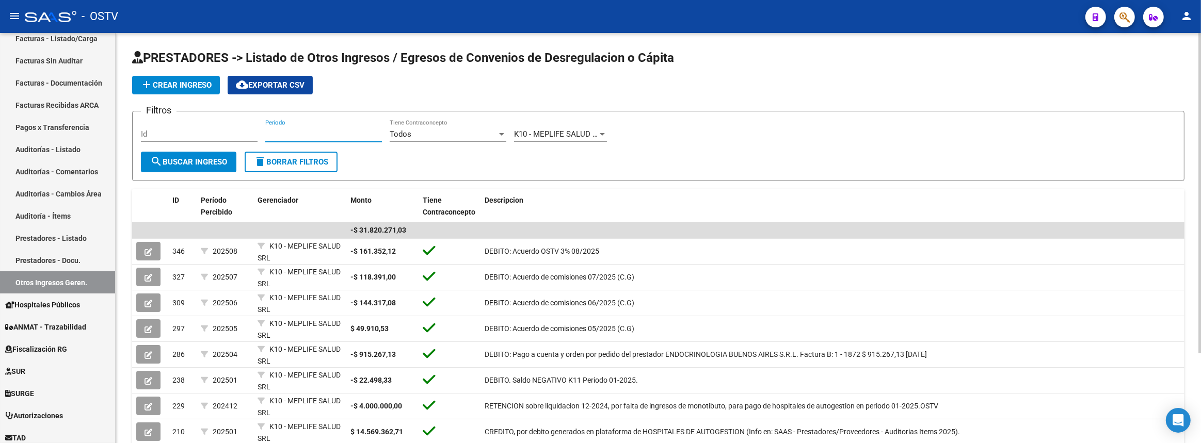
click at [532, 134] on span "K10 - MEPLIFE SALUD SRL" at bounding box center [560, 134] width 92 height 9
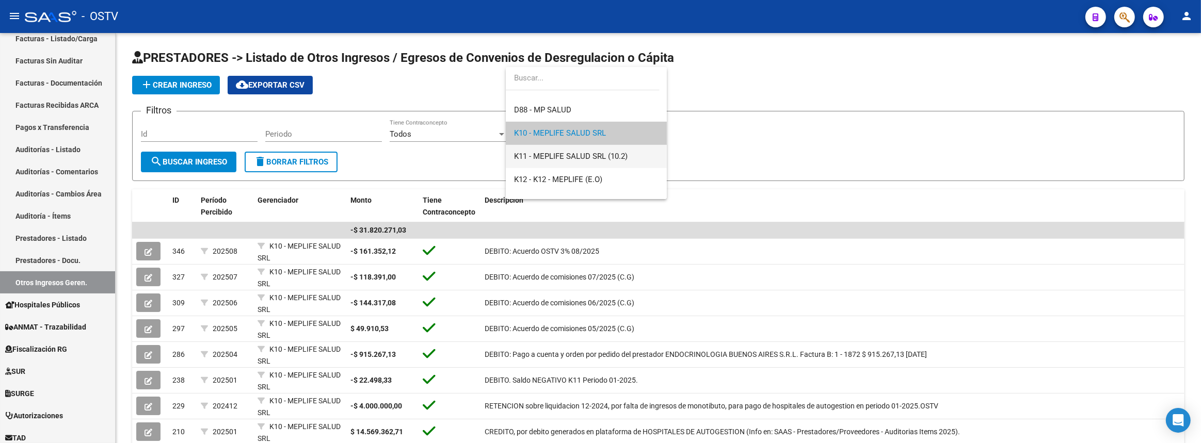
click at [535, 161] on span "K11 - MEPLIFE SALUD SRL (10.2)" at bounding box center [586, 156] width 145 height 23
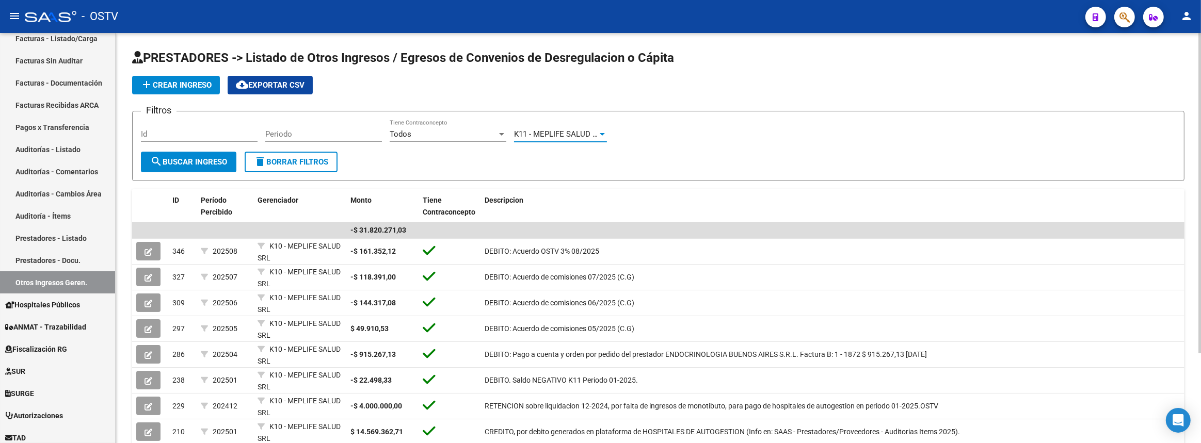
click at [223, 159] on span "search Buscar Ingreso" at bounding box center [188, 161] width 77 height 9
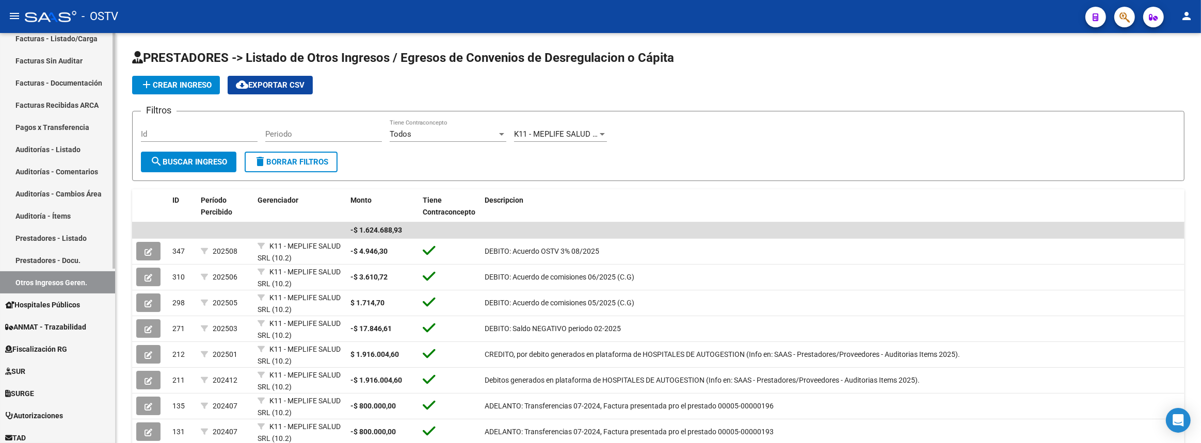
scroll to position [0, 0]
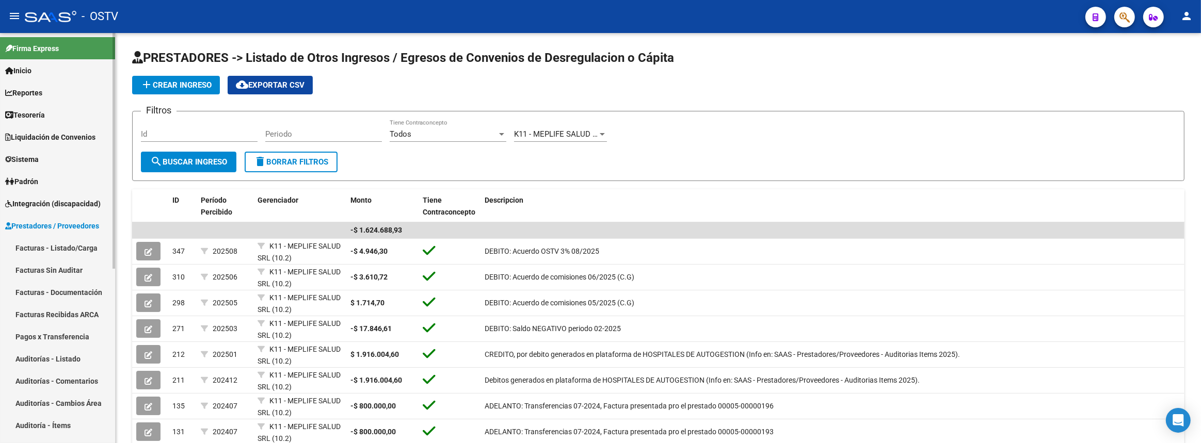
click at [66, 134] on span "Liquidación de Convenios" at bounding box center [50, 137] width 90 height 11
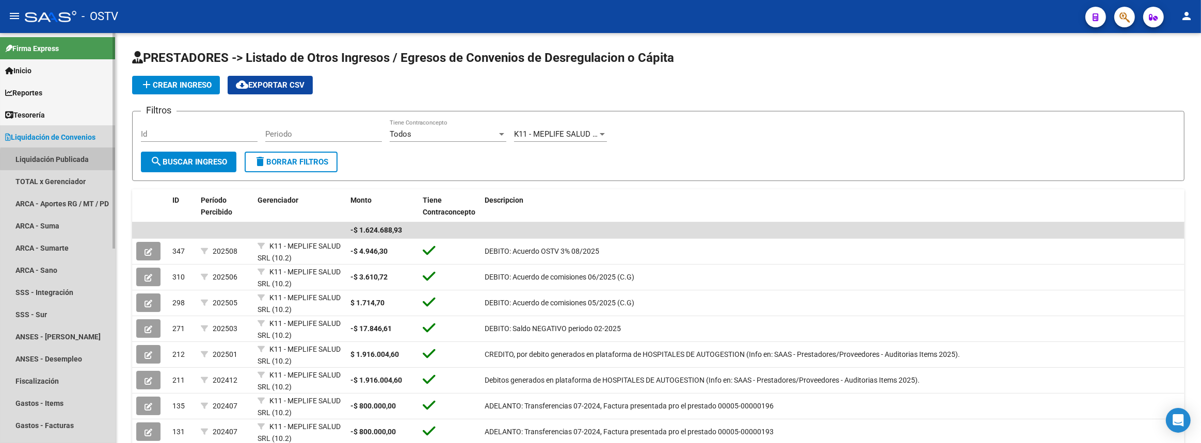
click at [66, 161] on link "Liquidación Publicada" at bounding box center [57, 159] width 115 height 22
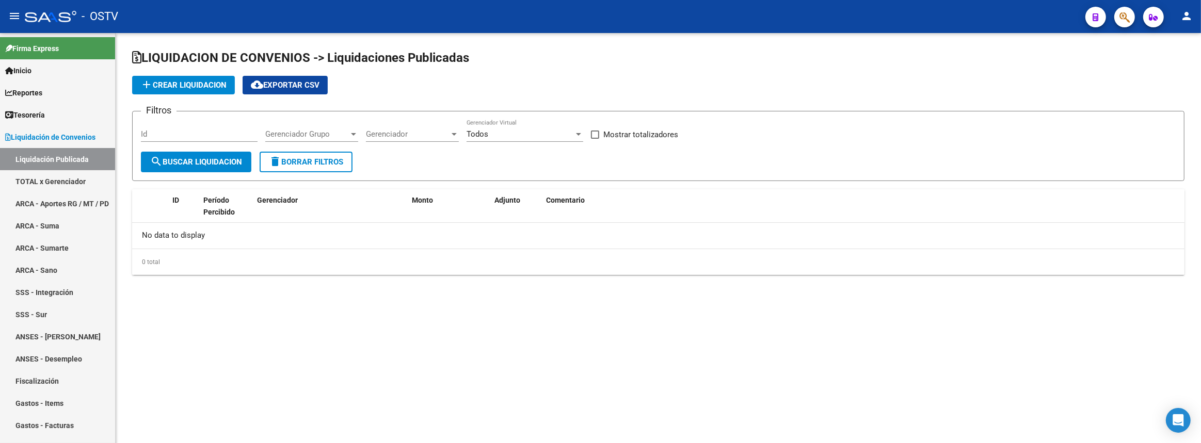
checkbox input "true"
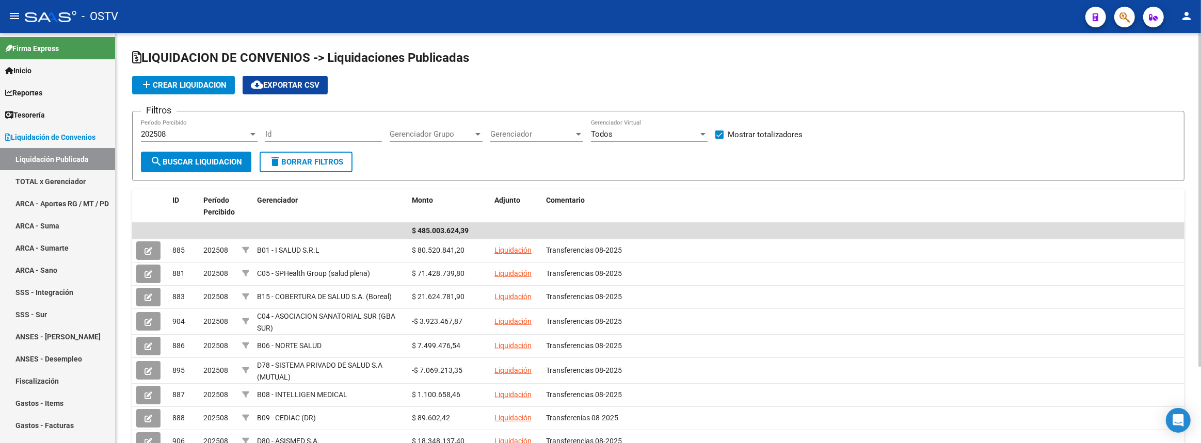
click at [444, 130] on span "Gerenciador Grupo" at bounding box center [432, 134] width 84 height 9
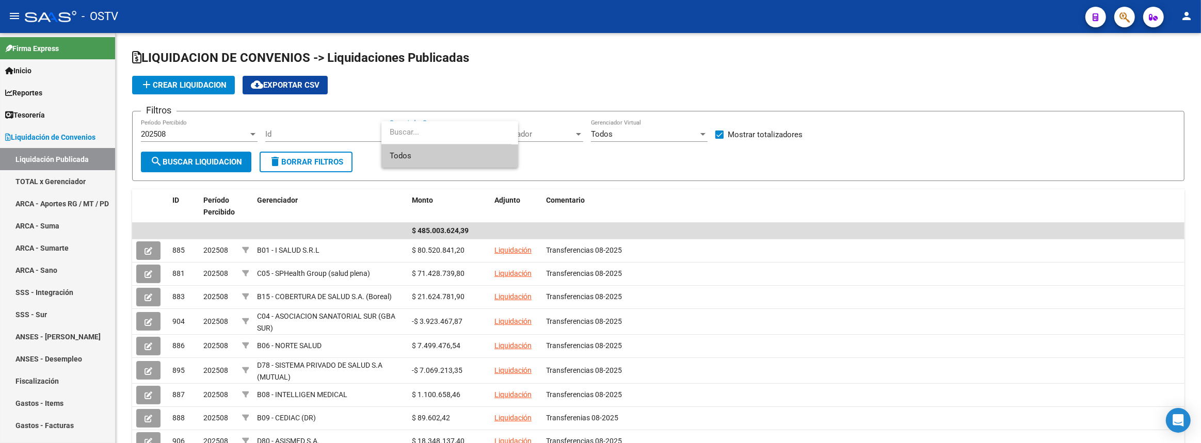
click at [571, 146] on div at bounding box center [600, 221] width 1201 height 443
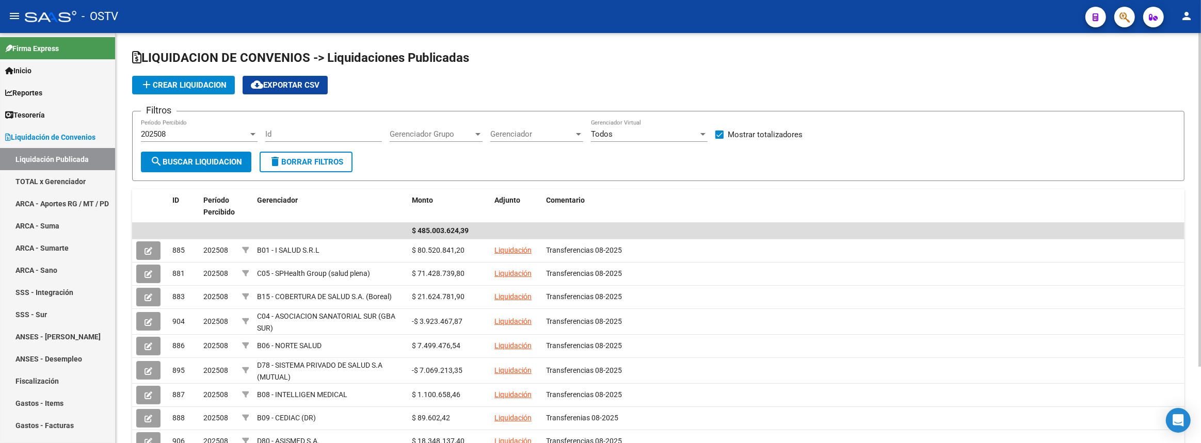
click at [526, 130] on span "Gerenciador" at bounding box center [532, 134] width 84 height 9
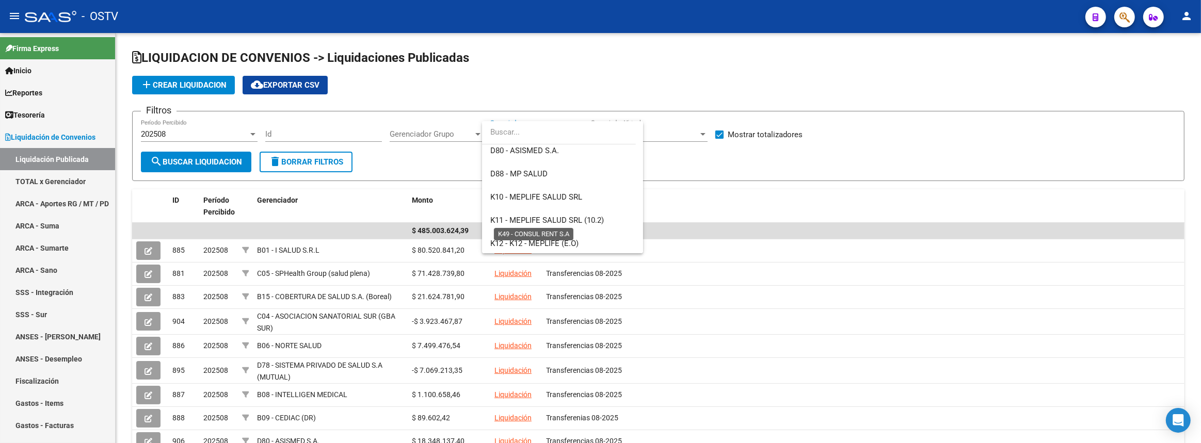
scroll to position [610, 0]
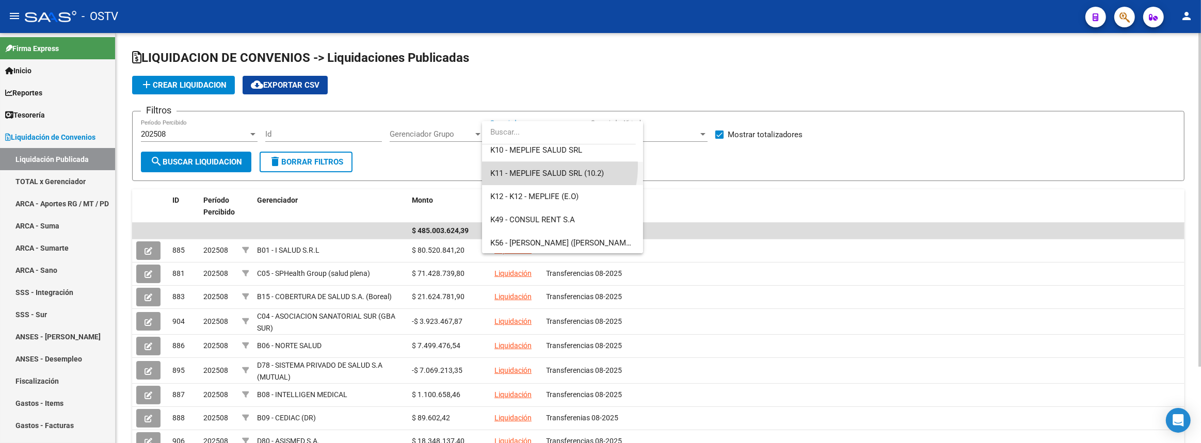
click at [536, 166] on span "K11 - MEPLIFE SALUD SRL (10.2)" at bounding box center [562, 173] width 145 height 23
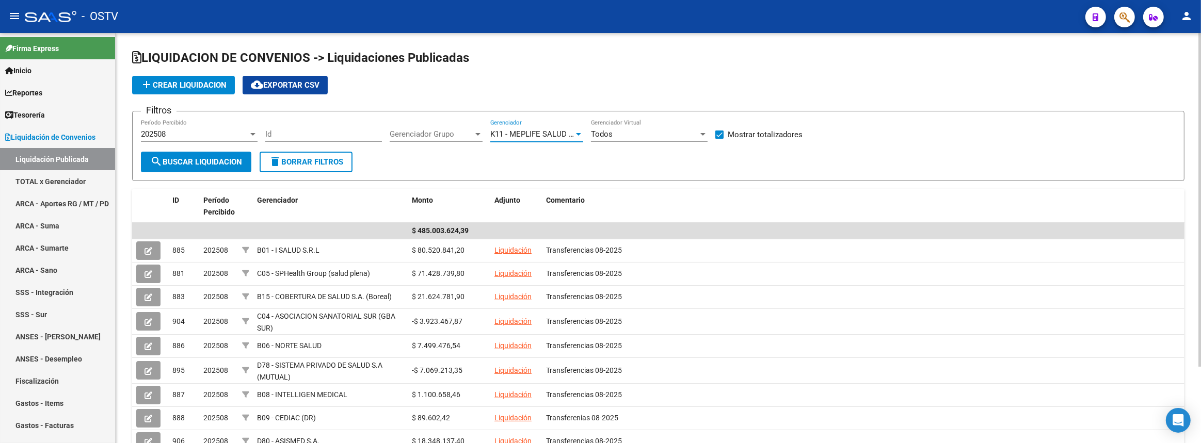
click at [244, 152] on button "search Buscar Liquidacion" at bounding box center [196, 162] width 110 height 21
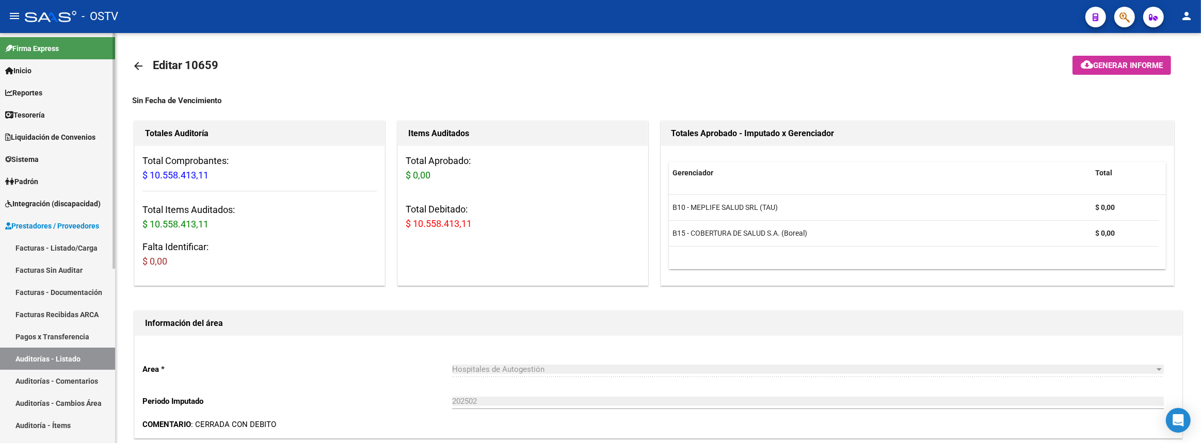
scroll to position [516, 0]
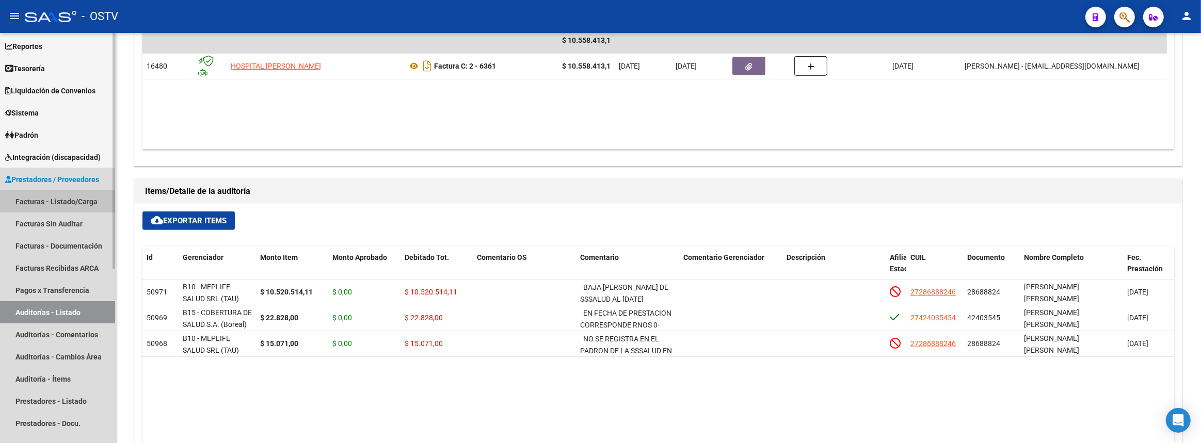
click at [63, 204] on link "Facturas - Listado/Carga" at bounding box center [57, 201] width 115 height 22
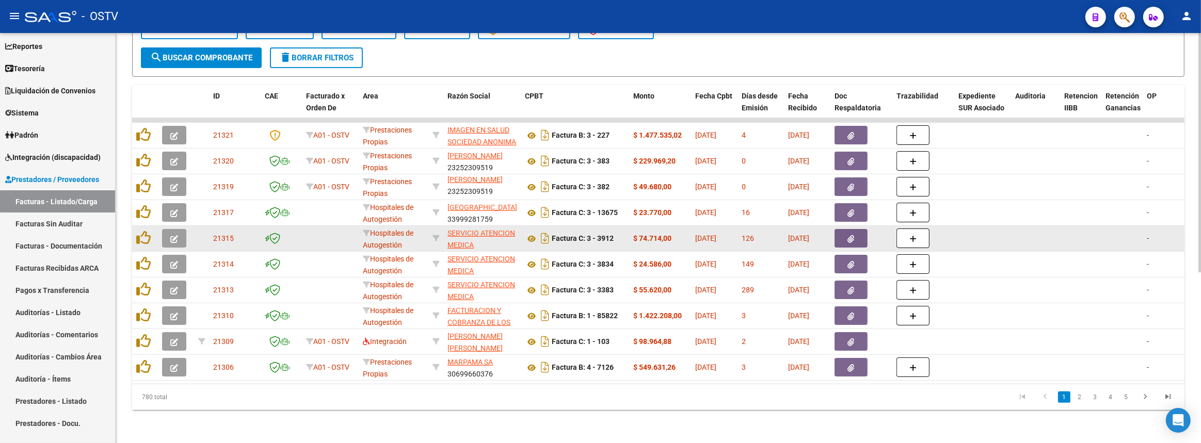
scroll to position [2, 0]
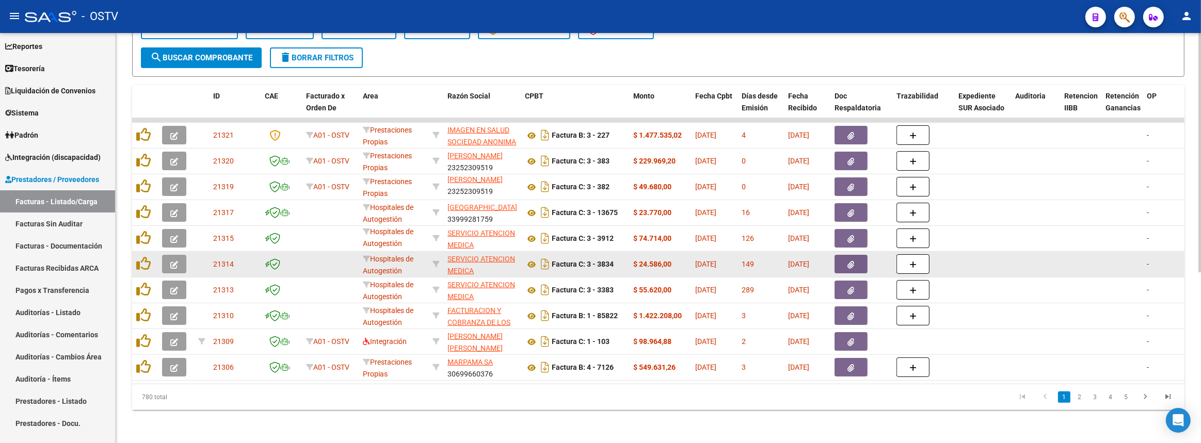
click at [0, 190] on link "Facturas - Listado/Carga" at bounding box center [57, 201] width 115 height 22
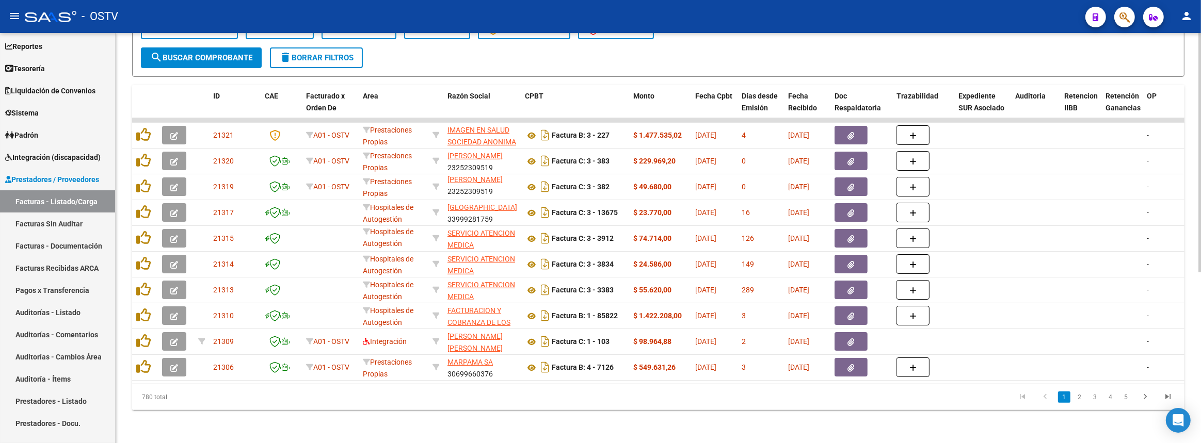
click at [230, 47] on button "search Buscar Comprobante" at bounding box center [201, 57] width 121 height 21
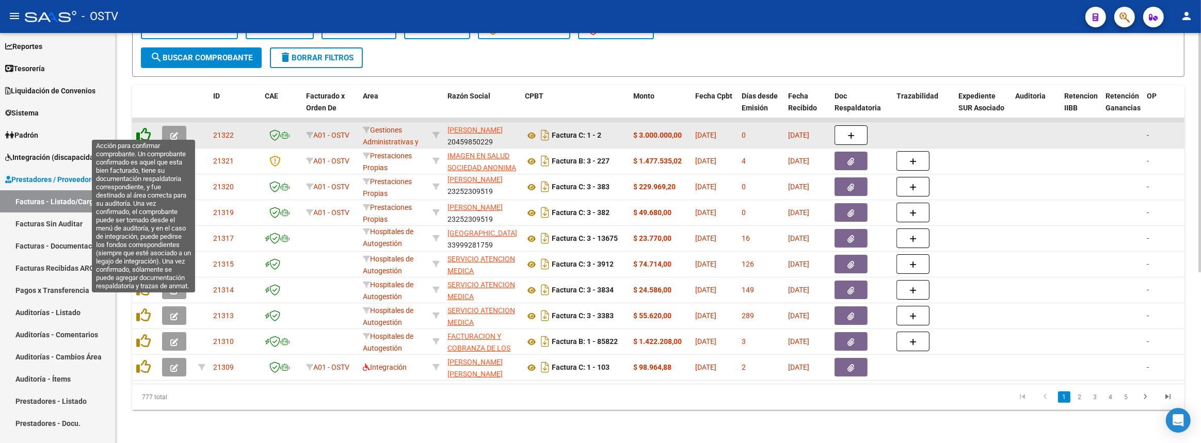
click at [142, 129] on icon at bounding box center [143, 134] width 14 height 14
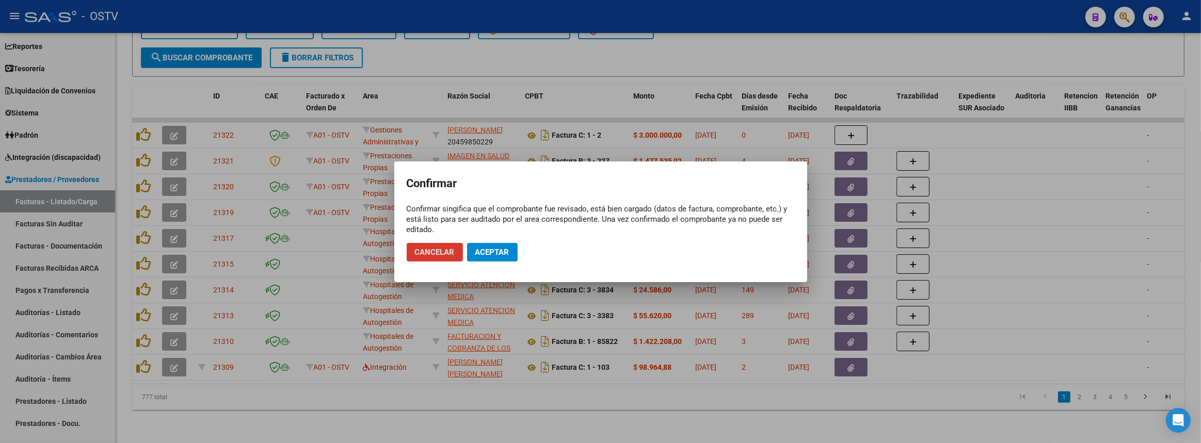
click at [481, 258] on button "Aceptar" at bounding box center [492, 252] width 51 height 19
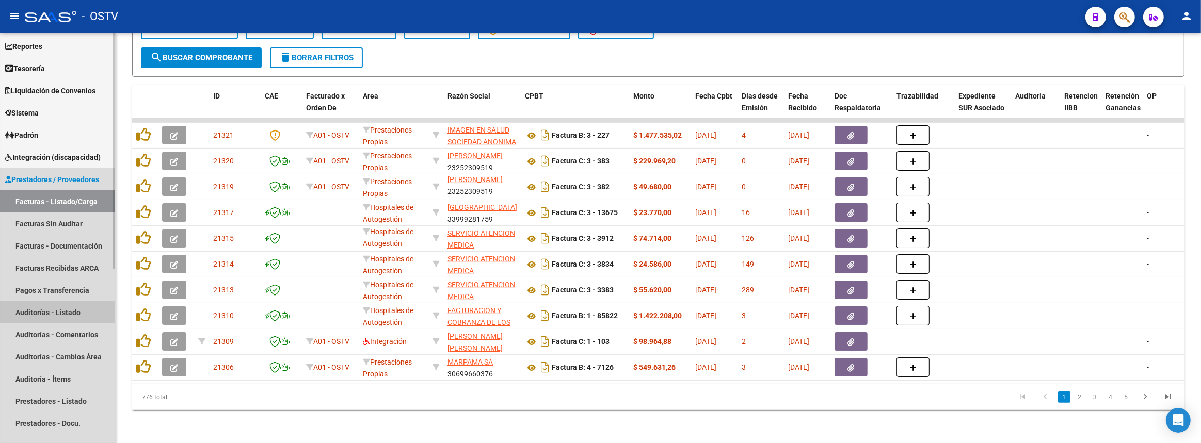
click at [78, 310] on link "Auditorías - Listado" at bounding box center [57, 312] width 115 height 22
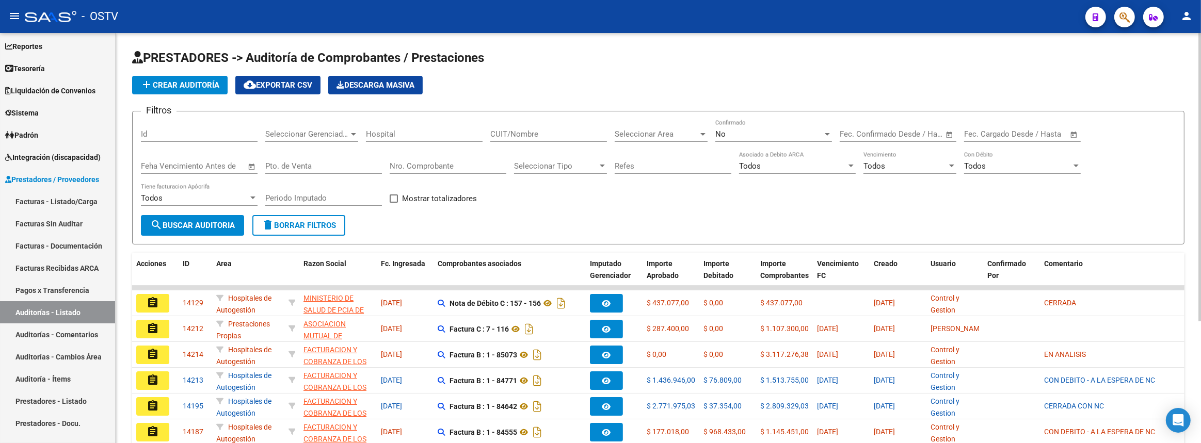
click at [187, 86] on span "add Crear Auditoría" at bounding box center [179, 85] width 79 height 9
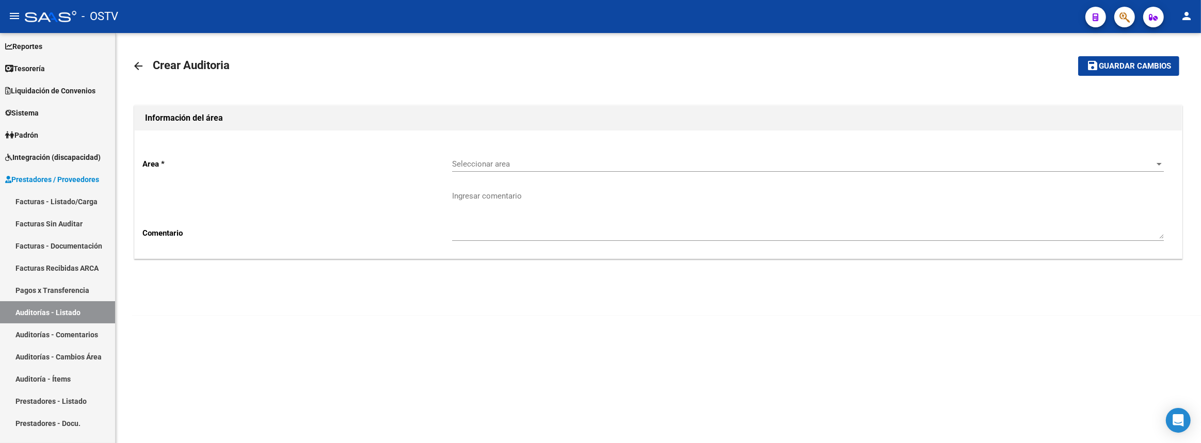
click at [471, 156] on div "Seleccionar area Seleccionar area" at bounding box center [808, 161] width 712 height 22
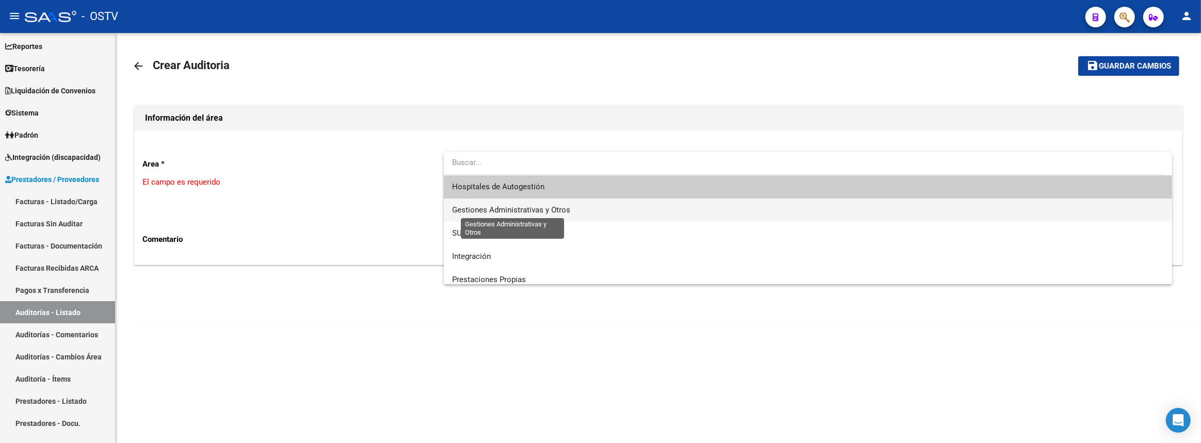
click at [498, 212] on span "Gestiones Administrativas y Otros" at bounding box center [511, 209] width 118 height 9
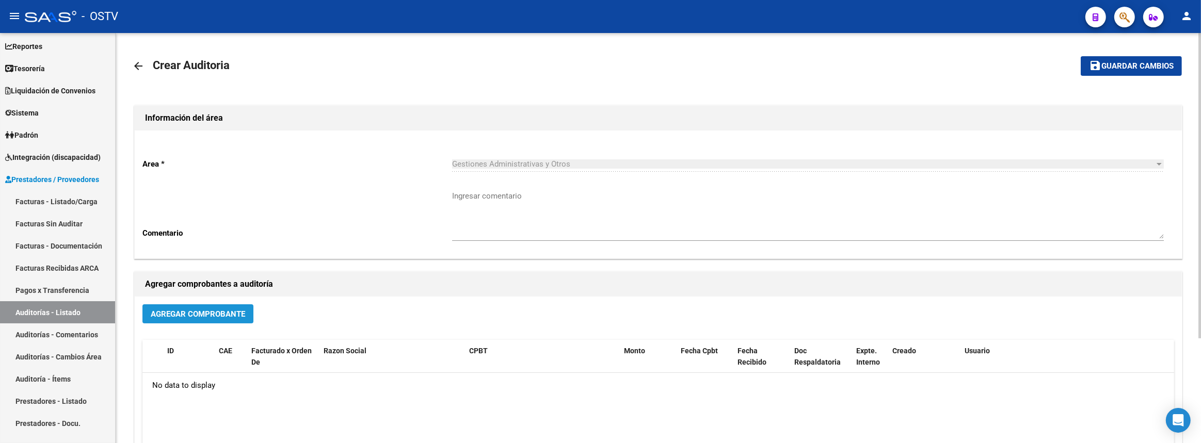
click at [242, 314] on span "Agregar Comprobante" at bounding box center [198, 314] width 94 height 9
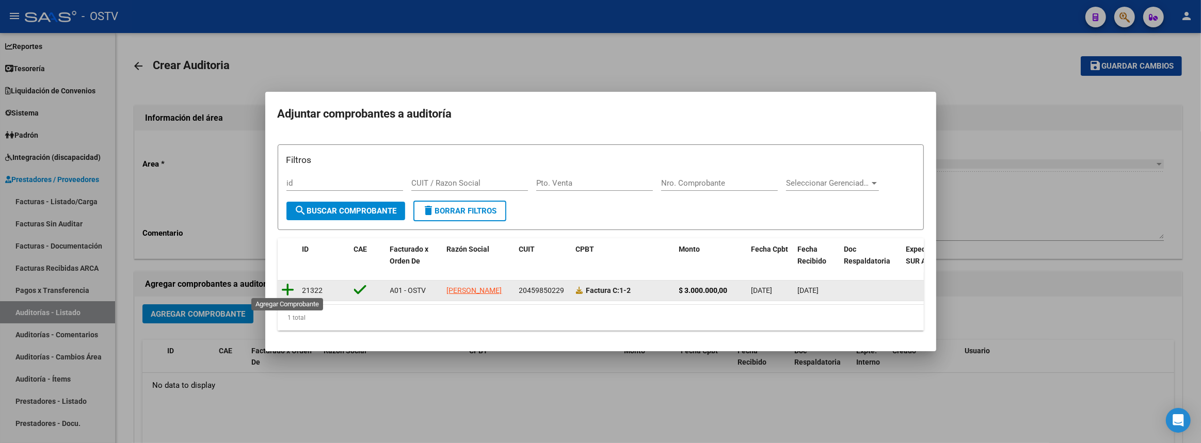
click at [287, 283] on icon at bounding box center [288, 290] width 13 height 14
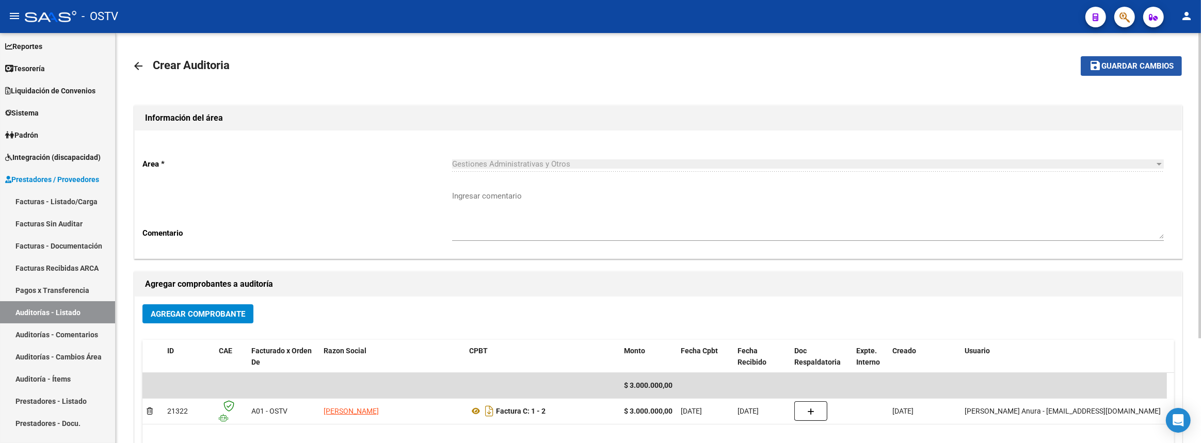
click at [1117, 60] on button "save Guardar cambios" at bounding box center [1131, 65] width 101 height 19
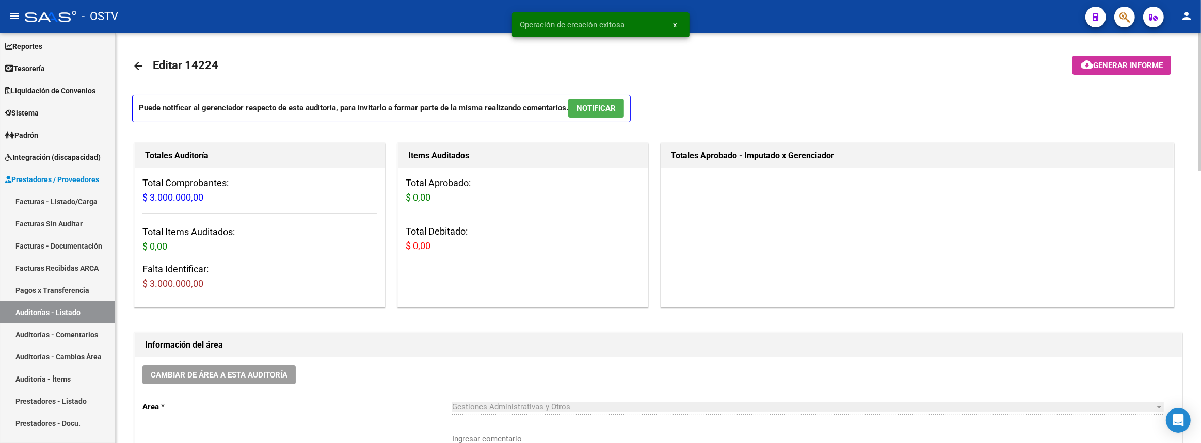
scroll to position [187, 0]
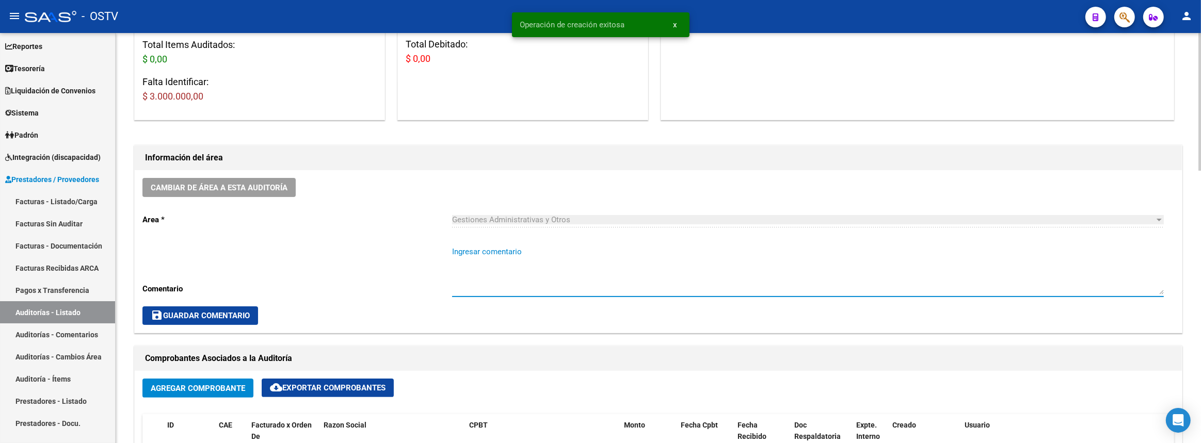
click at [539, 253] on textarea "Ingresar comentario" at bounding box center [808, 270] width 712 height 49
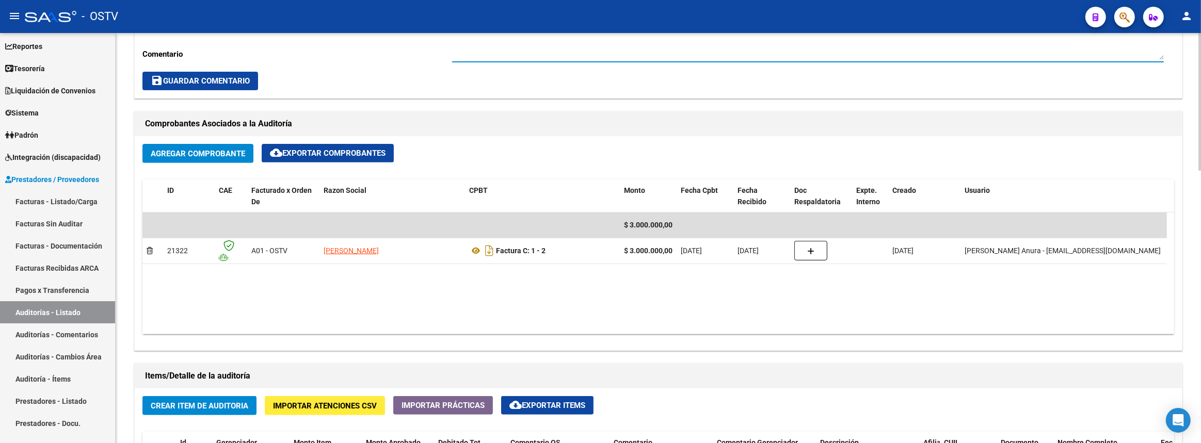
scroll to position [563, 0]
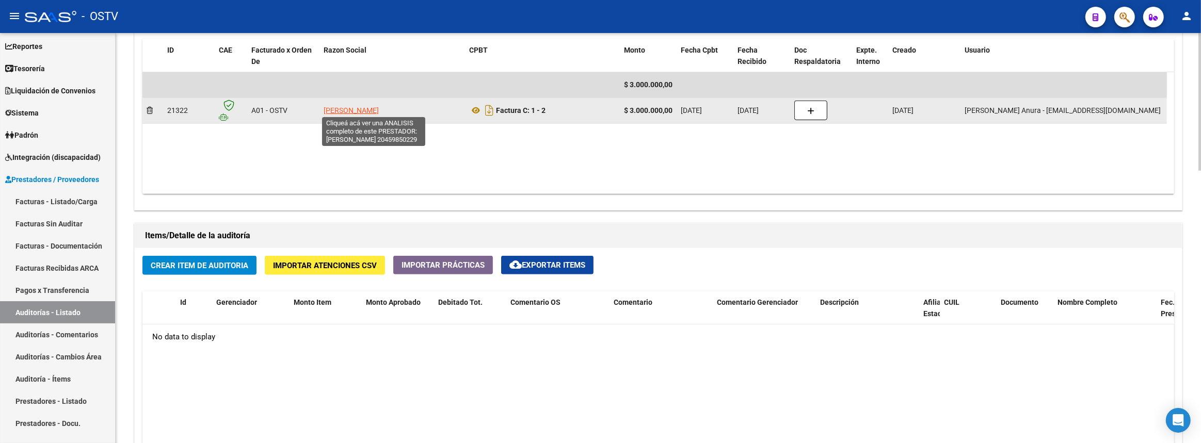
type textarea "Cerrada"
click at [375, 112] on span "BELLAMIO GONZALO JONATAN" at bounding box center [351, 110] width 55 height 8
type textarea "20459850229"
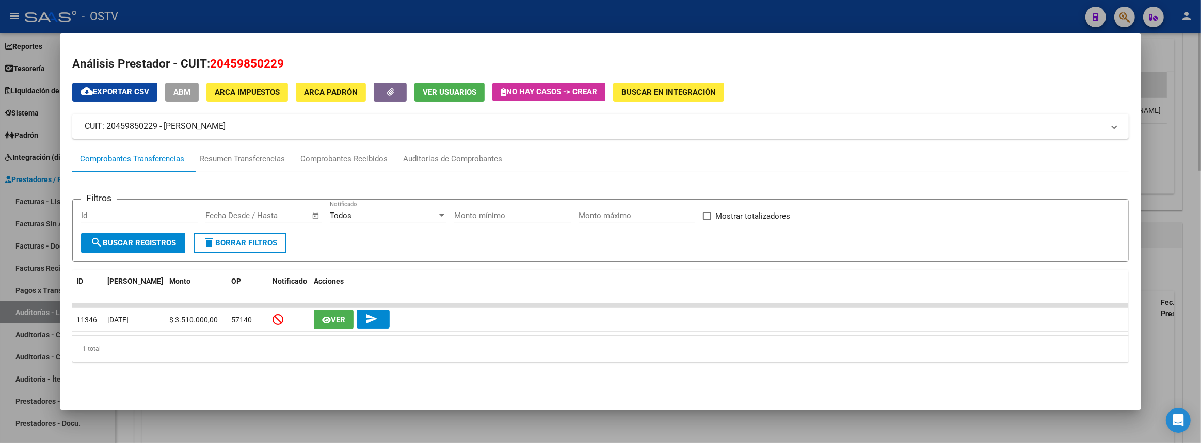
click at [1200, 216] on div at bounding box center [600, 221] width 1201 height 443
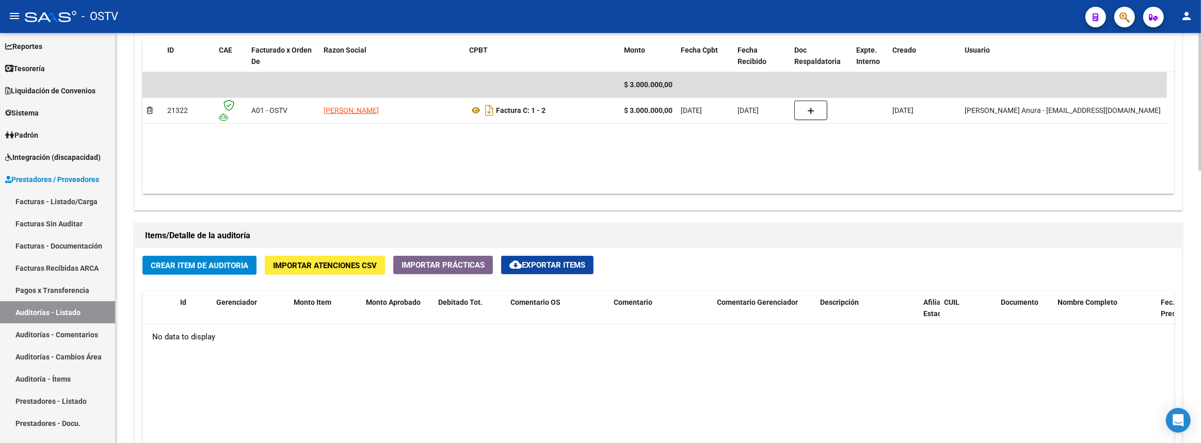
click at [205, 264] on span "Crear Item de Auditoria" at bounding box center [200, 265] width 98 height 9
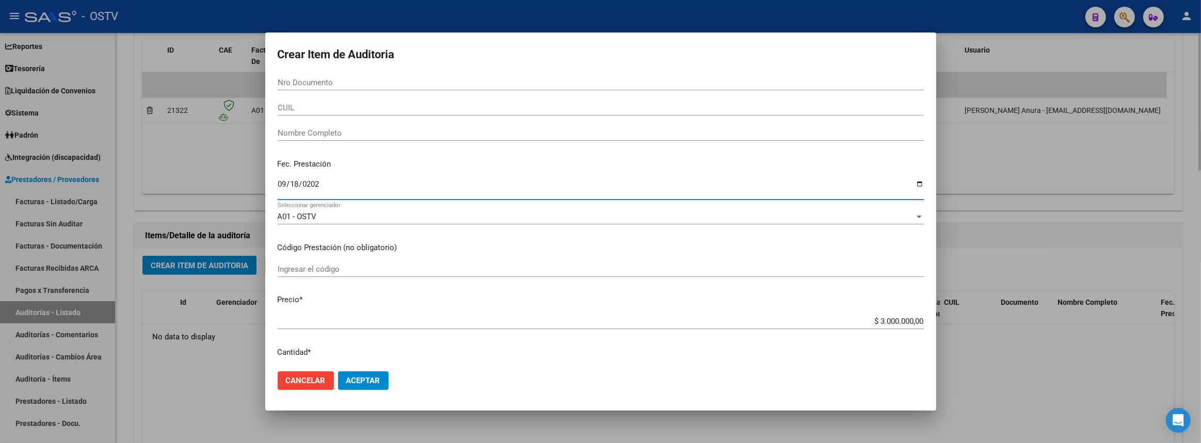
type input "2025-09-18"
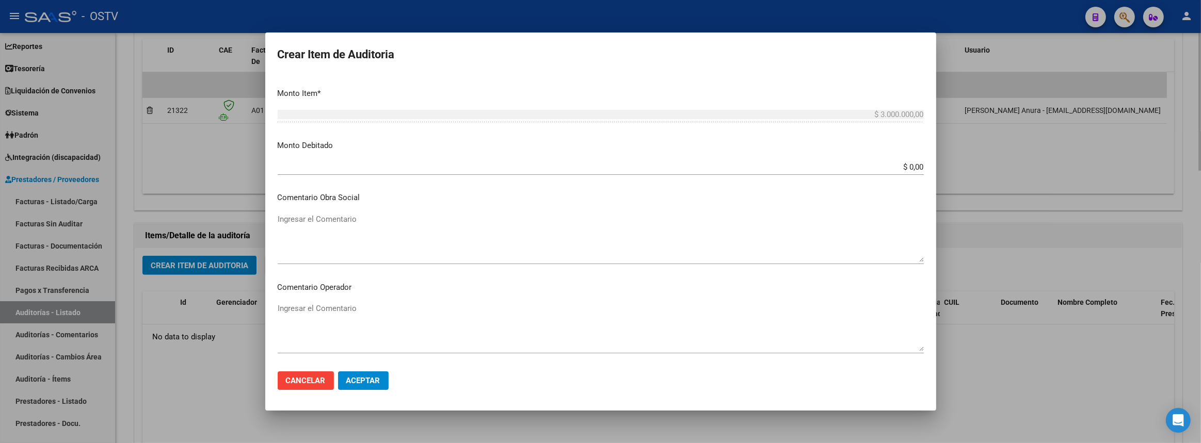
scroll to position [580, 0]
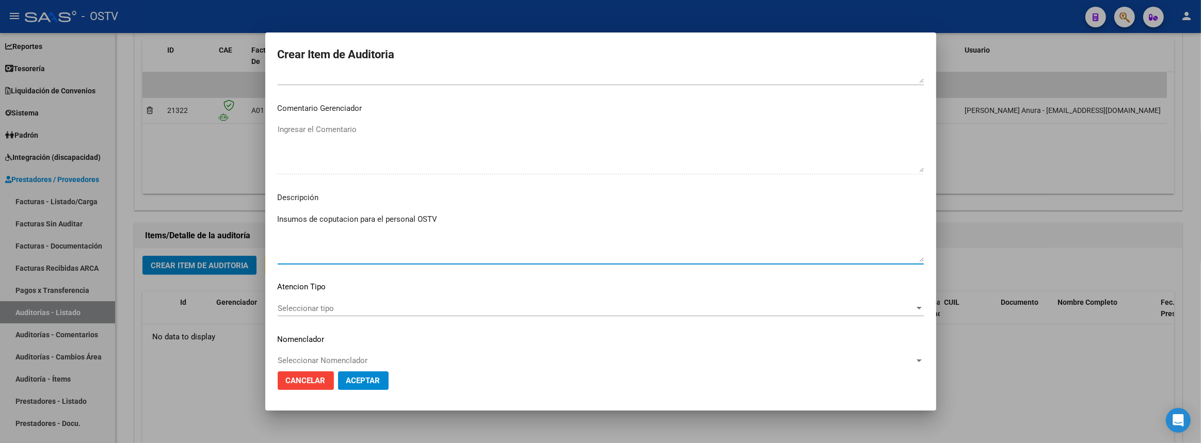
type textarea "Insumos de coputacion para el personal OSTV"
click at [355, 379] on span "Aceptar" at bounding box center [363, 380] width 34 height 9
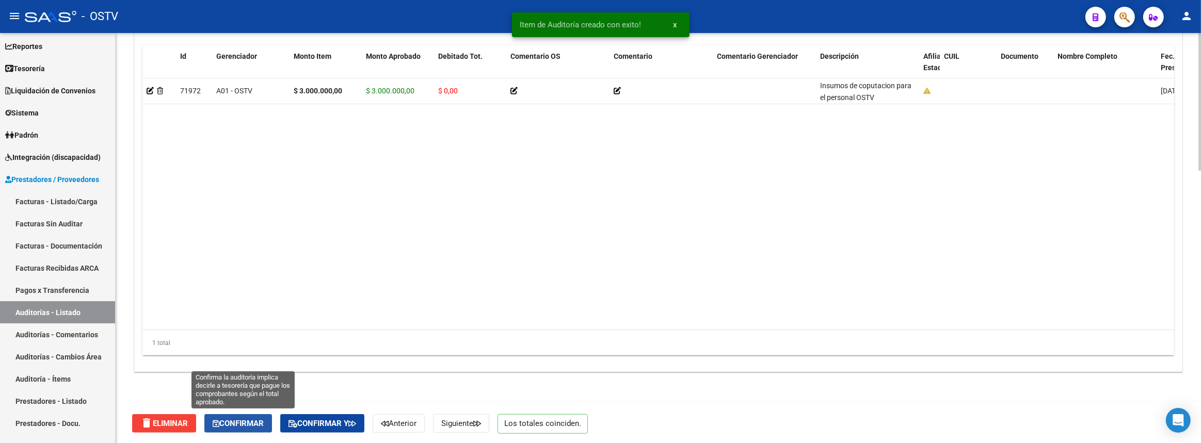
click at [234, 416] on button "Confirmar" at bounding box center [238, 423] width 68 height 19
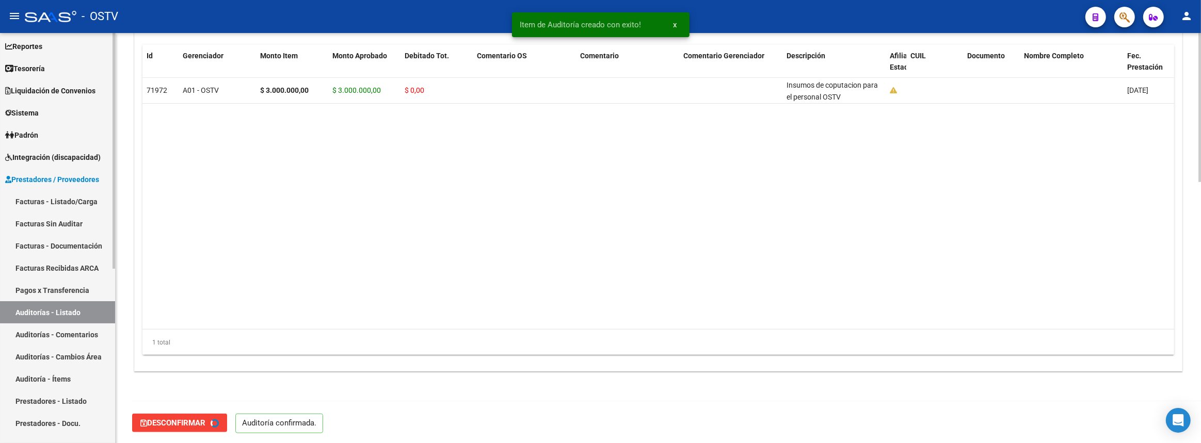
type input "202509"
click at [76, 201] on link "Facturas - Listado/Carga" at bounding box center [57, 201] width 115 height 22
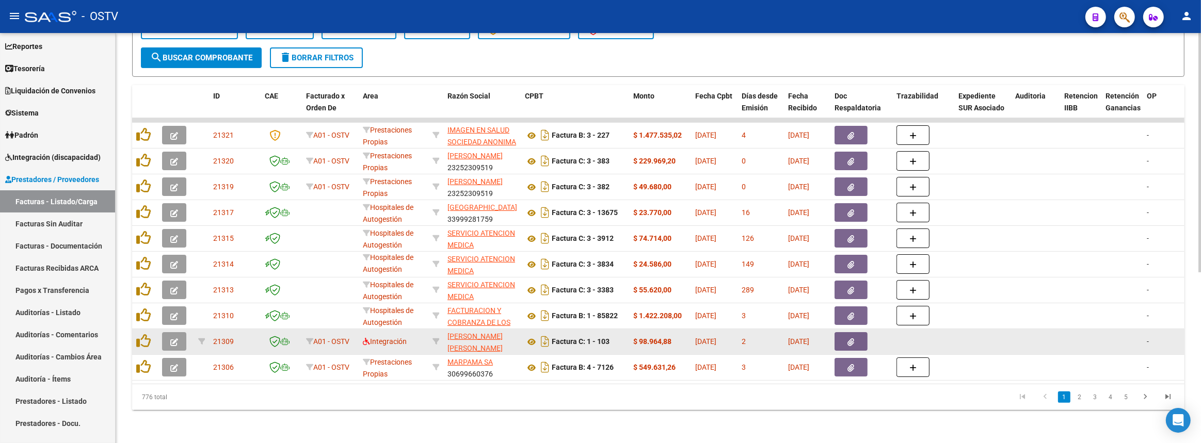
scroll to position [245, 0]
